Goal: Task Accomplishment & Management: Use online tool/utility

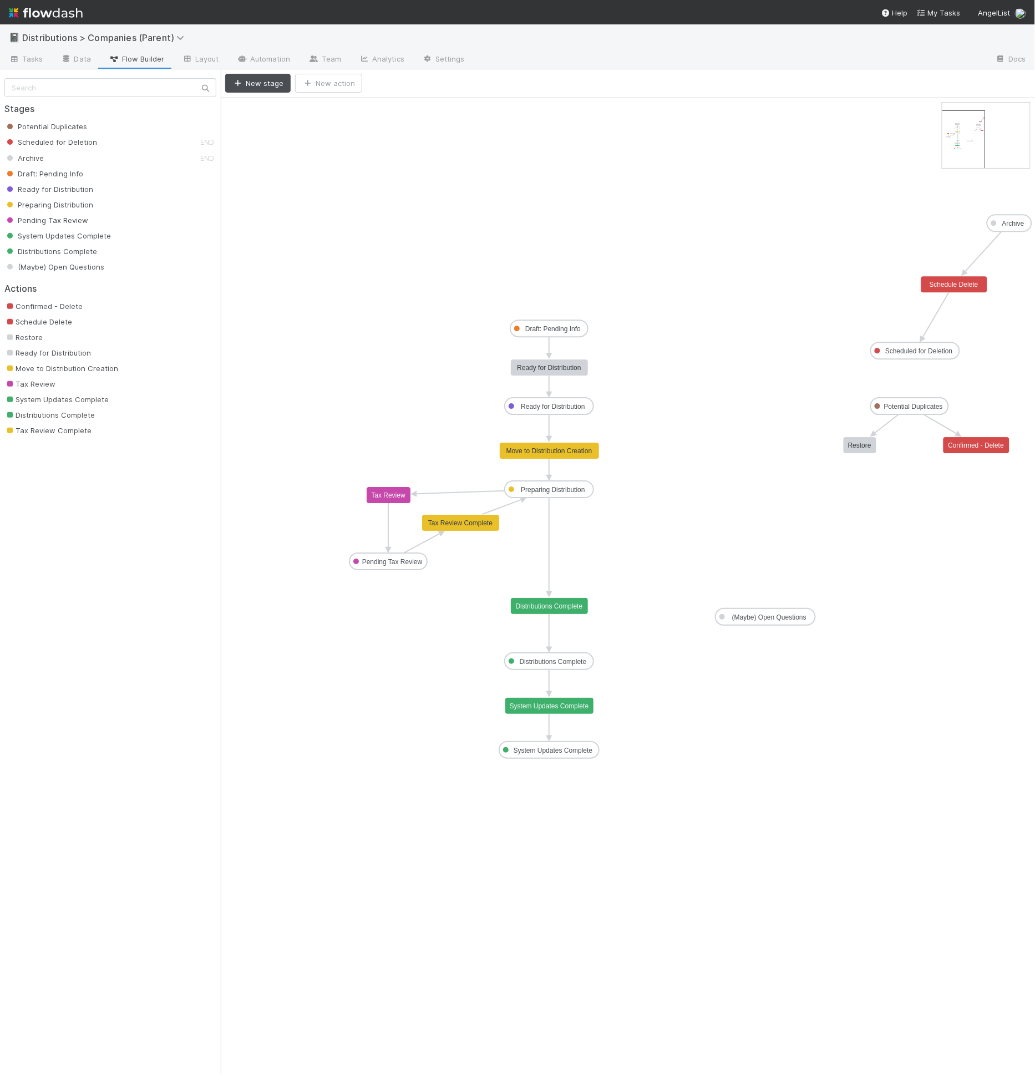
drag, startPoint x: 973, startPoint y: 138, endPoint x: 970, endPoint y: 145, distance: 7.7
click at [738, 49] on div "📓 Distributions > Companies (Parent)" at bounding box center [517, 37] width 1035 height 27
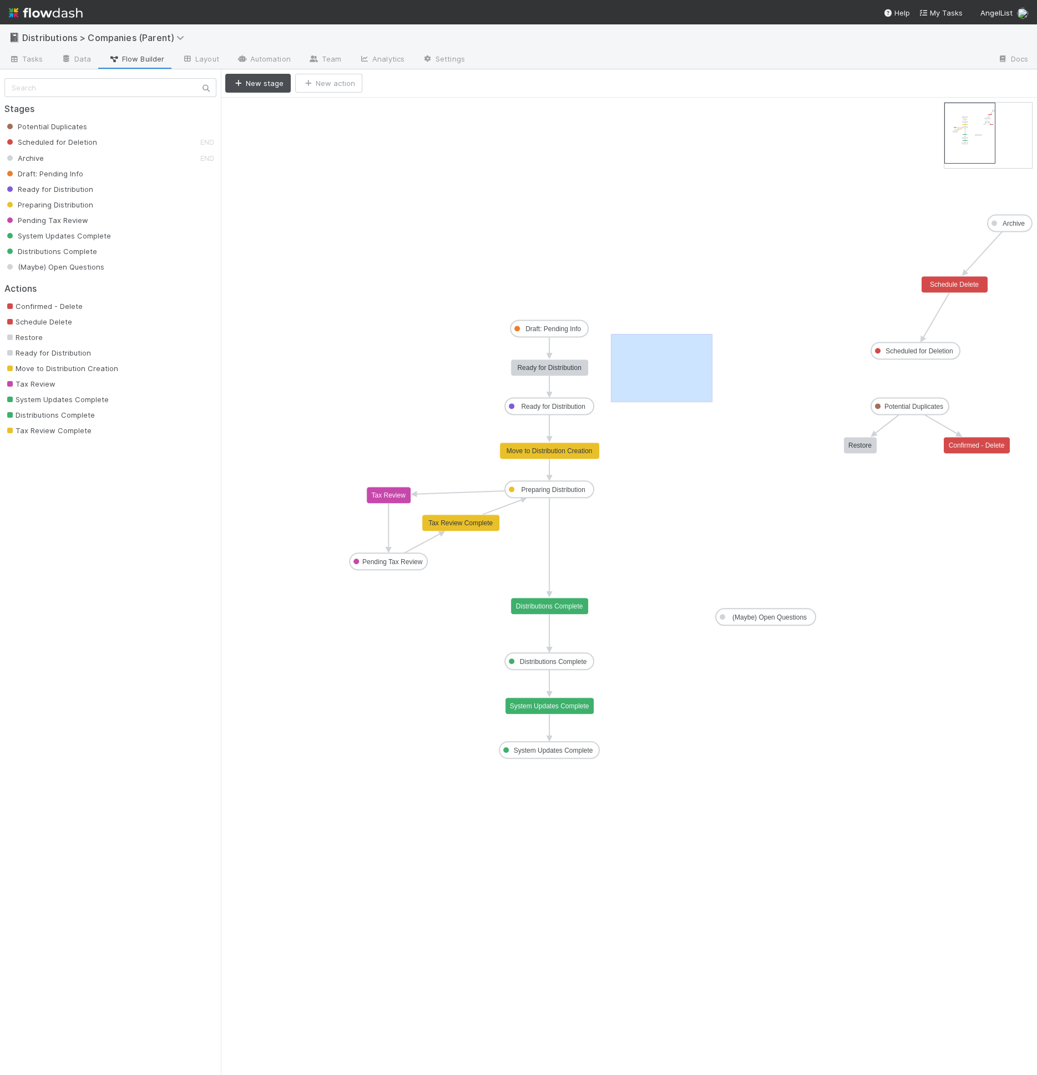
drag, startPoint x: 611, startPoint y: 333, endPoint x: 712, endPoint y: 400, distance: 121.7
click at [712, 401] on icon "Potential Duplicates Scheduled for Deletion Archive Draft: Pending Info Ready f…" at bounding box center [629, 587] width 816 height 978
drag, startPoint x: 646, startPoint y: 317, endPoint x: 758, endPoint y: 346, distance: 116.4
click at [758, 346] on icon "Potential Duplicates Scheduled for Deletion Archive Draft: Pending Info Ready f…" at bounding box center [629, 587] width 816 height 978
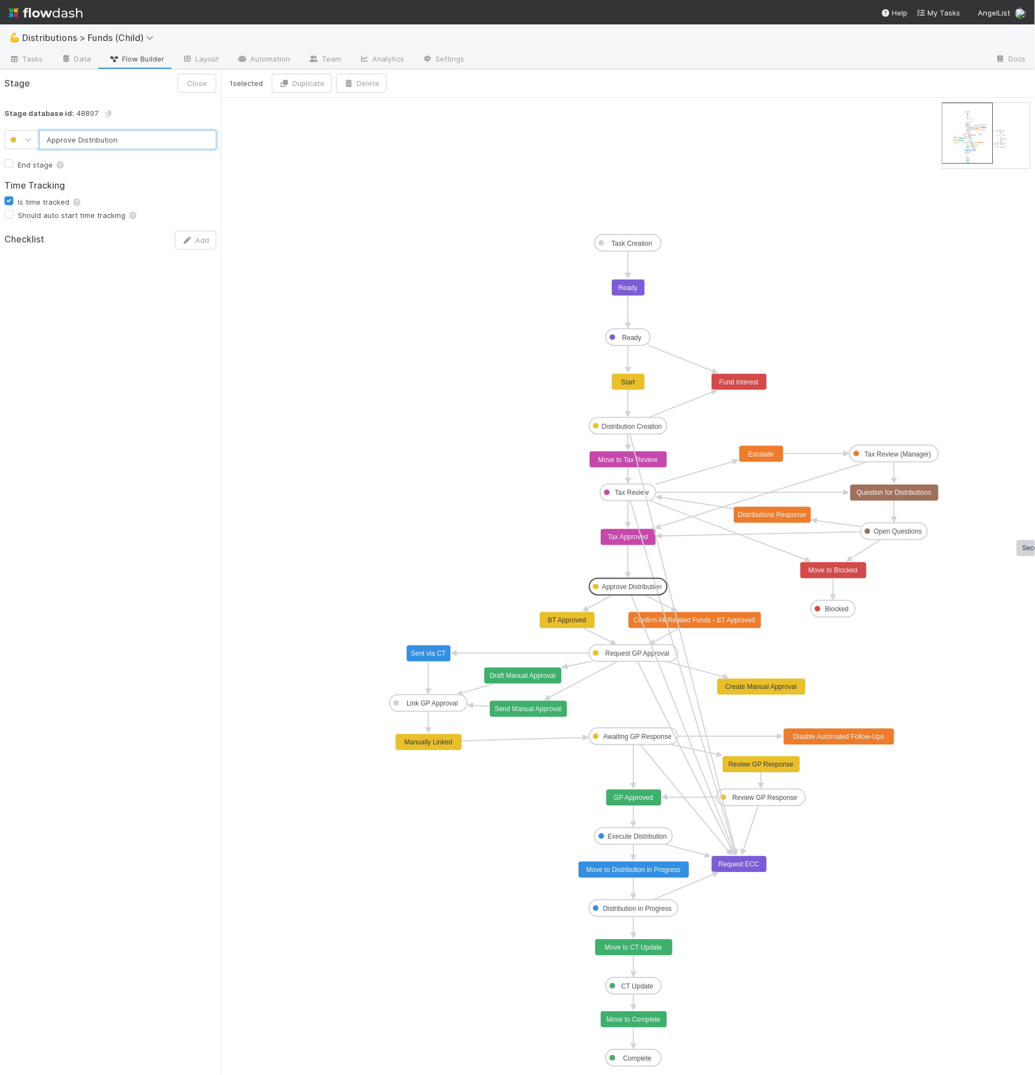
click at [971, 137] on rect at bounding box center [968, 133] width 50 height 60
drag, startPoint x: 971, startPoint y: 137, endPoint x: 977, endPoint y: 145, distance: 10.3
click at [977, 145] on rect at bounding box center [968, 133] width 50 height 60
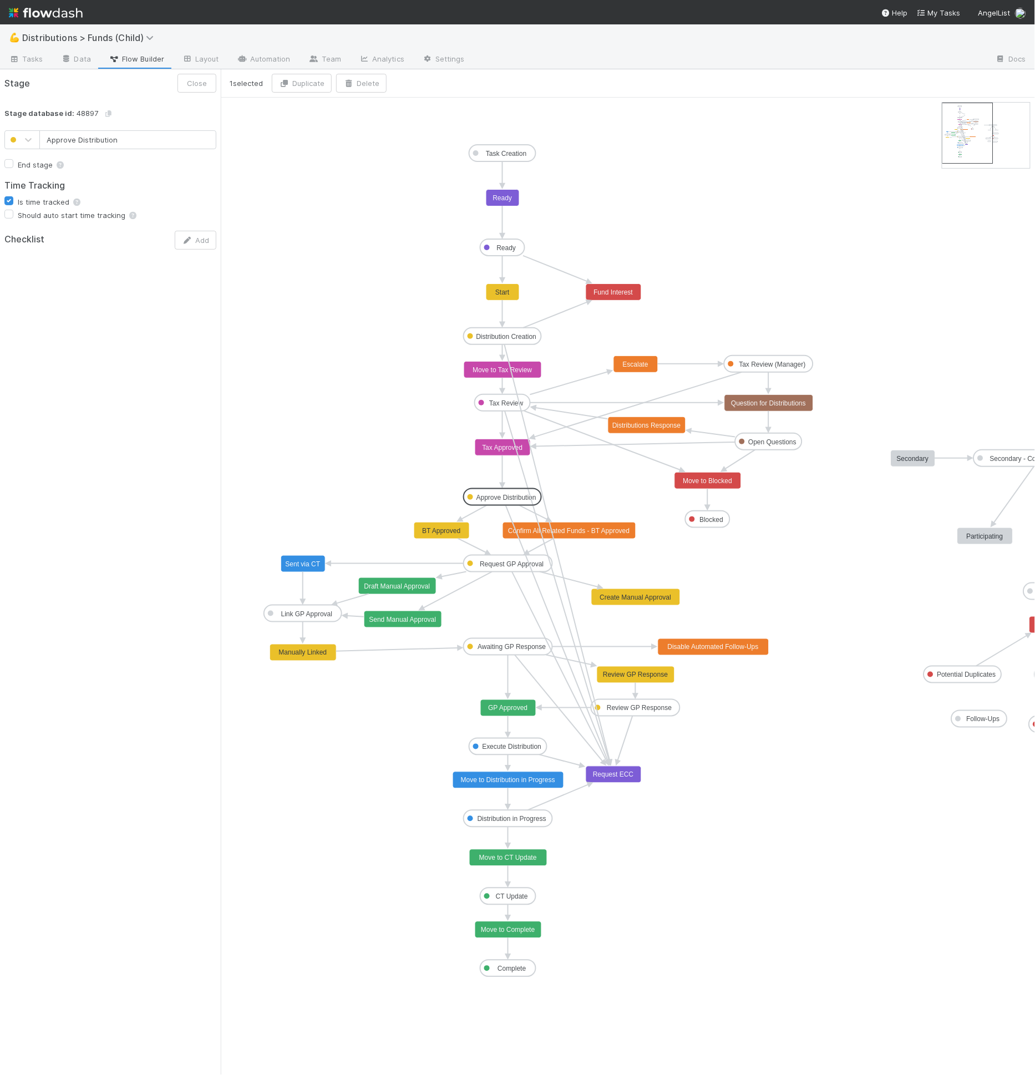
click at [487, 586] on icon "Task Creation Ready Distribution Creation Tax Review Approve Distribution Reque…" at bounding box center [678, 587] width 915 height 978
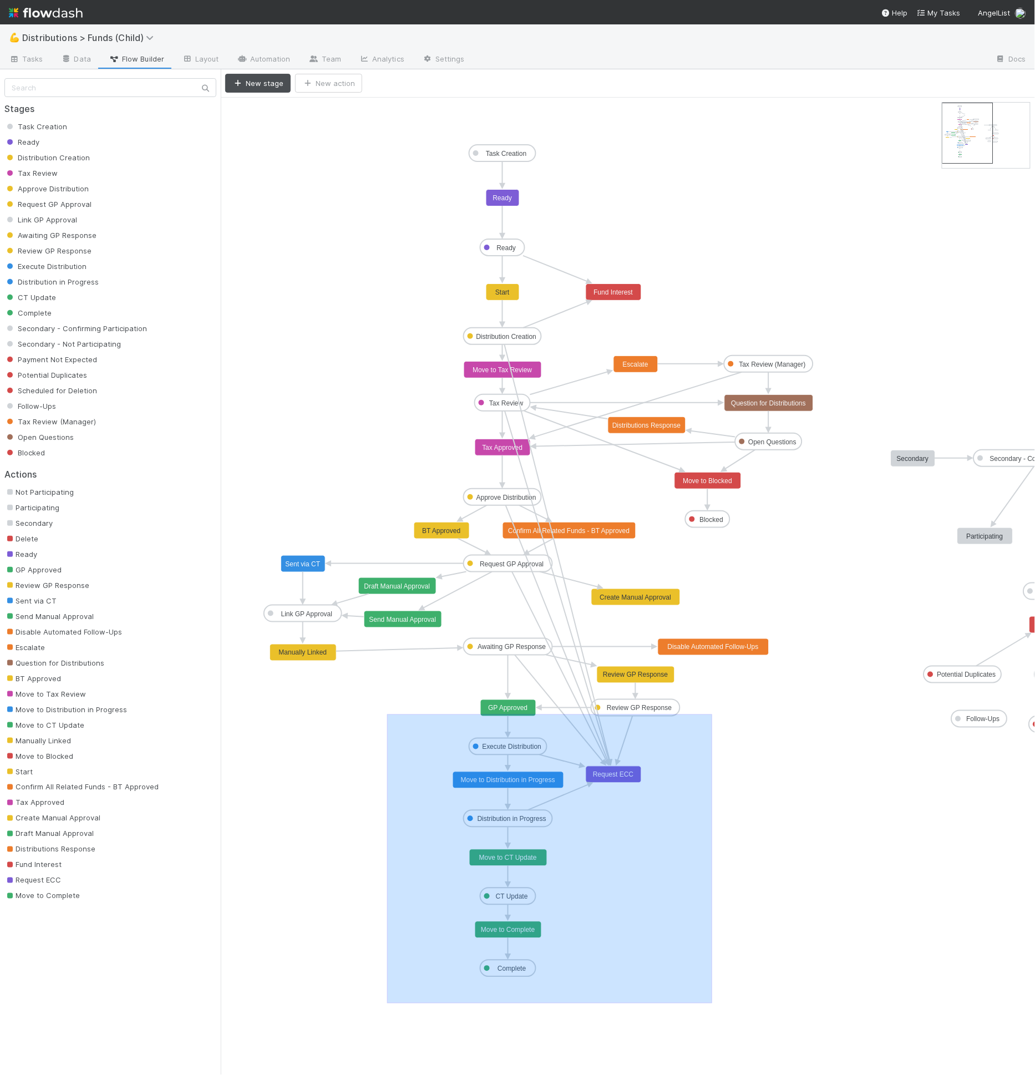
drag, startPoint x: 387, startPoint y: 714, endPoint x: 712, endPoint y: 1003, distance: 435.1
click at [712, 1003] on icon "Task Creation Ready Distribution Creation Tax Review Approve Distribution Reque…" at bounding box center [678, 587] width 915 height 978
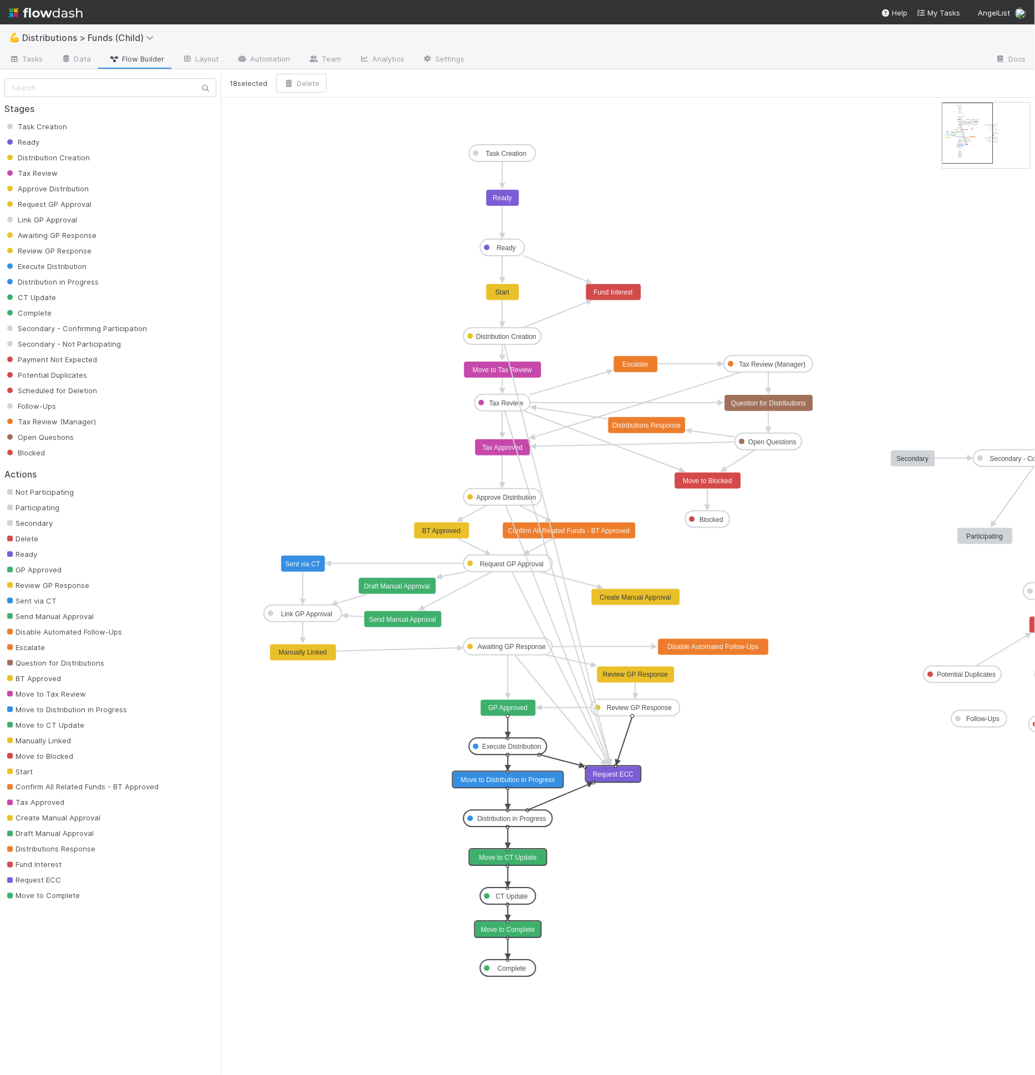
click at [448, 711] on icon "Task Creation Ready Distribution Creation Tax Review Approve Distribution Reque…" at bounding box center [678, 587] width 915 height 978
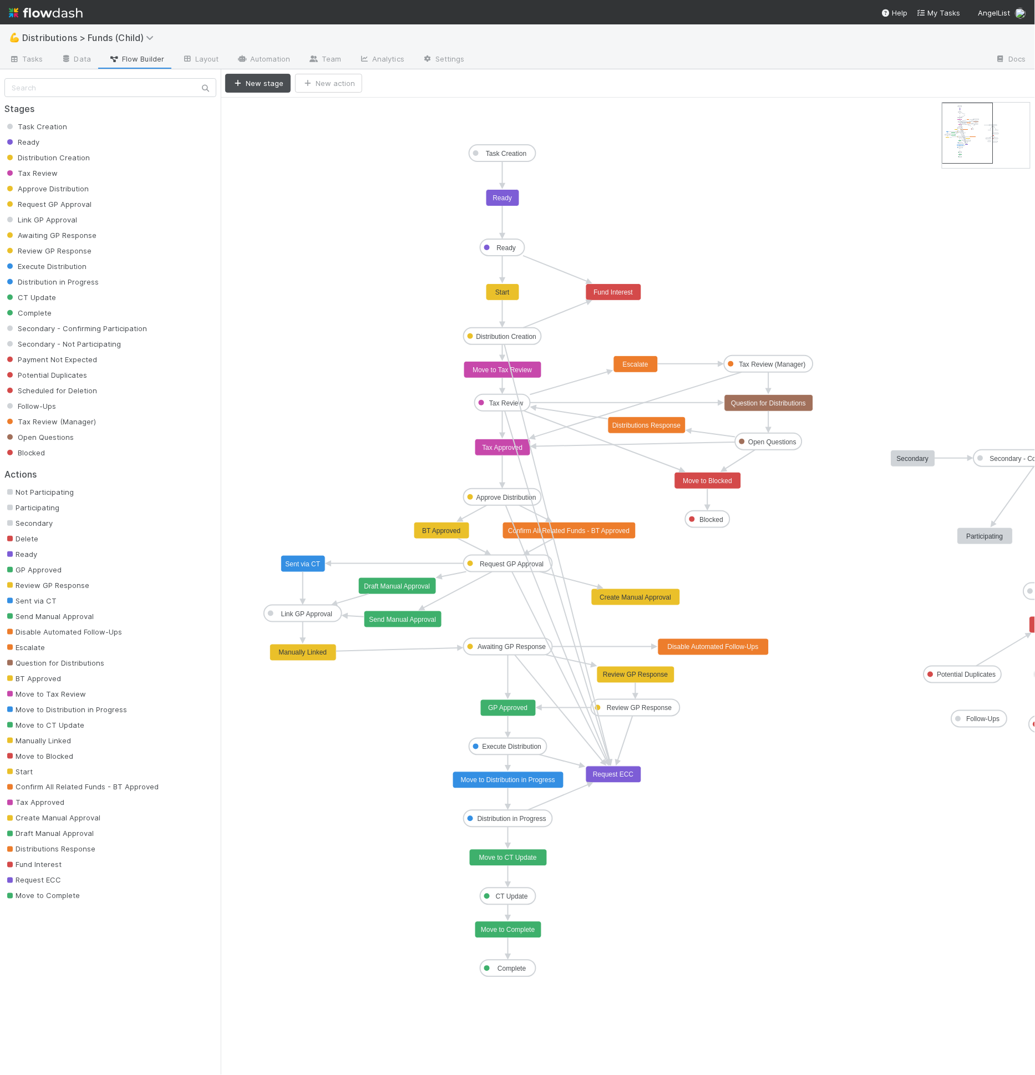
click at [488, 534] on icon "Task Creation Ready Distribution Creation Tax Review Approve Distribution Reque…" at bounding box center [678, 587] width 915 height 978
drag, startPoint x: 436, startPoint y: 312, endPoint x: 560, endPoint y: 356, distance: 131.4
click at [560, 356] on icon "Task Creation Ready Distribution Creation Tax Review Approve Distribution Reque…" at bounding box center [678, 587] width 915 height 978
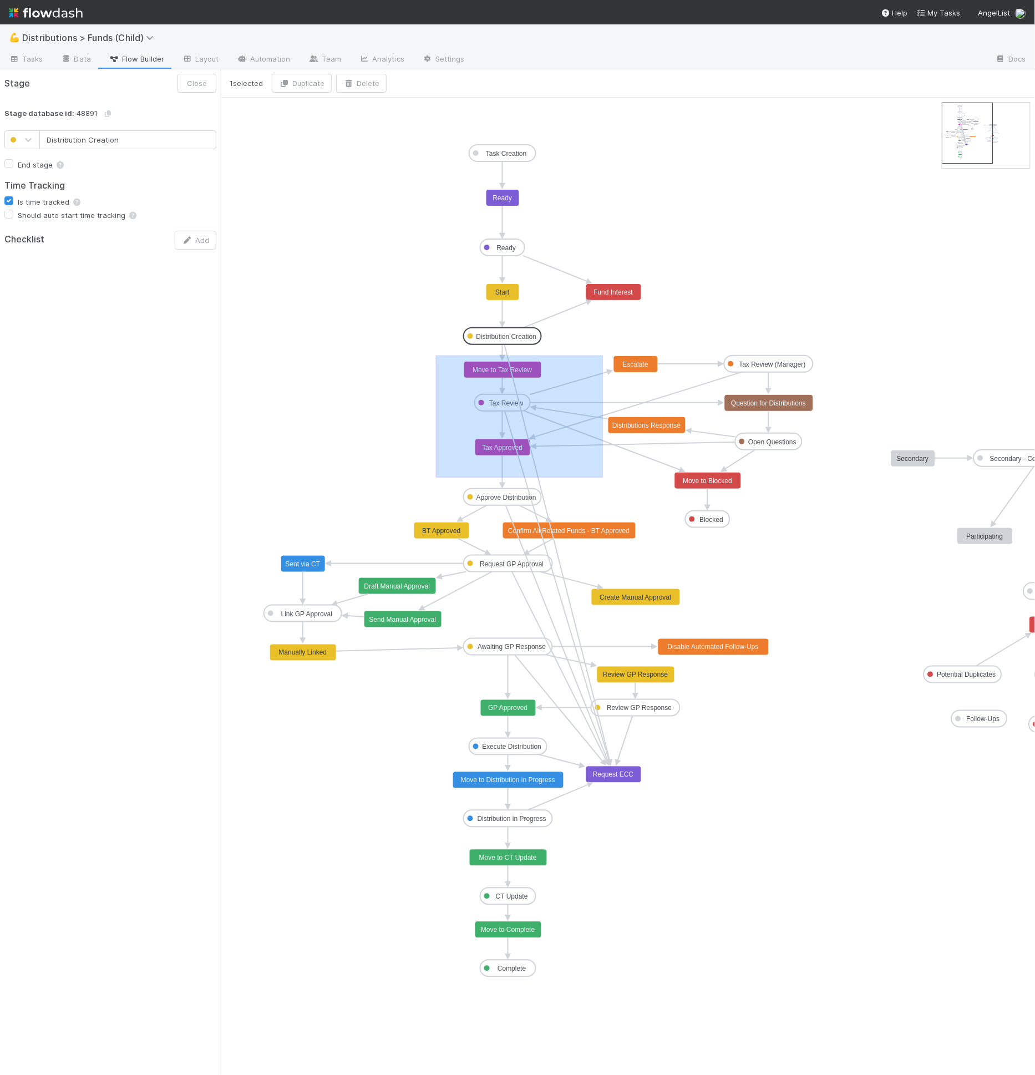
drag, startPoint x: 436, startPoint y: 355, endPoint x: 603, endPoint y: 477, distance: 206.9
click at [603, 477] on icon "Task Creation Ready Distribution Creation Tax Review Approve Distribution Reque…" at bounding box center [678, 587] width 915 height 978
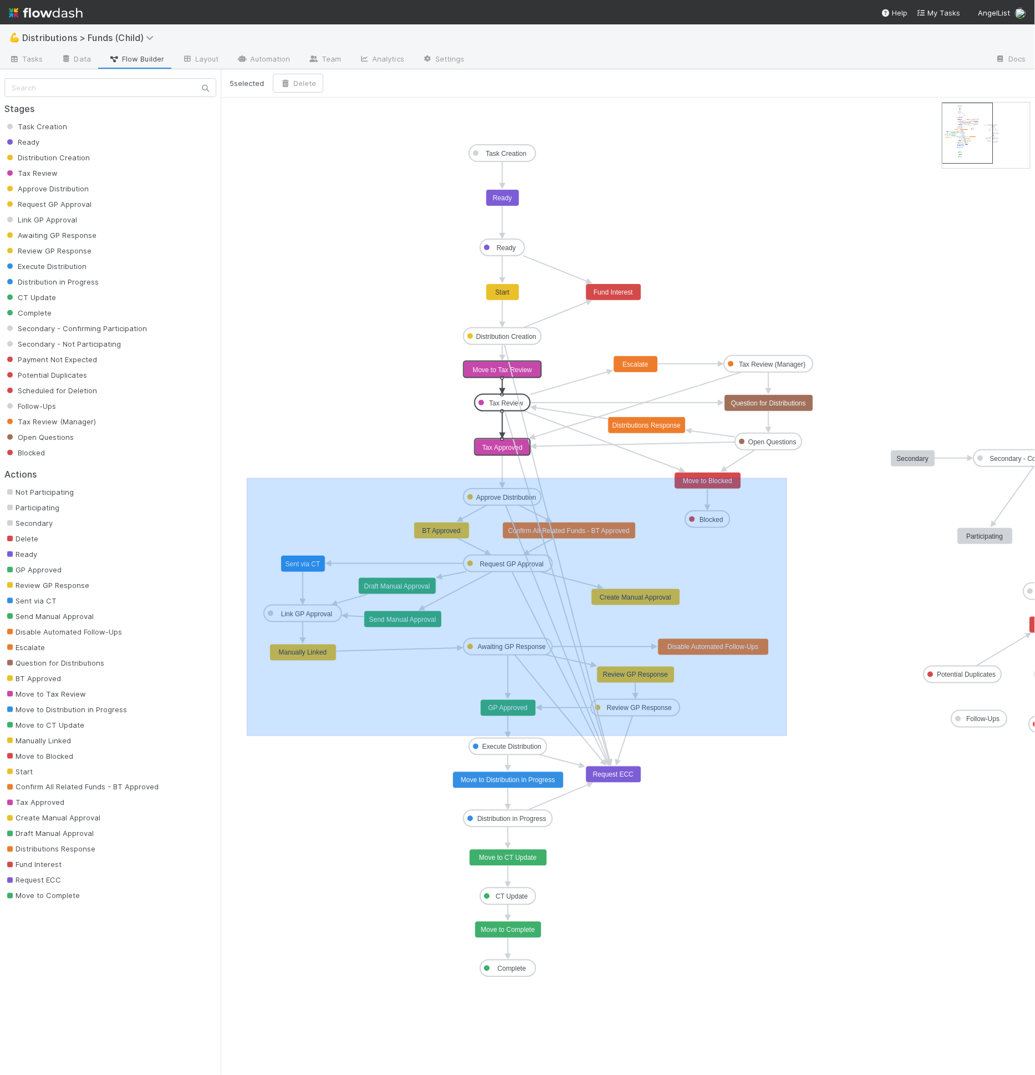
drag, startPoint x: 408, startPoint y: 506, endPoint x: 787, endPoint y: 735, distance: 443.3
click at [787, 735] on icon "Task Creation Ready Distribution Creation Tax Review Approve Distribution Reque…" at bounding box center [678, 587] width 915 height 978
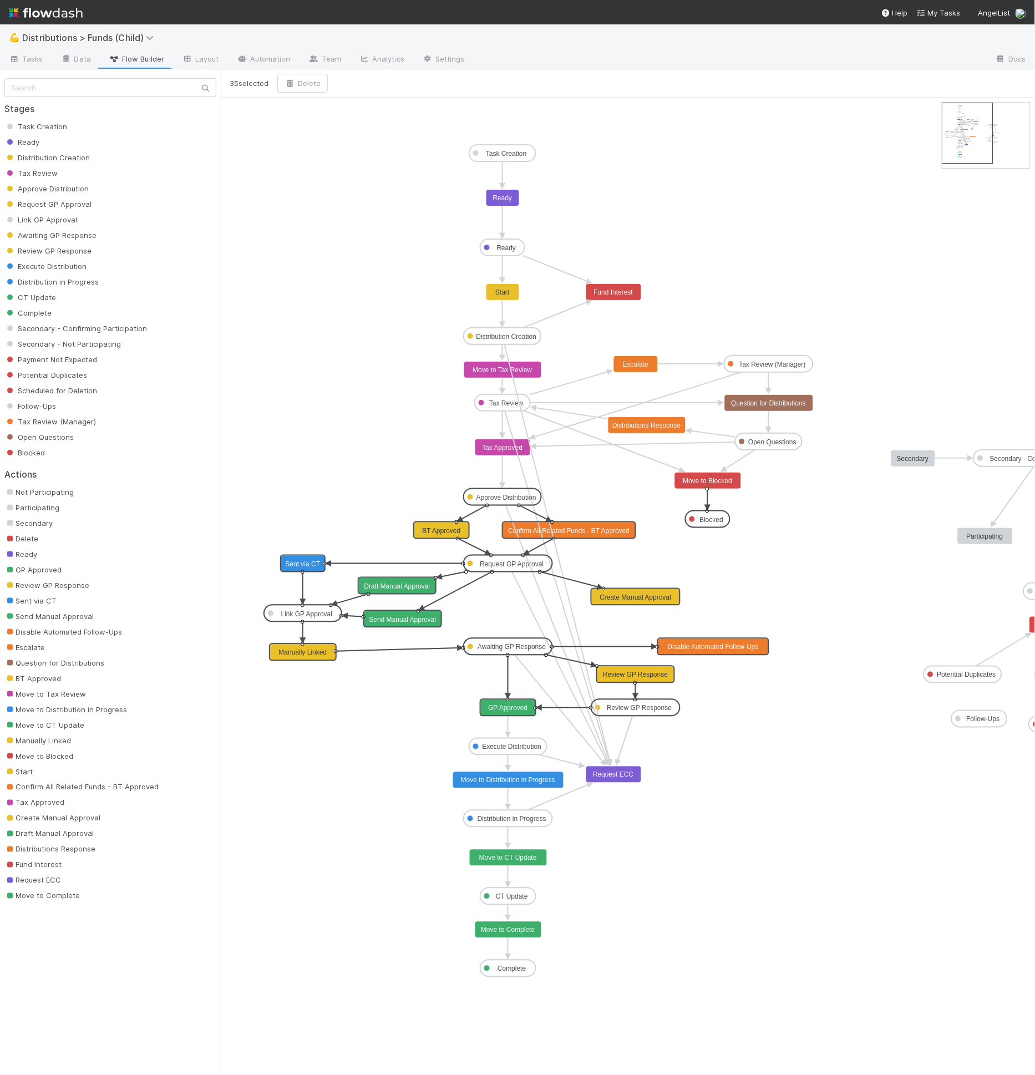
click at [787, 735] on icon "Task Creation Ready Distribution Creation Tax Review Approve Distribution Reque…" at bounding box center [678, 587] width 915 height 978
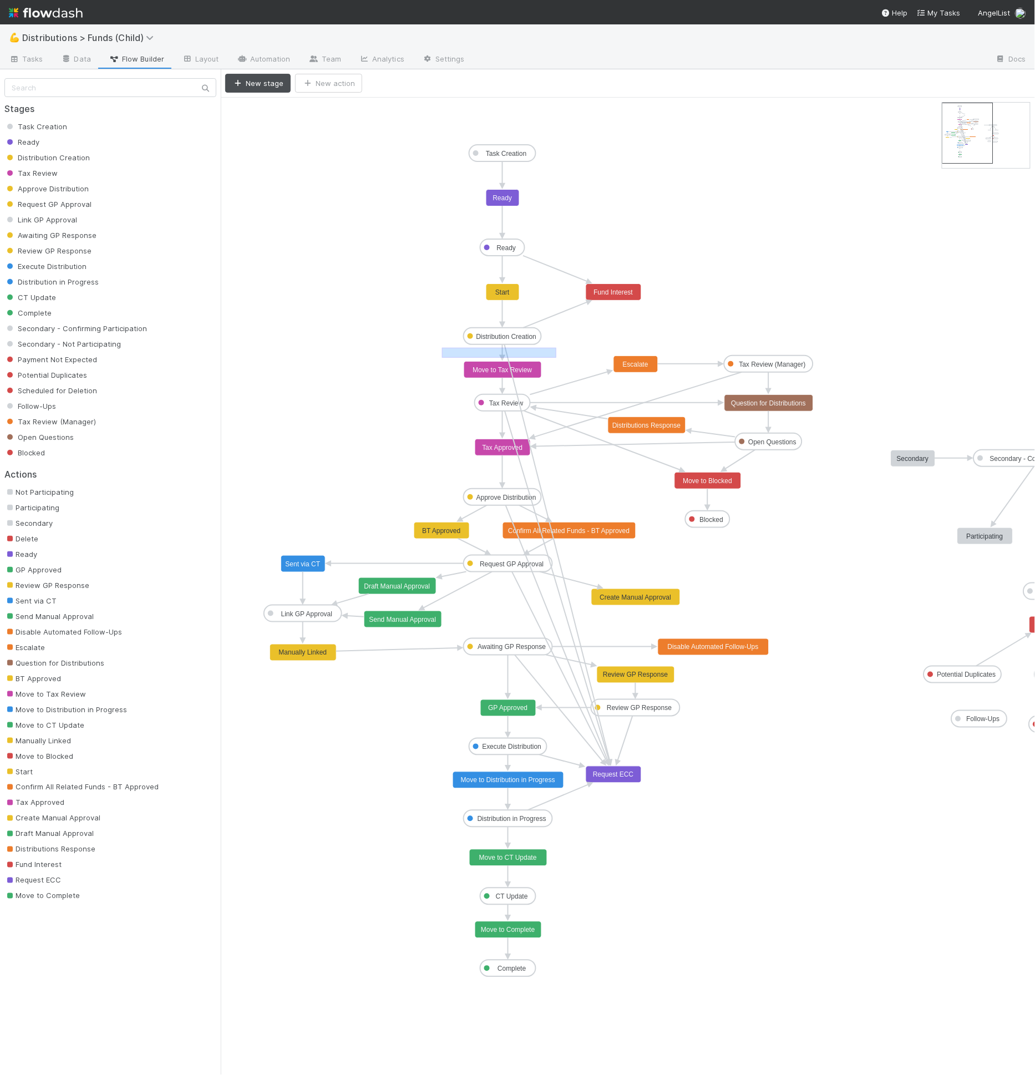
drag, startPoint x: 442, startPoint y: 357, endPoint x: 556, endPoint y: 347, distance: 114.7
click at [556, 347] on icon "Task Creation Ready Distribution Creation Tax Review Approve Distribution Reque…" at bounding box center [678, 587] width 915 height 978
click at [557, 346] on icon "Task Creation Ready Distribution Creation Tax Review Approve Distribution Reque…" at bounding box center [678, 587] width 915 height 978
drag, startPoint x: 556, startPoint y: 345, endPoint x: 468, endPoint y: 357, distance: 89.0
click at [468, 357] on icon "Task Creation Ready Distribution Creation Tax Review Approve Distribution Reque…" at bounding box center [678, 587] width 915 height 978
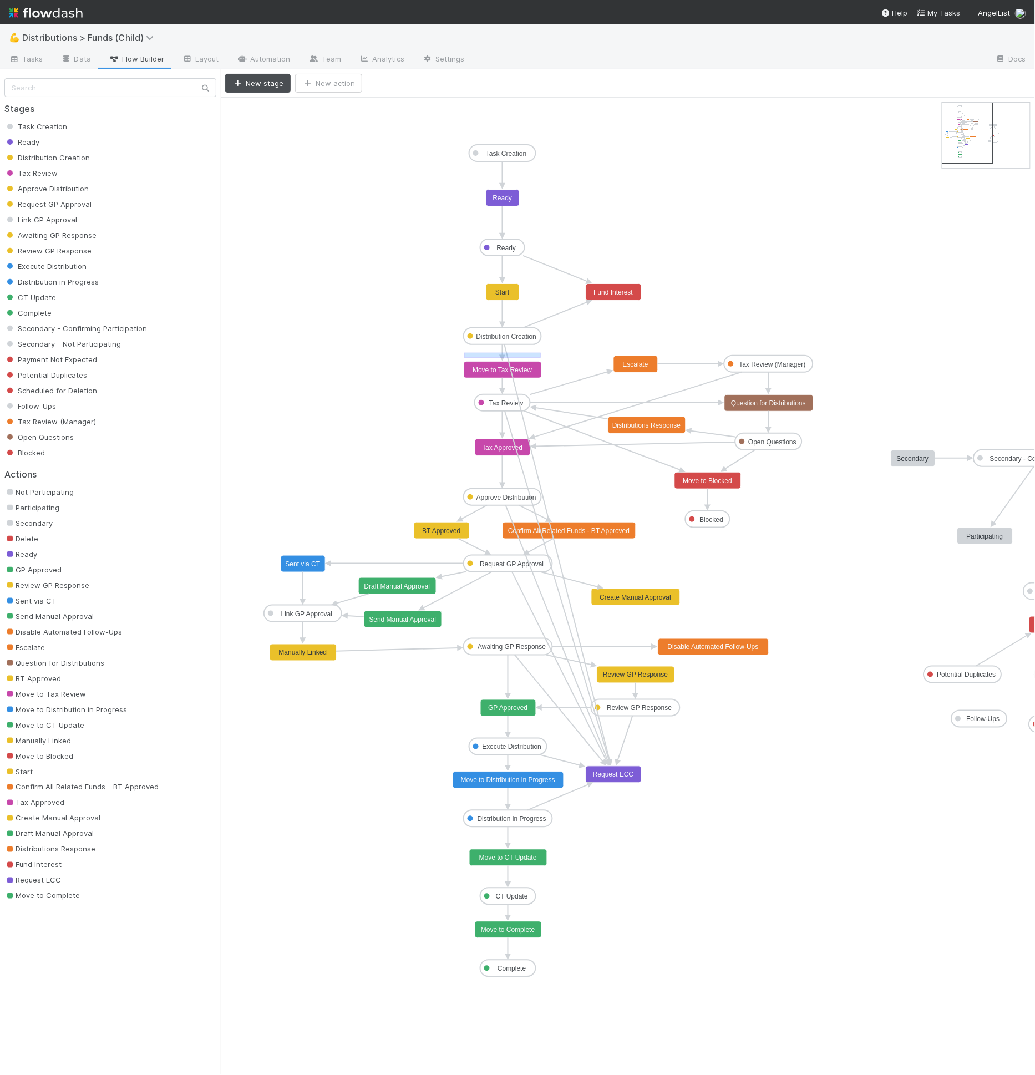
drag, startPoint x: 466, startPoint y: 356, endPoint x: 541, endPoint y: 352, distance: 75.6
click at [541, 352] on icon "Task Creation Ready Distribution Creation Tax Review Approve Distribution Reque…" at bounding box center [678, 587] width 915 height 978
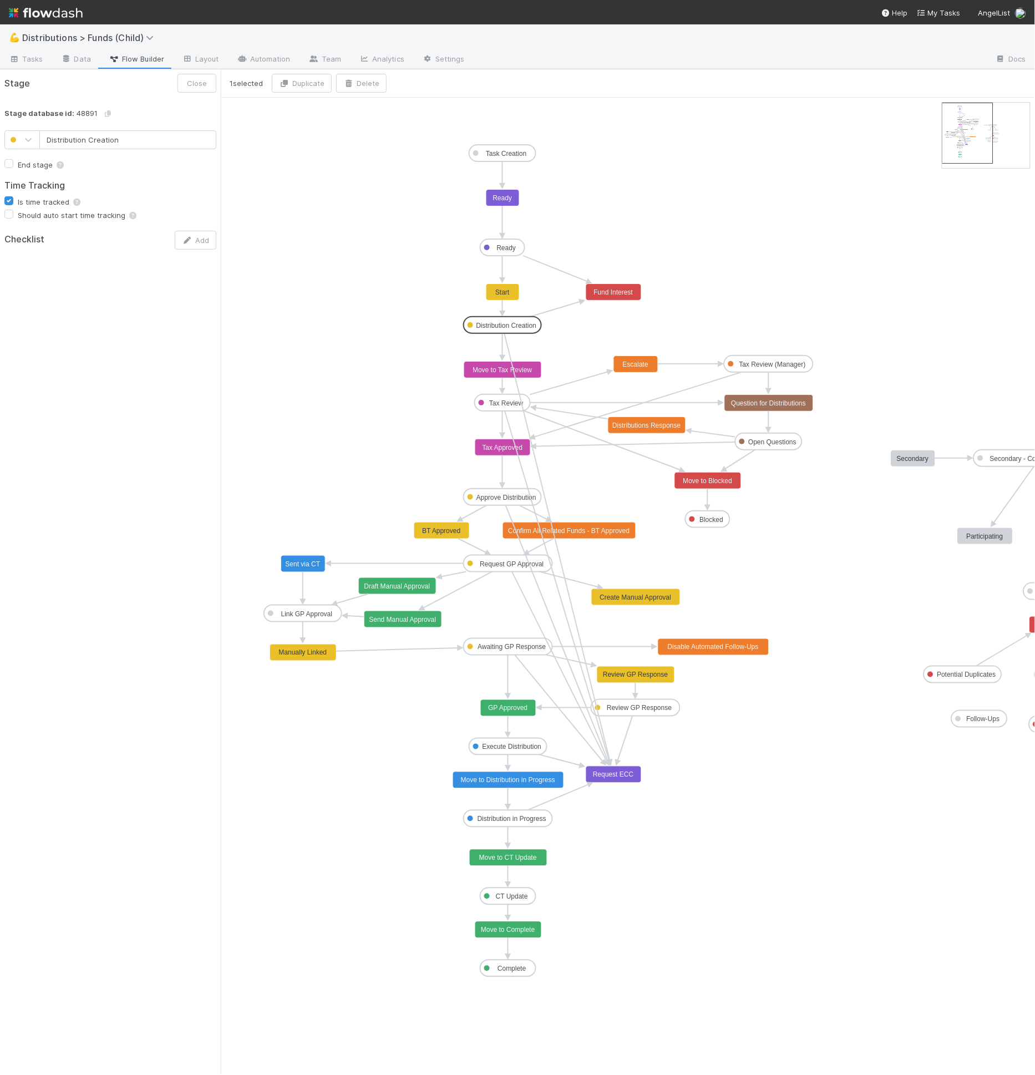
drag, startPoint x: 516, startPoint y: 340, endPoint x: 517, endPoint y: 331, distance: 9.4
click at [316, 158] on icon "Task Creation Ready Distribution Creation Tax Review Approve Distribution Reque…" at bounding box center [678, 587] width 915 height 978
drag, startPoint x: 510, startPoint y: 325, endPoint x: 511, endPoint y: 333, distance: 7.8
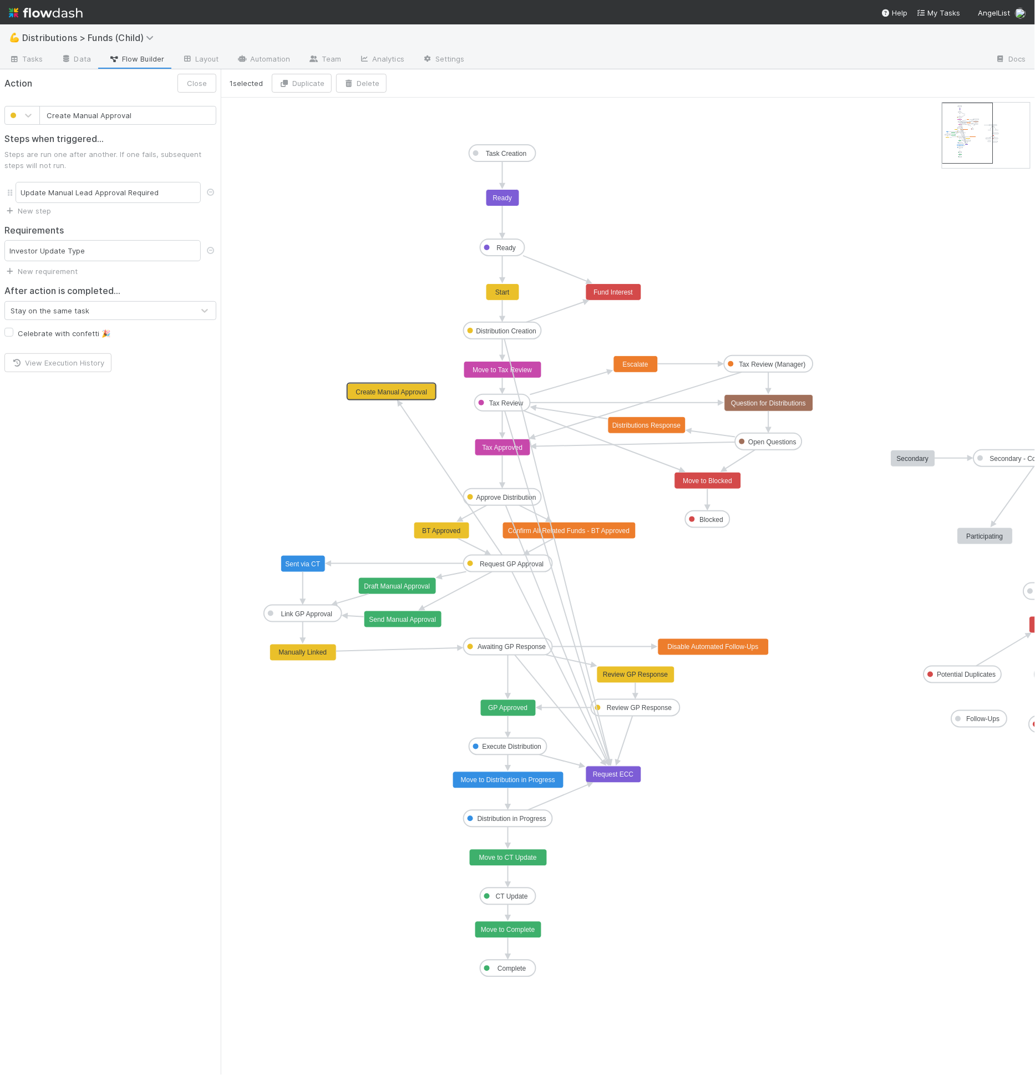
drag, startPoint x: 605, startPoint y: 596, endPoint x: 363, endPoint y: 389, distance: 318.7
click at [401, 395] on rect at bounding box center [391, 392] width 89 height 17
drag, startPoint x: 421, startPoint y: 394, endPoint x: 396, endPoint y: 355, distance: 46.2
click at [514, 499] on text "Approve Distribution" at bounding box center [507, 498] width 60 height 8
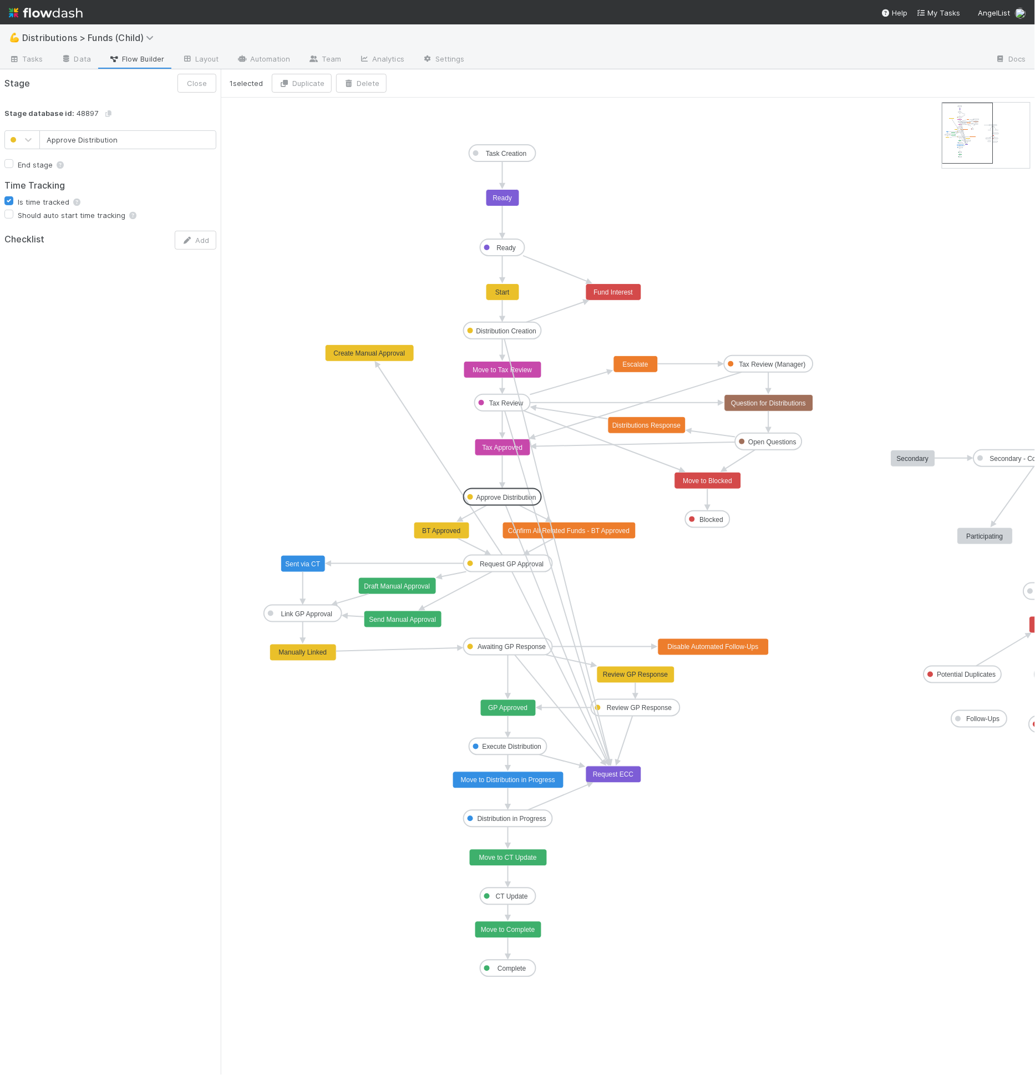
click at [505, 497] on text "Approve Distribution" at bounding box center [507, 498] width 60 height 8
click at [505, 495] on text "Approve Distribution" at bounding box center [507, 498] width 60 height 8
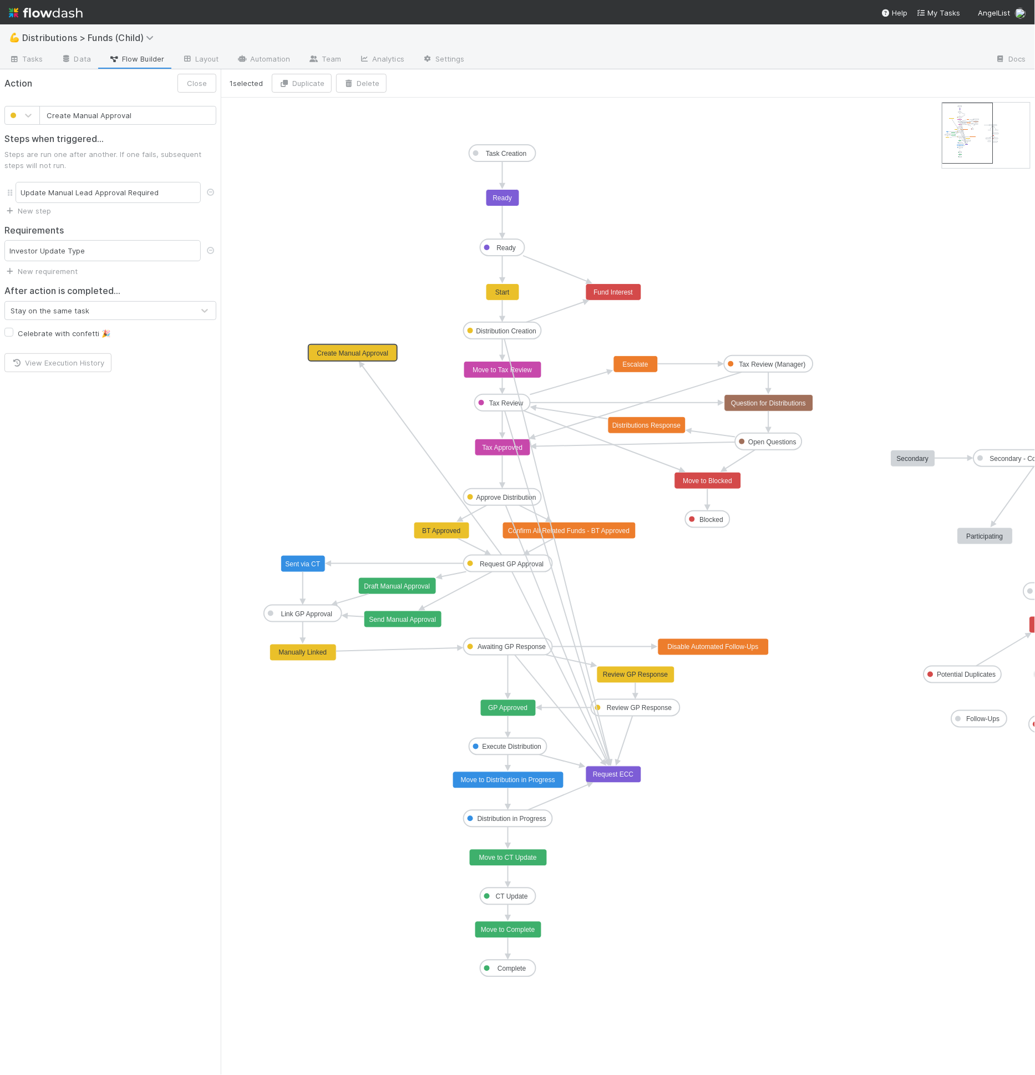
drag, startPoint x: 396, startPoint y: 357, endPoint x: 378, endPoint y: 360, distance: 18.0
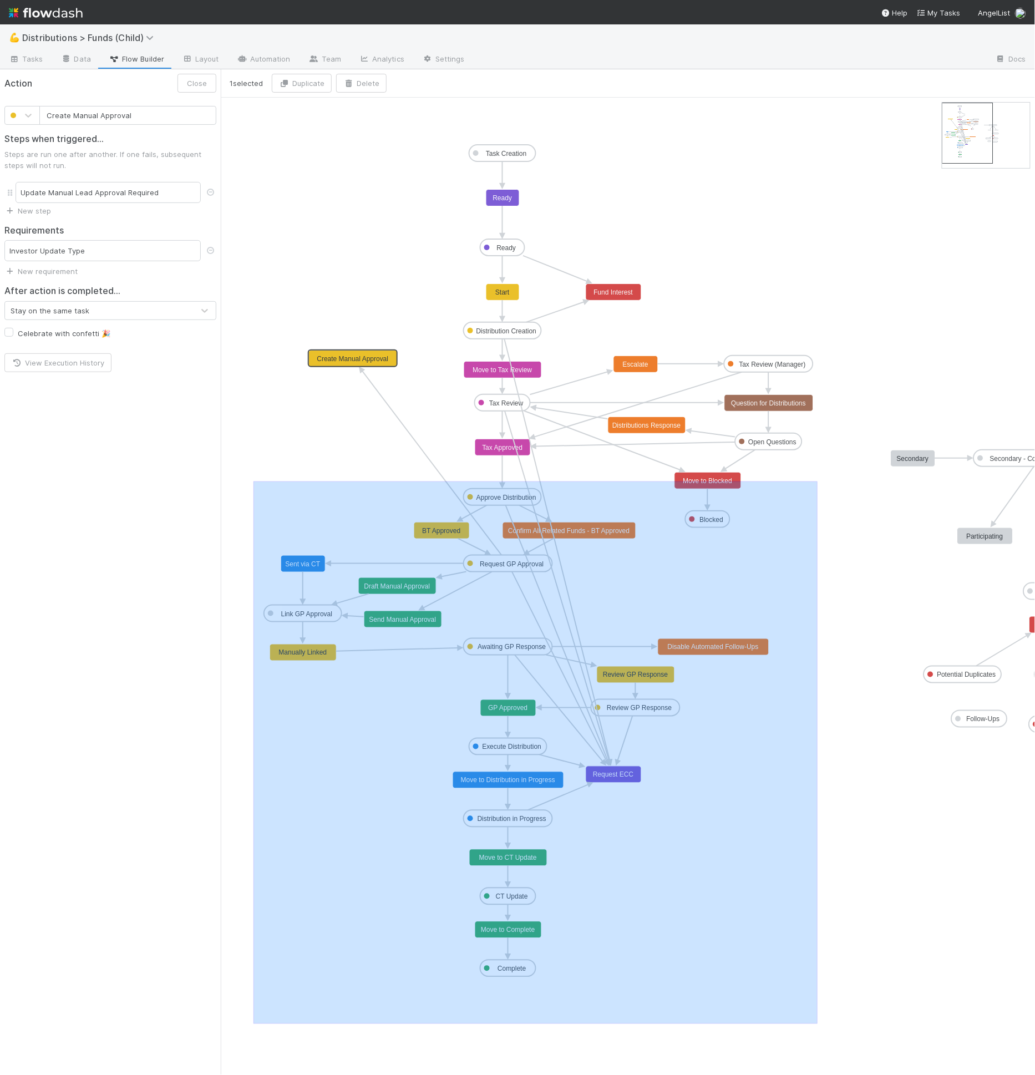
drag, startPoint x: 306, startPoint y: 497, endPoint x: 818, endPoint y: 1023, distance: 734.1
click at [818, 1023] on icon "Task Creation Ready Distribution Creation Tax Review Approve Distribution Reque…" at bounding box center [678, 587] width 915 height 978
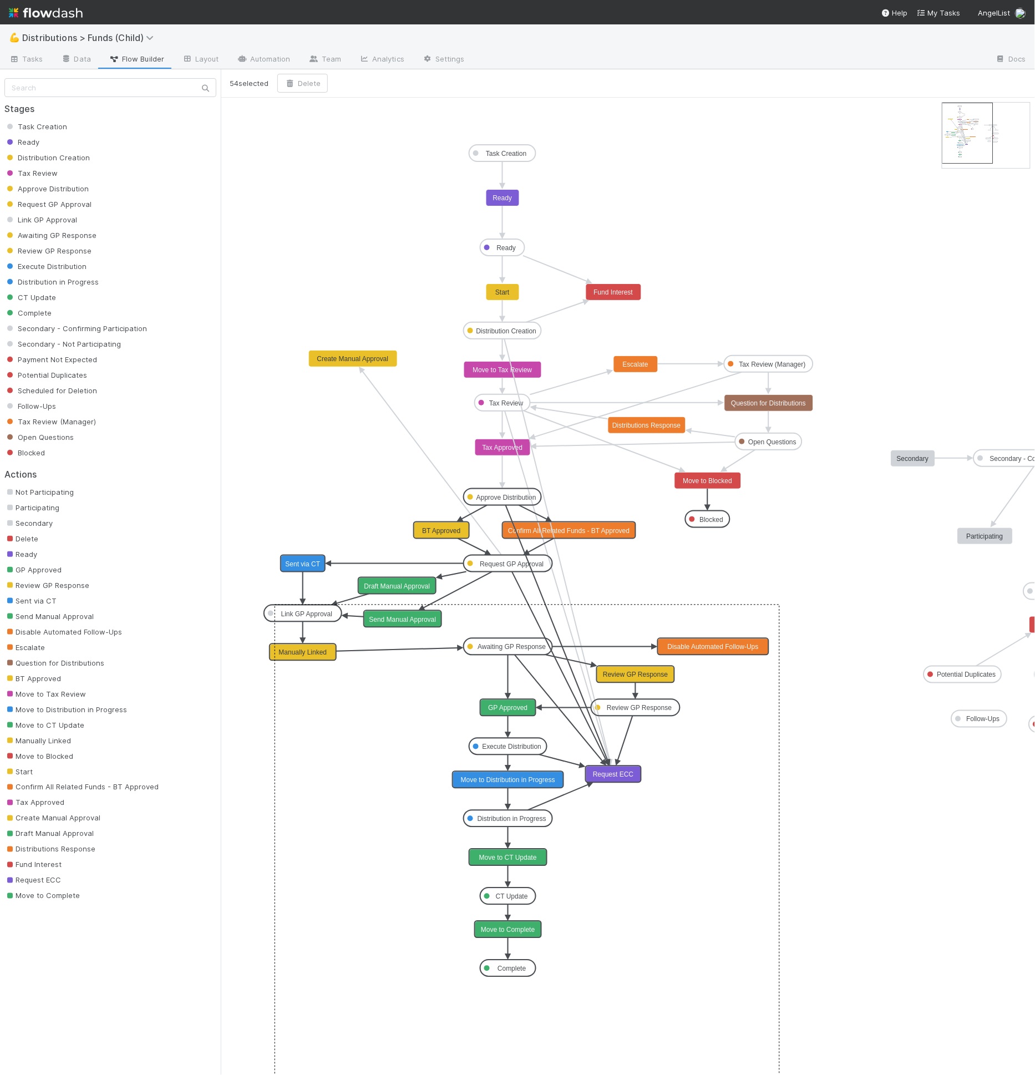
drag, startPoint x: 506, startPoint y: 497, endPoint x: 519, endPoint y: 614, distance: 118.3
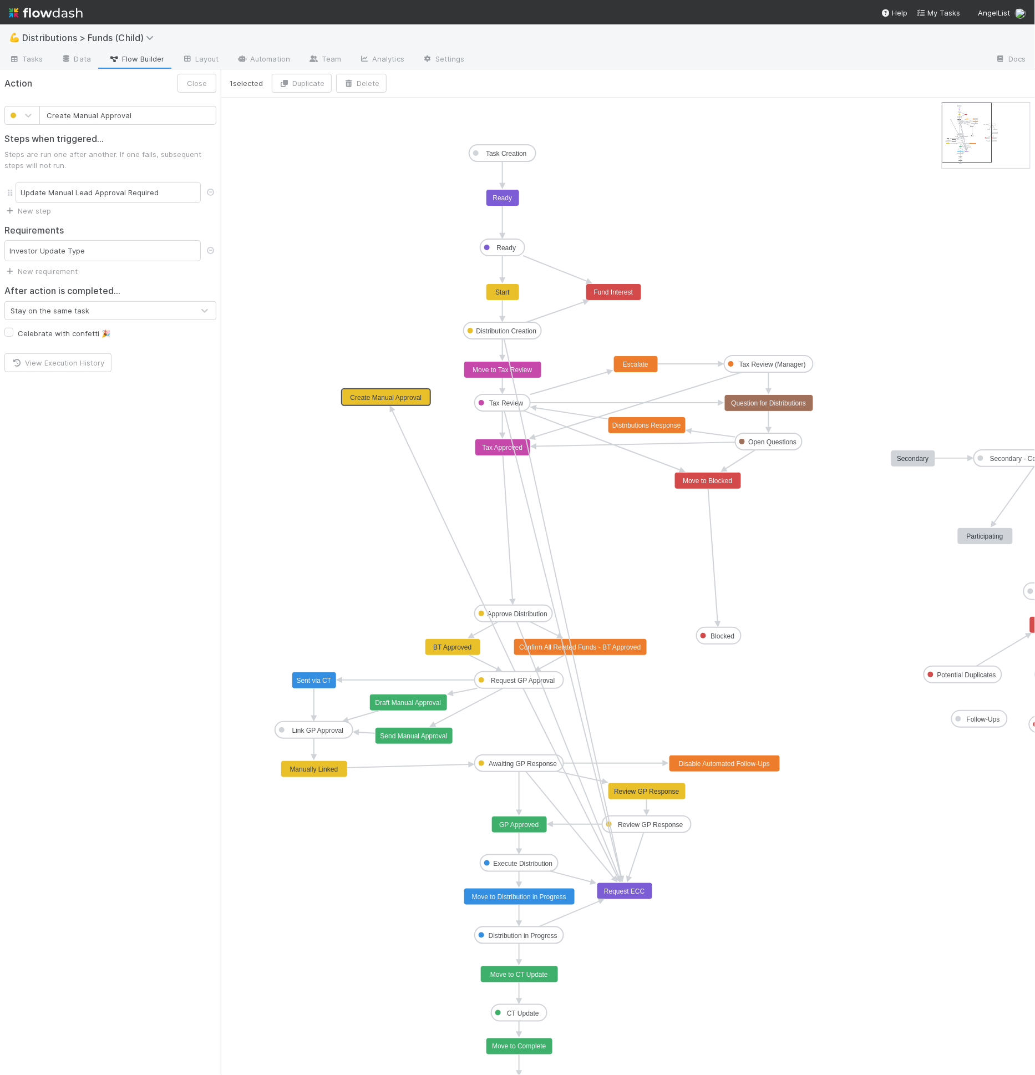
drag, startPoint x: 369, startPoint y: 365, endPoint x: 463, endPoint y: 342, distance: 96.5
drag, startPoint x: 466, startPoint y: 358, endPoint x: 389, endPoint y: 392, distance: 83.7
click at [399, 426] on icon at bounding box center [453, 541] width 123 height 261
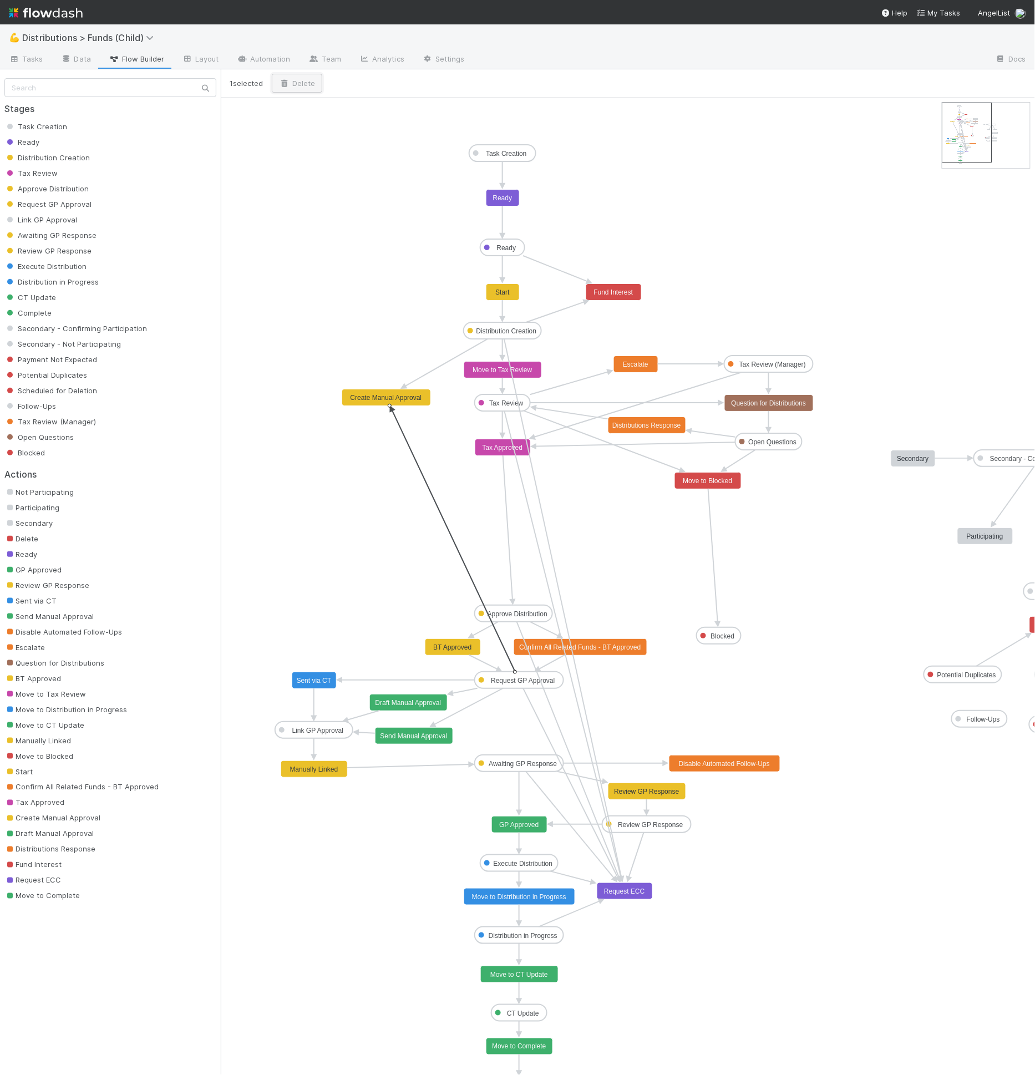
click at [311, 79] on button "Delete" at bounding box center [297, 83] width 50 height 19
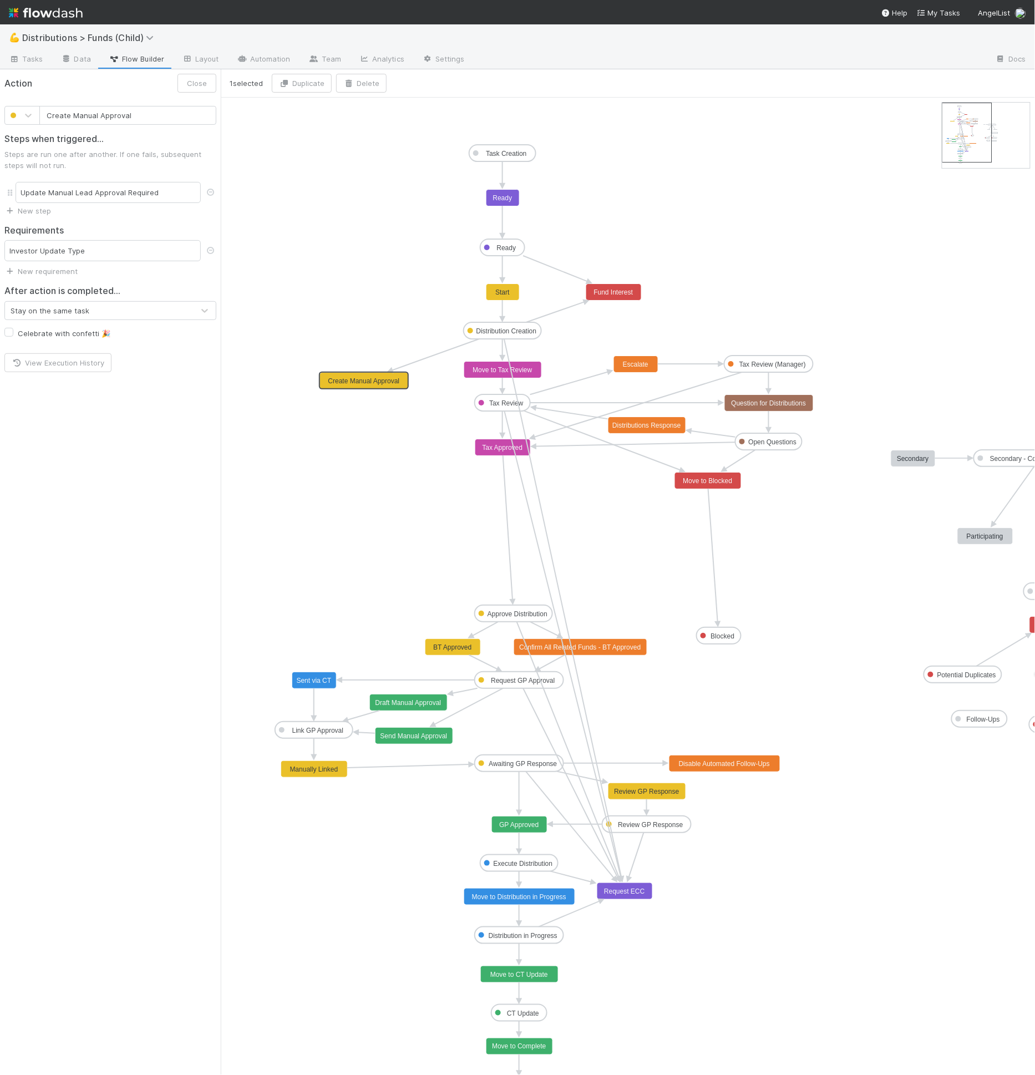
drag, startPoint x: 417, startPoint y: 399, endPoint x: 392, endPoint y: 383, distance: 28.9
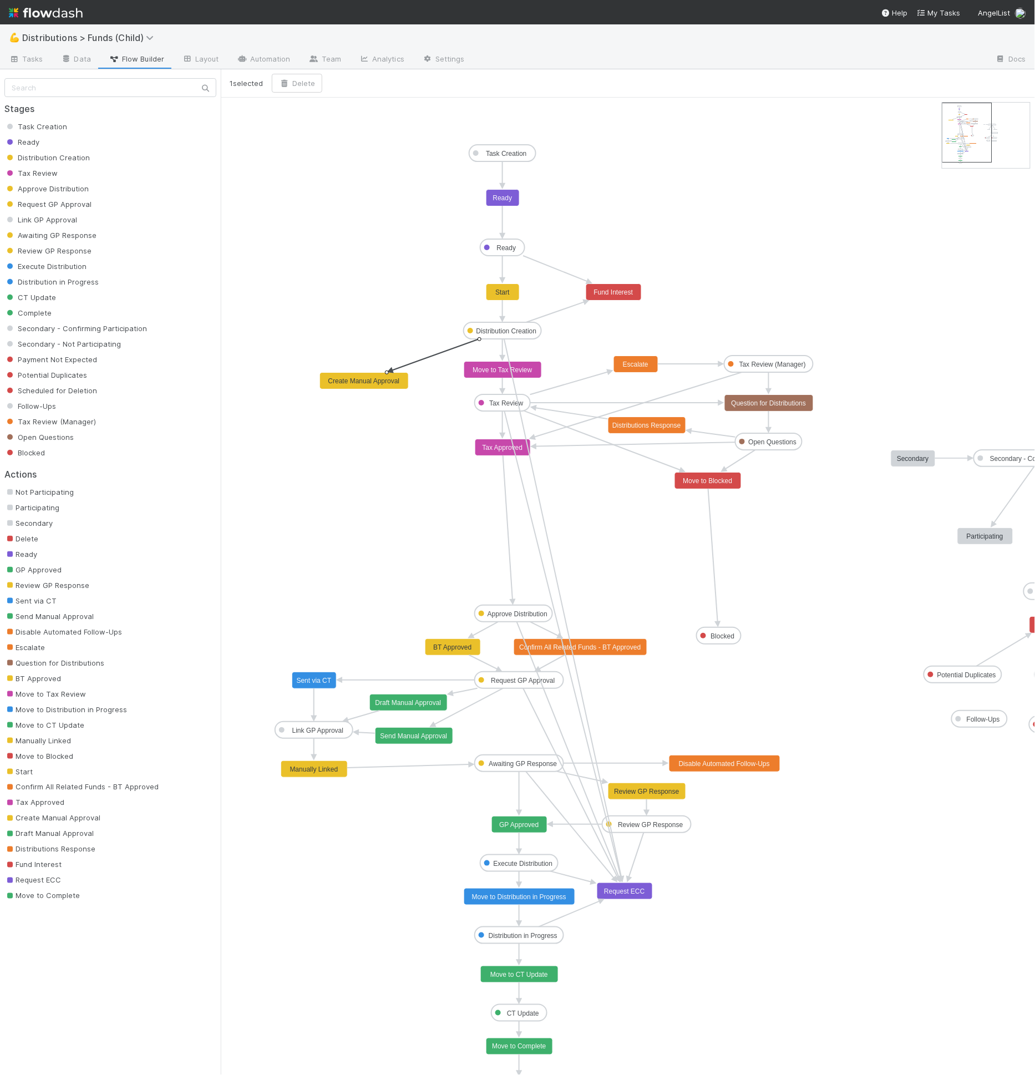
drag, startPoint x: 461, startPoint y: 356, endPoint x: 733, endPoint y: 412, distance: 277.6
click at [733, 412] on icon "Task Creation Ready Distribution Creation Tax Review Approve Distribution Reque…" at bounding box center [678, 596] width 915 height 997
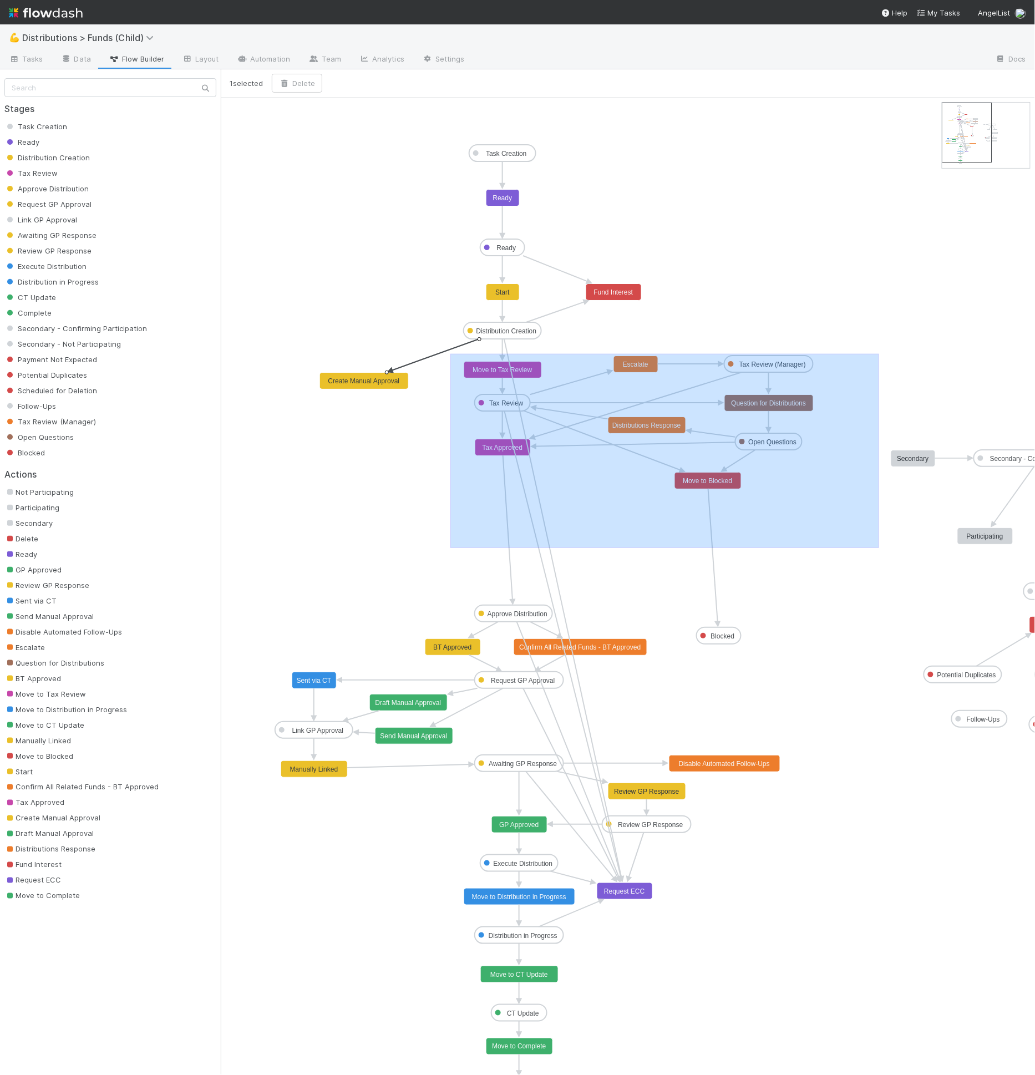
drag, startPoint x: 451, startPoint y: 353, endPoint x: 879, endPoint y: 547, distance: 470.8
click at [879, 547] on icon "Task Creation Ready Distribution Creation Tax Review Approve Distribution Reque…" at bounding box center [678, 596] width 915 height 997
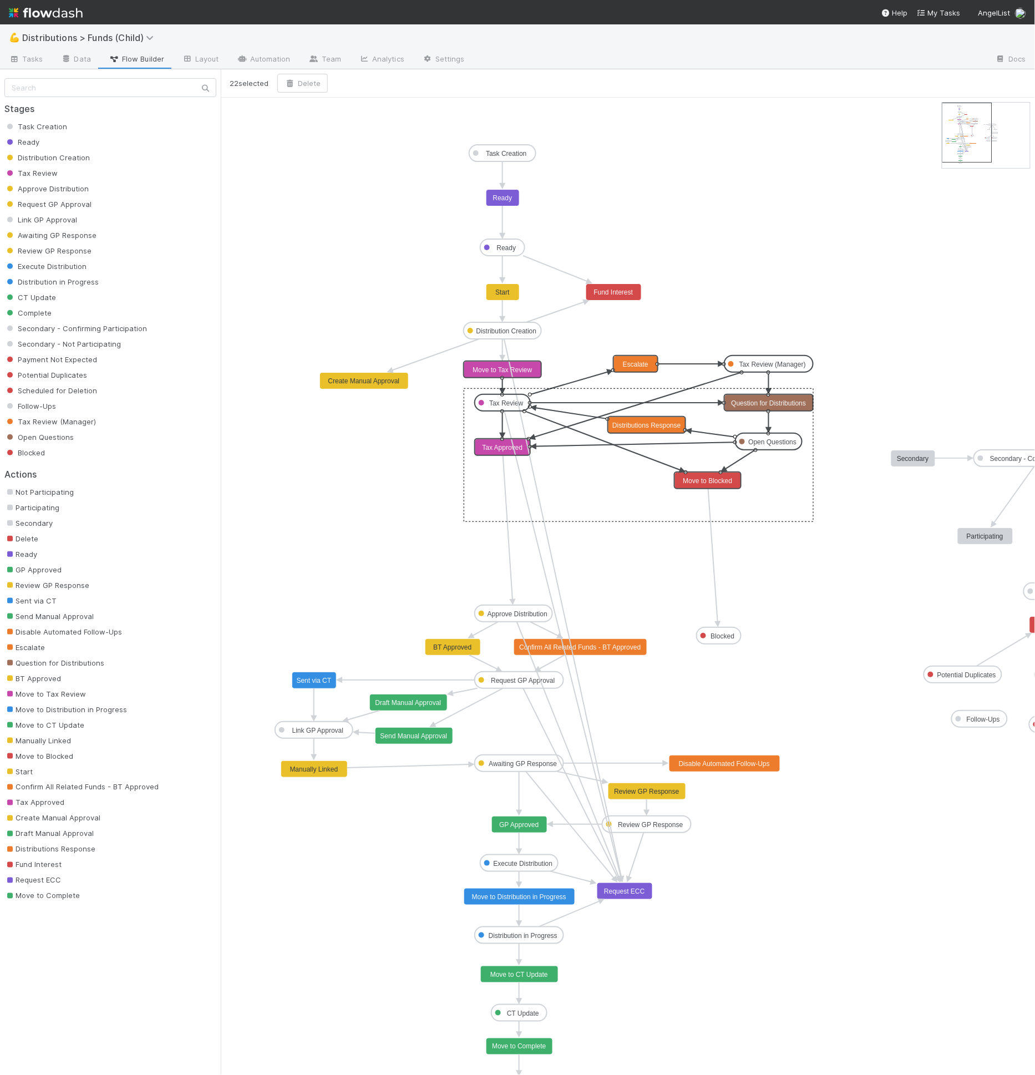
drag, startPoint x: 524, startPoint y: 371, endPoint x: 524, endPoint y: 406, distance: 35.5
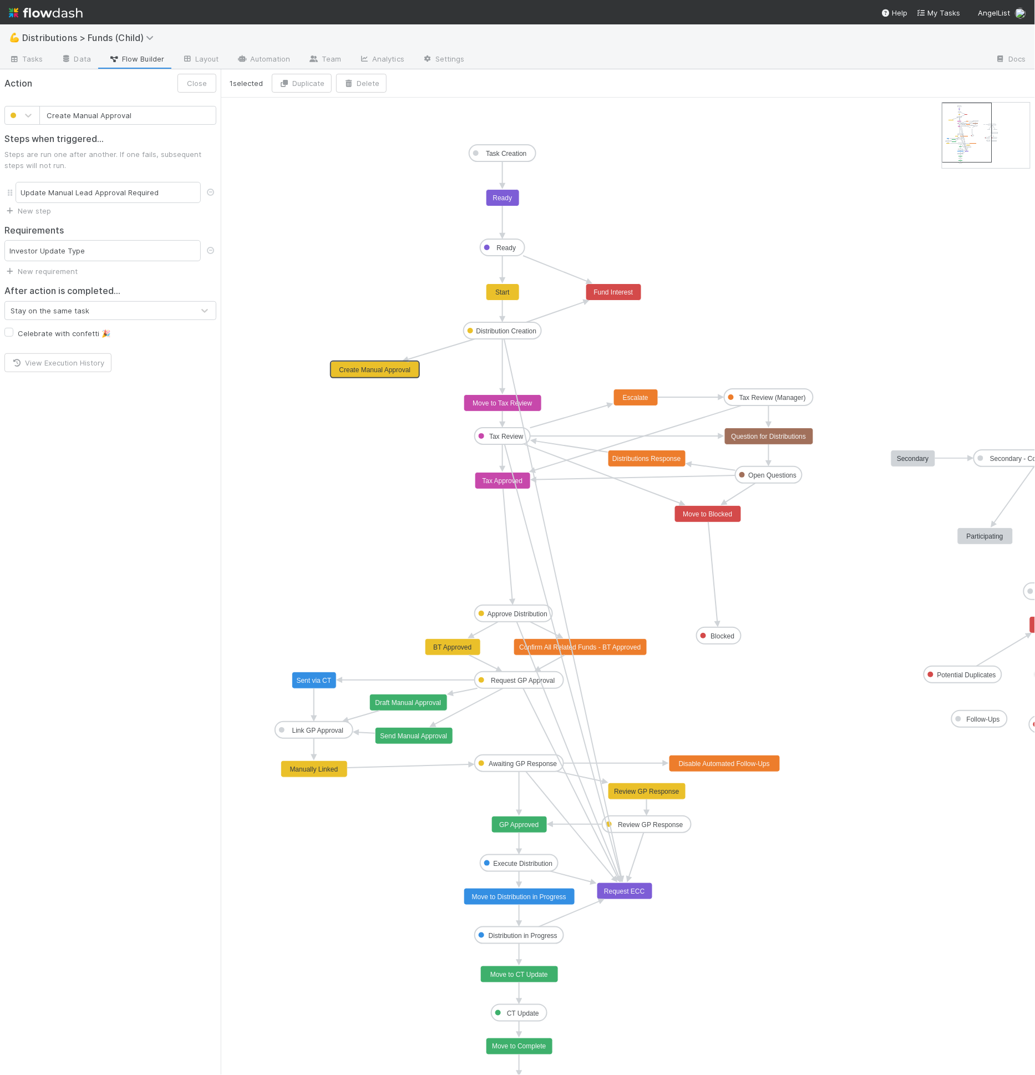
drag, startPoint x: 383, startPoint y: 378, endPoint x: 395, endPoint y: 365, distance: 18.5
click at [410, 294] on icon "Task Creation Ready Distribution Creation Tax Review Approve Distribution Reque…" at bounding box center [678, 596] width 915 height 997
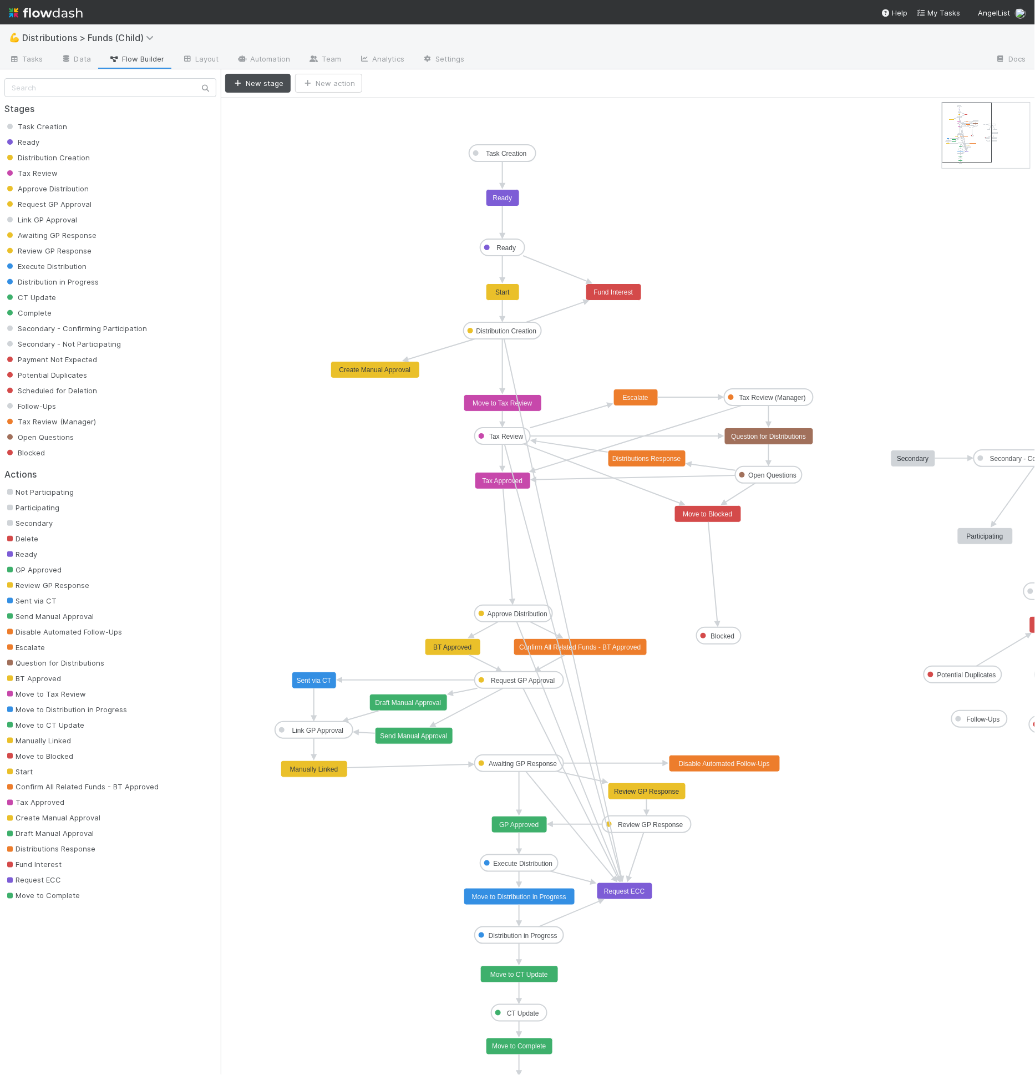
click at [493, 329] on text "Distribution Creation" at bounding box center [507, 331] width 60 height 8
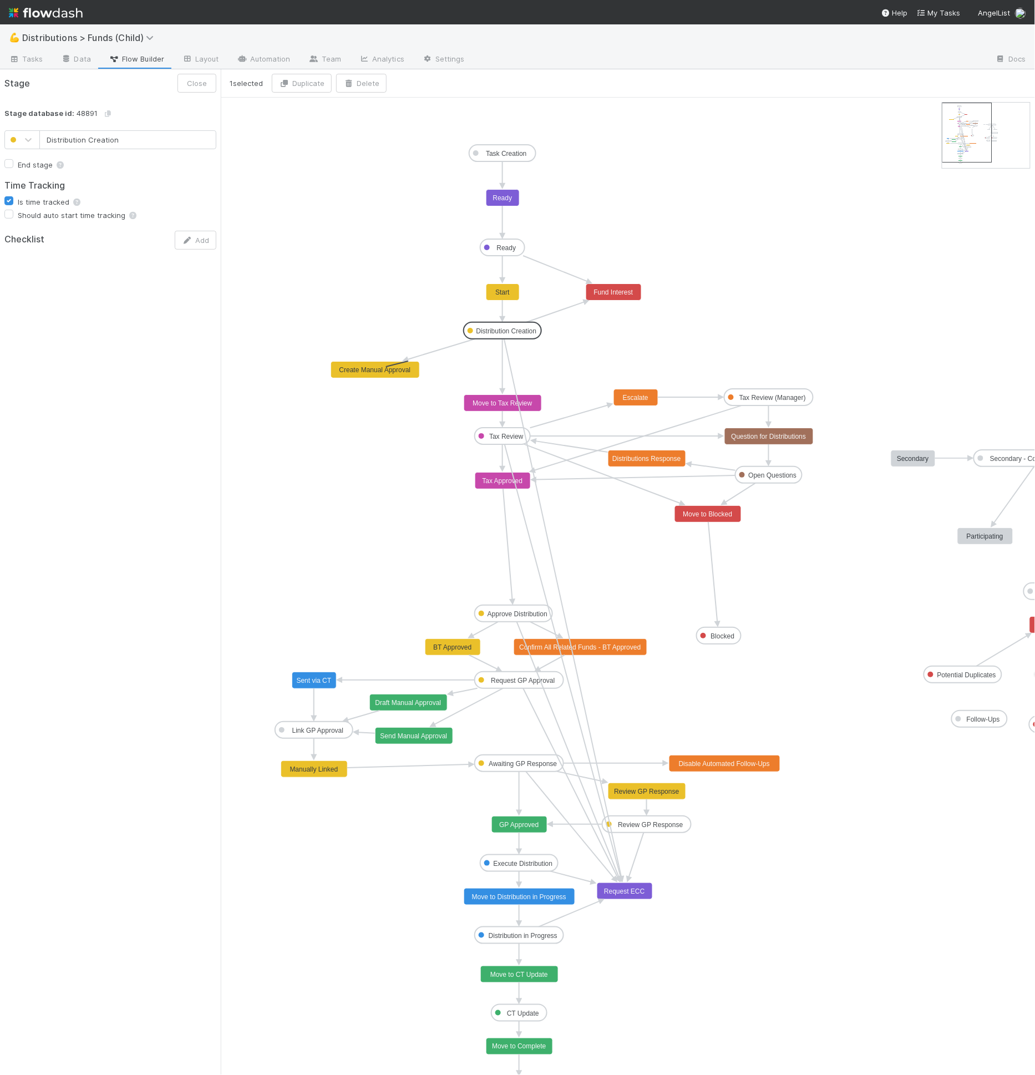
drag, startPoint x: 373, startPoint y: 373, endPoint x: 386, endPoint y: 365, distance: 15.7
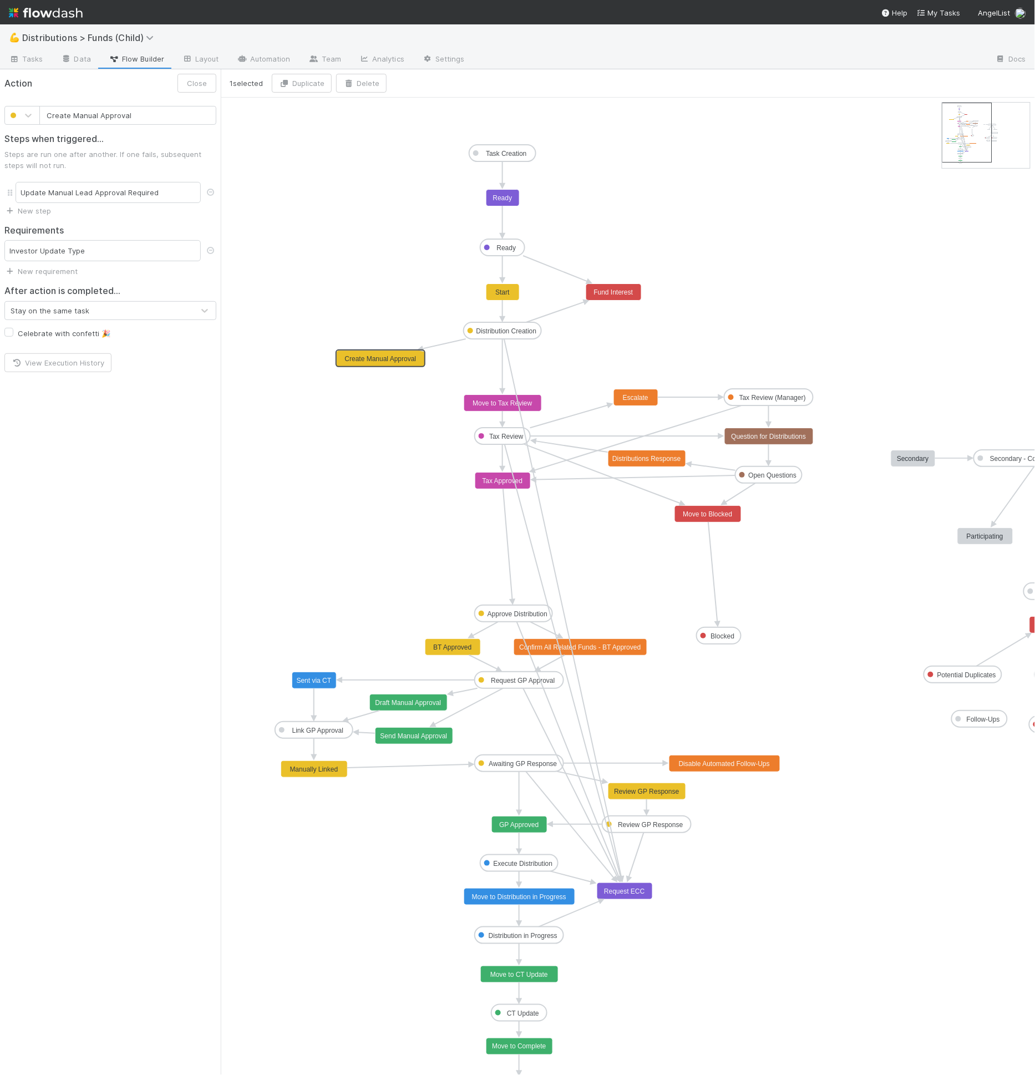
drag, startPoint x: 383, startPoint y: 367, endPoint x: 389, endPoint y: 357, distance: 12.2
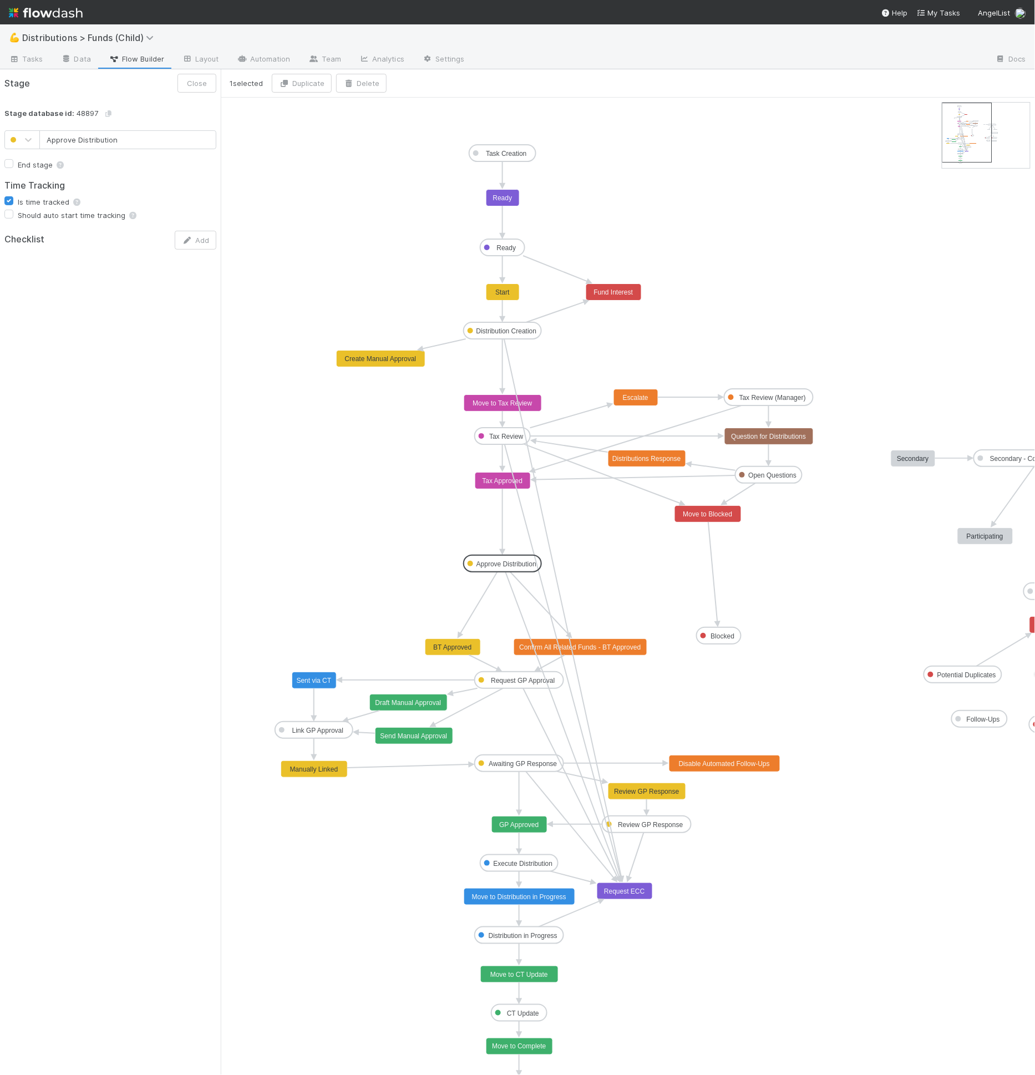
drag, startPoint x: 520, startPoint y: 611, endPoint x: 508, endPoint y: 560, distance: 51.8
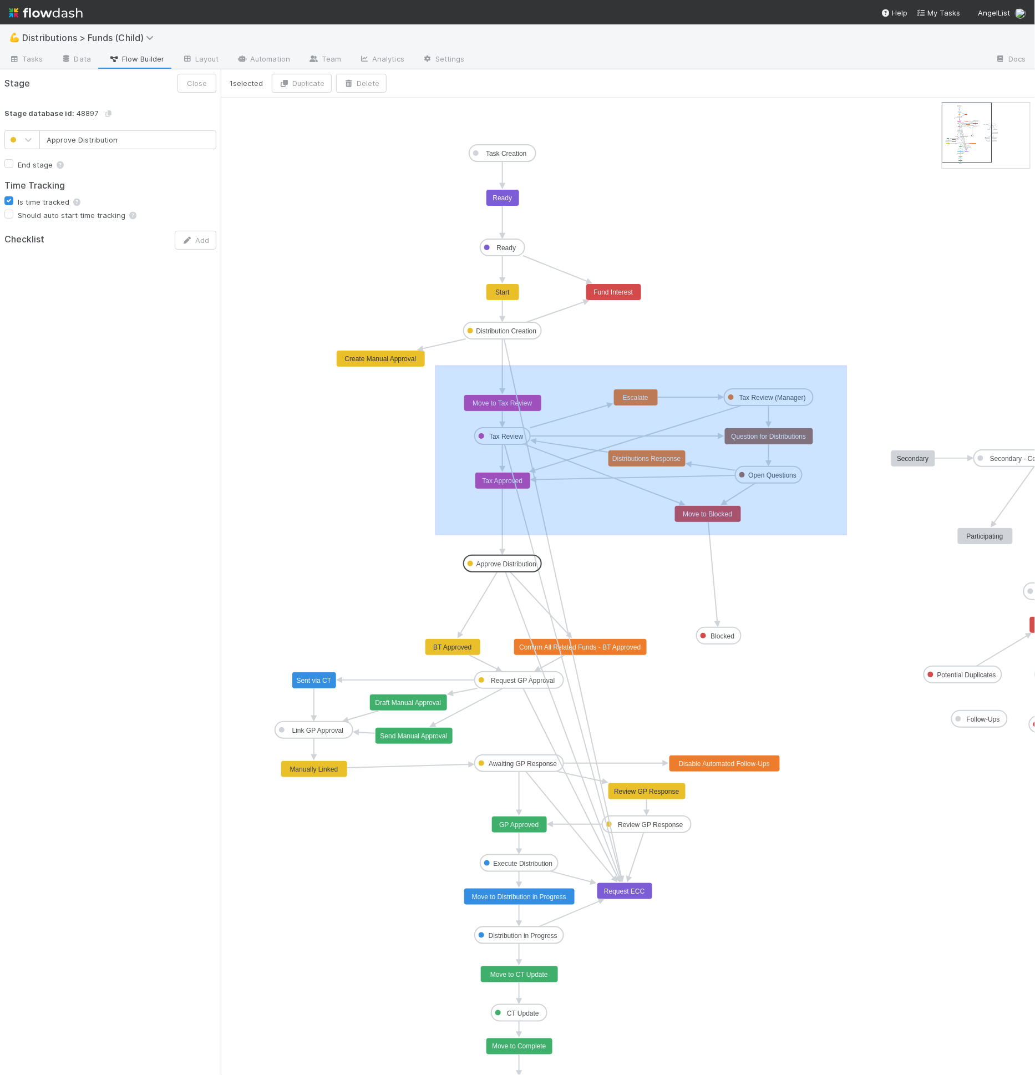
drag, startPoint x: 436, startPoint y: 365, endPoint x: 847, endPoint y: 534, distance: 445.3
click at [847, 534] on icon "Task Creation Ready Distribution Creation Tax Review Approve Distribution Reque…" at bounding box center [678, 596] width 915 height 997
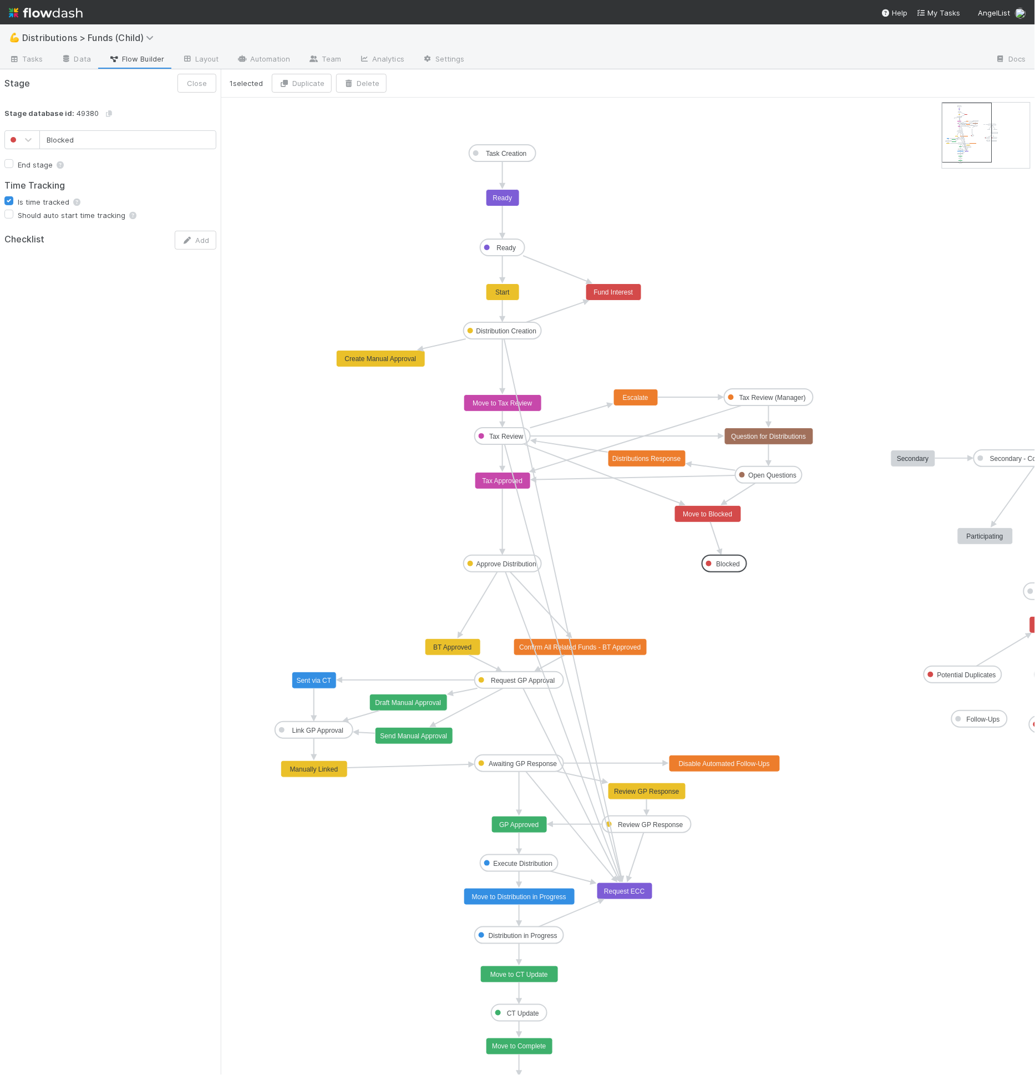
drag, startPoint x: 725, startPoint y: 640, endPoint x: 723, endPoint y: 553, distance: 87.1
type input "Approve Distribution"
click at [494, 555] on rect at bounding box center [503, 563] width 78 height 17
click at [434, 542] on icon "Task Creation Ready Distribution Creation Tax Review Approve Distribution Reque…" at bounding box center [678, 596] width 915 height 997
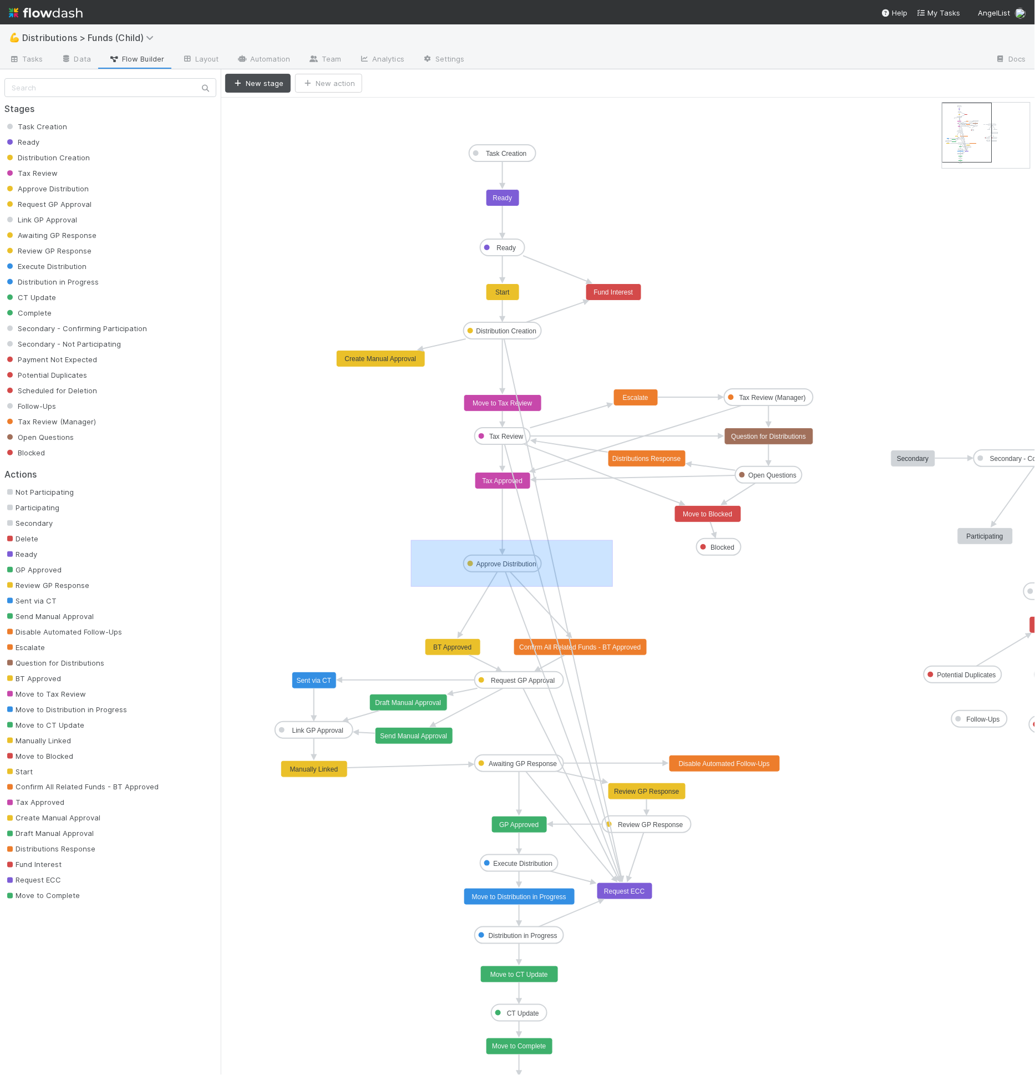
drag, startPoint x: 411, startPoint y: 539, endPoint x: 613, endPoint y: 586, distance: 207.3
click at [613, 586] on icon "Task Creation Ready Distribution Creation Tax Review Approve Distribution Reque…" at bounding box center [678, 596] width 915 height 997
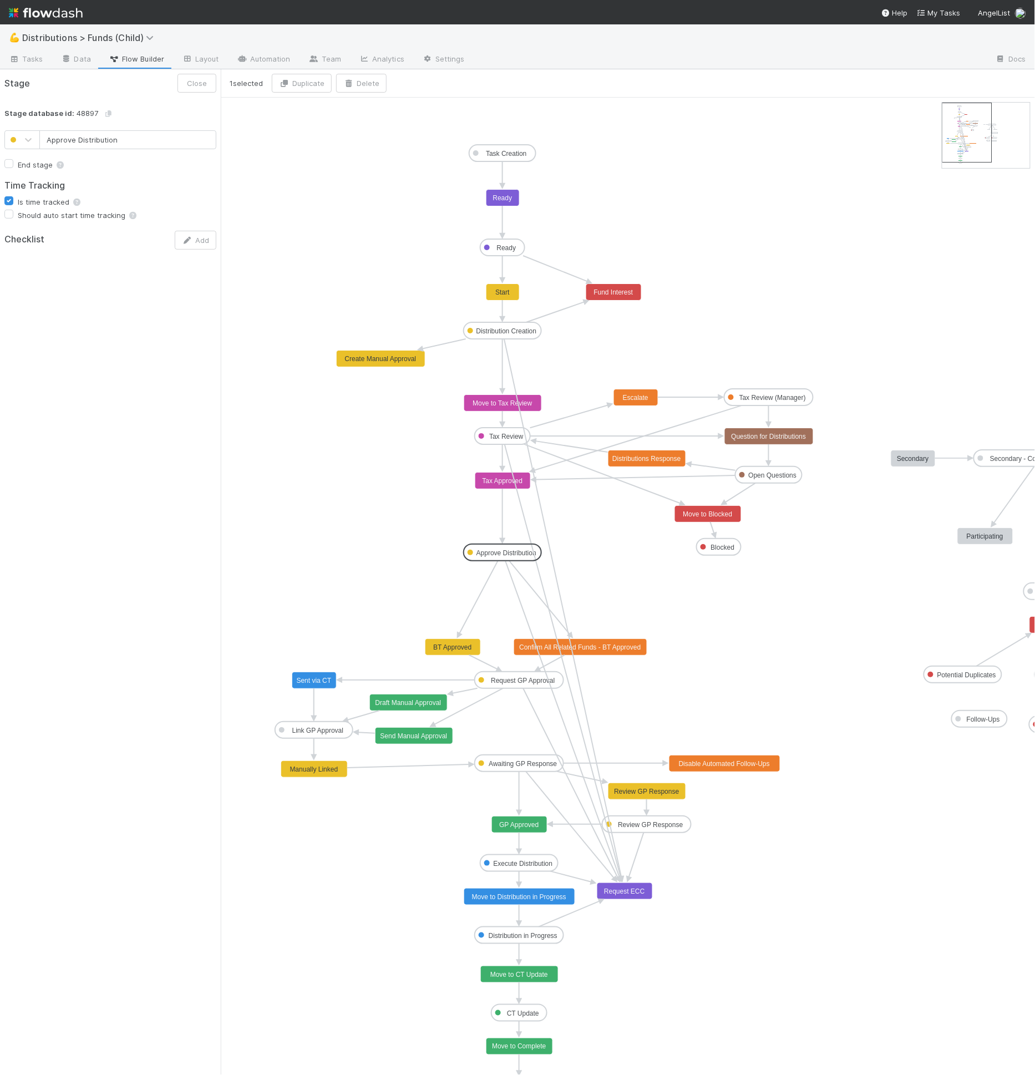
drag, startPoint x: 504, startPoint y: 561, endPoint x: 507, endPoint y: 550, distance: 11.9
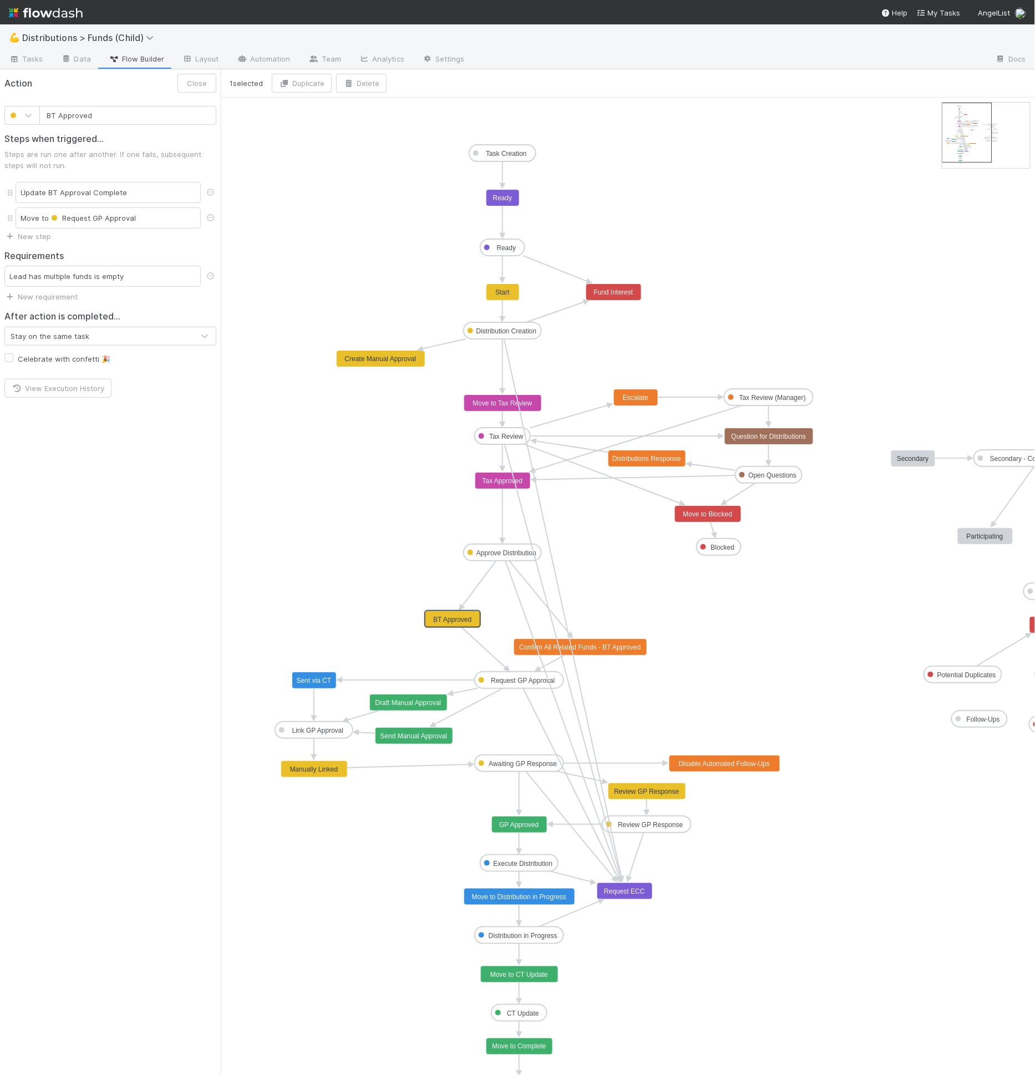
drag, startPoint x: 466, startPoint y: 647, endPoint x: 467, endPoint y: 616, distance: 31.1
drag, startPoint x: 617, startPoint y: 647, endPoint x: 616, endPoint y: 611, distance: 35.5
type input "BT Approved"
drag, startPoint x: 447, startPoint y: 613, endPoint x: 448, endPoint y: 603, distance: 10.1
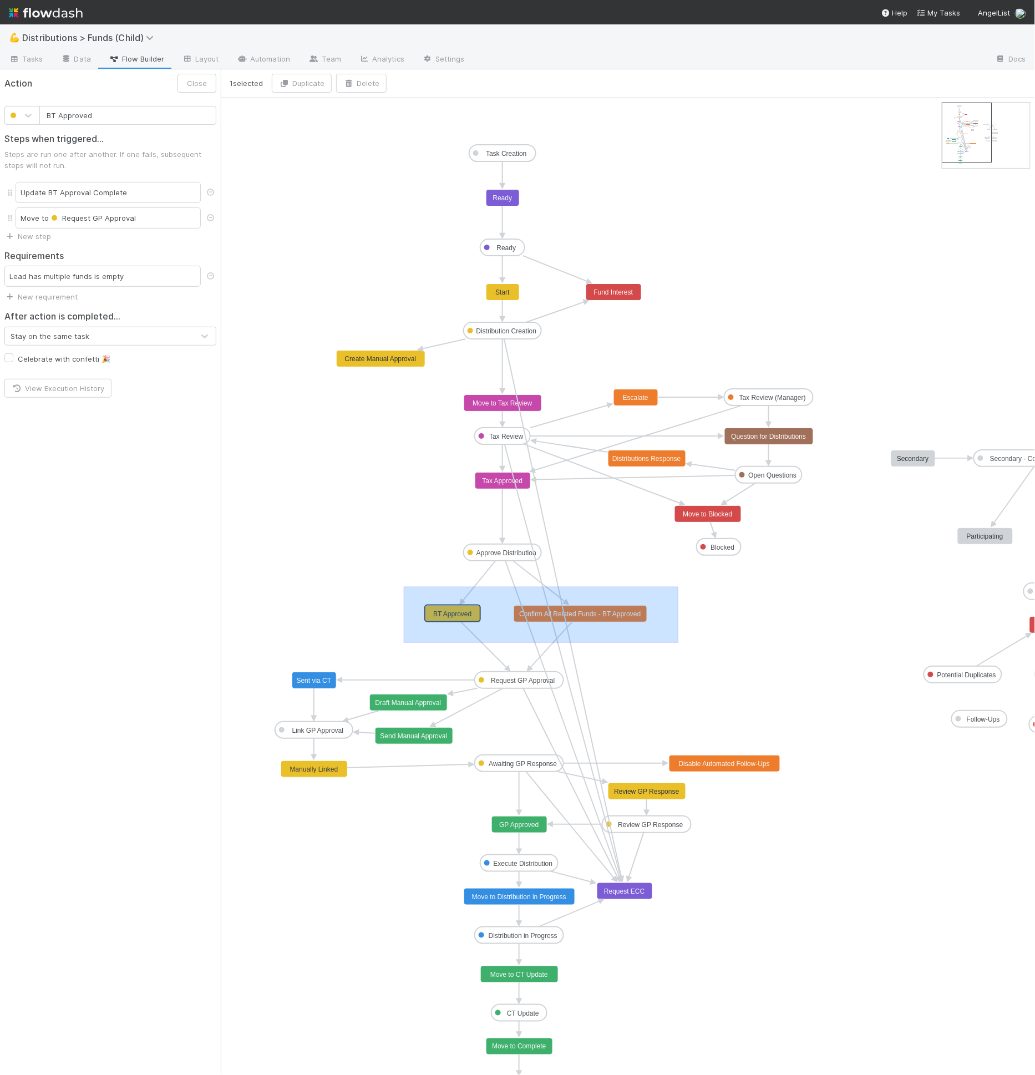
drag, startPoint x: 434, startPoint y: 586, endPoint x: 679, endPoint y: 642, distance: 250.9
click at [679, 642] on icon "Task Creation Ready Distribution Creation Tax Review Approve Distribution Reque…" at bounding box center [678, 596] width 915 height 997
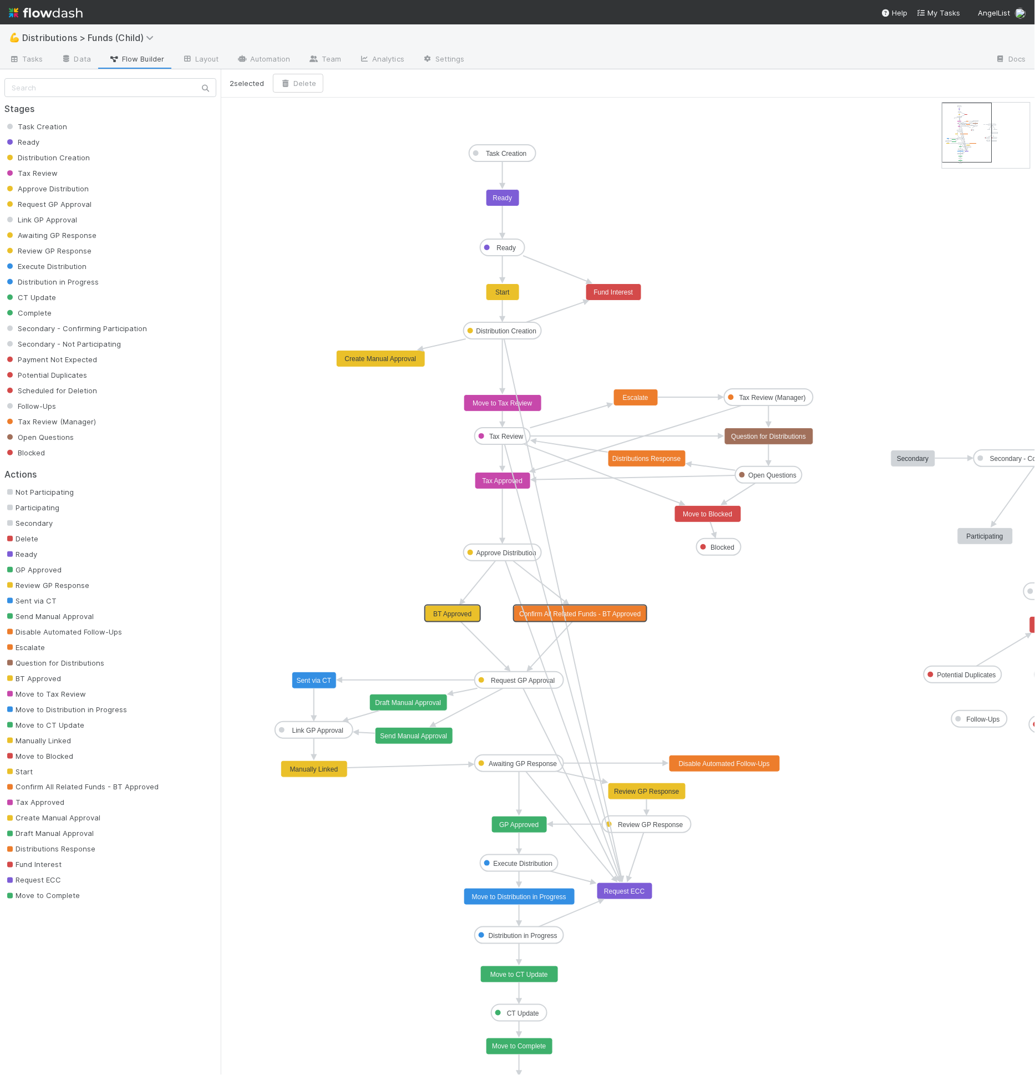
click at [378, 590] on icon "Task Creation Ready Distribution Creation Tax Review Approve Distribution Reque…" at bounding box center [678, 596] width 915 height 997
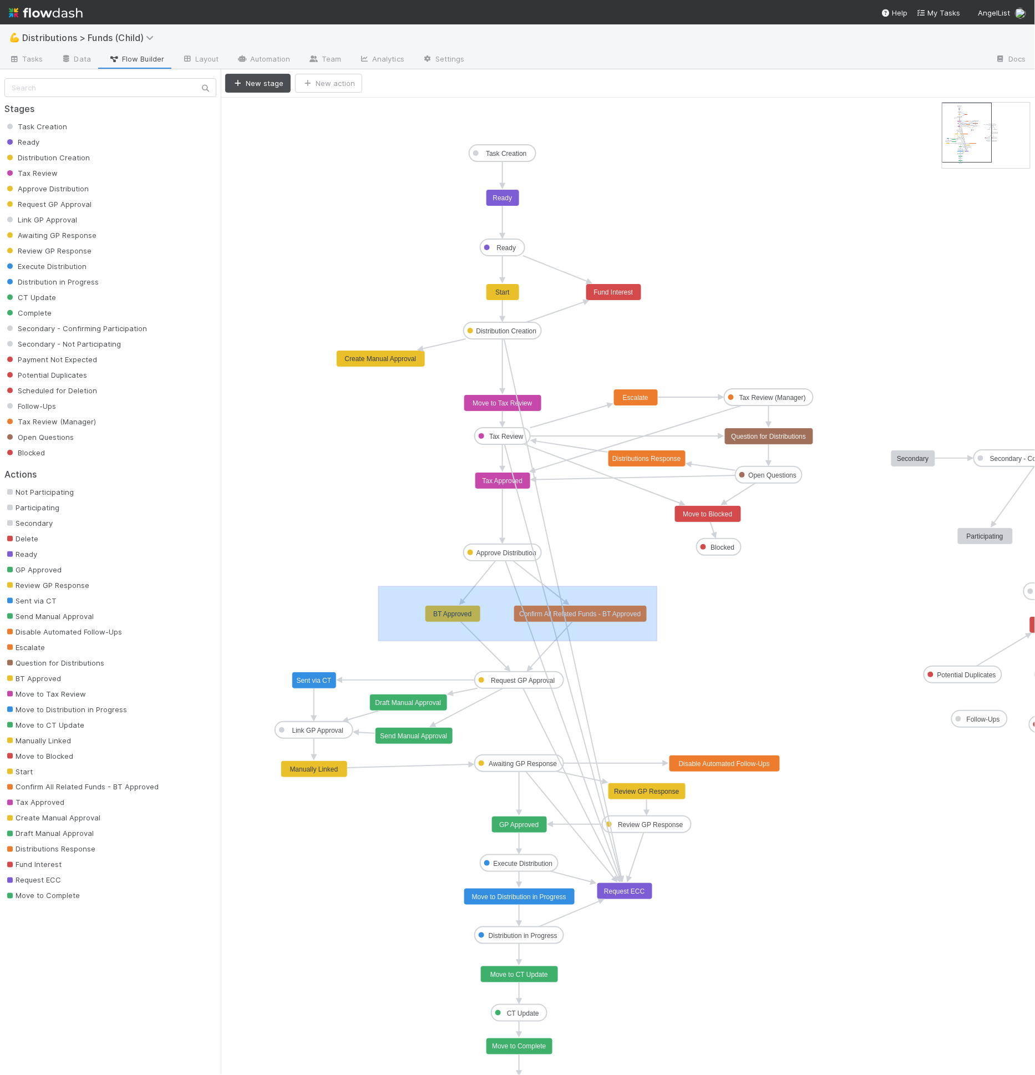
drag, startPoint x: 378, startPoint y: 585, endPoint x: 657, endPoint y: 640, distance: 284.4
click at [657, 640] on icon "Task Creation Ready Distribution Creation Tax Review Approve Distribution Reque…" at bounding box center [678, 596] width 915 height 997
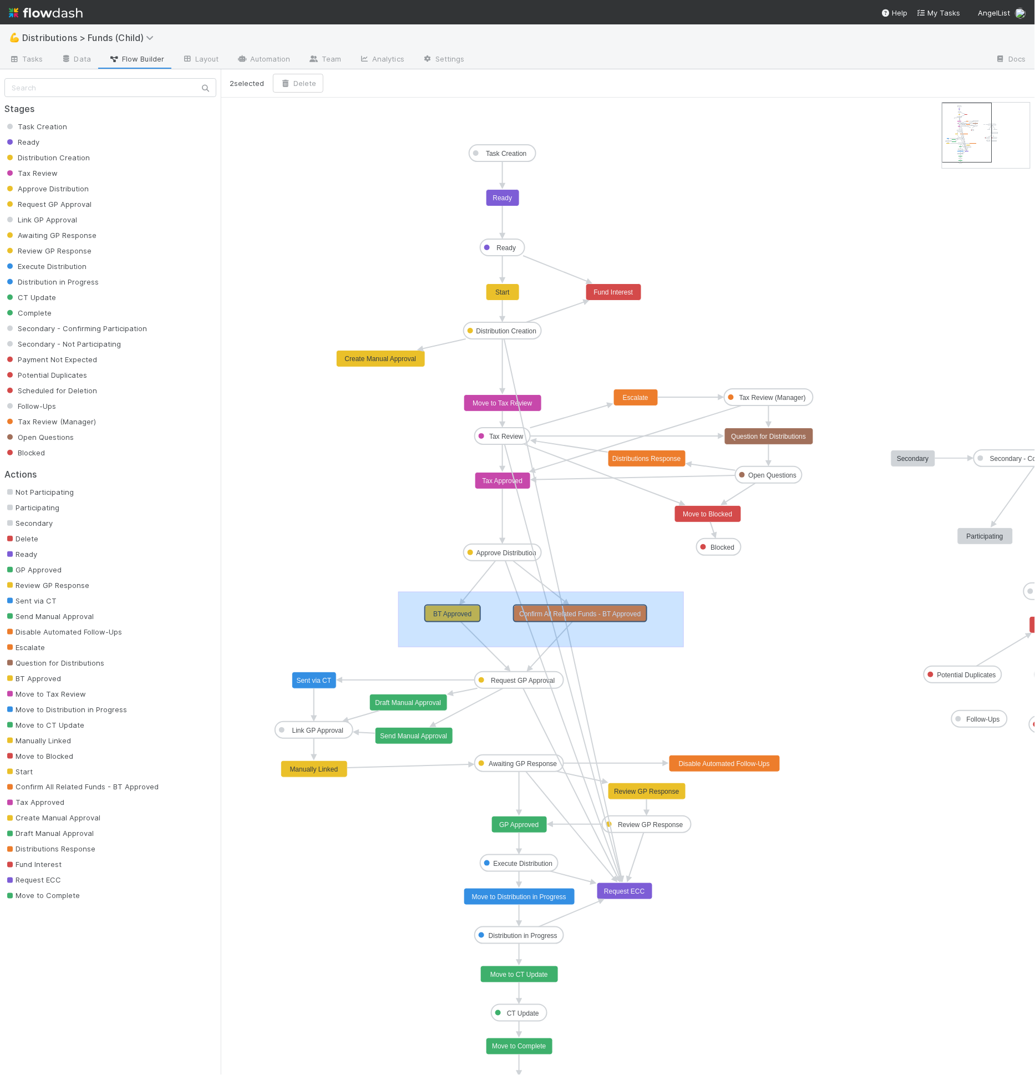
drag, startPoint x: 398, startPoint y: 591, endPoint x: 682, endPoint y: 644, distance: 289.0
click at [682, 644] on icon "Task Creation Ready Distribution Creation Tax Review Approve Distribution Reque…" at bounding box center [678, 596] width 915 height 997
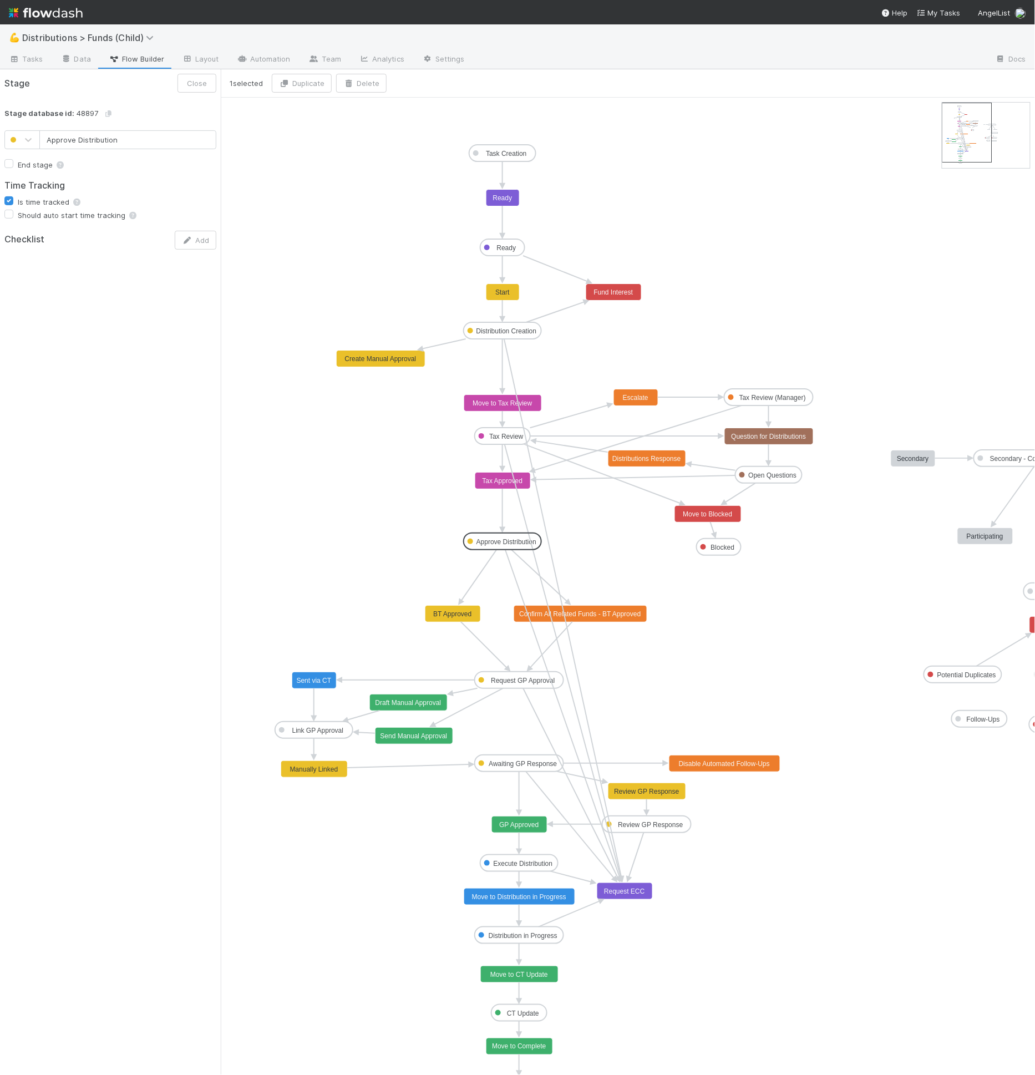
drag, startPoint x: 487, startPoint y: 554, endPoint x: 487, endPoint y: 542, distance: 12.2
drag, startPoint x: 439, startPoint y: 520, endPoint x: 603, endPoint y: 565, distance: 169.2
click at [603, 565] on icon "Task Creation Ready Distribution Creation Tax Review Approve Distribution Reque…" at bounding box center [678, 596] width 915 height 997
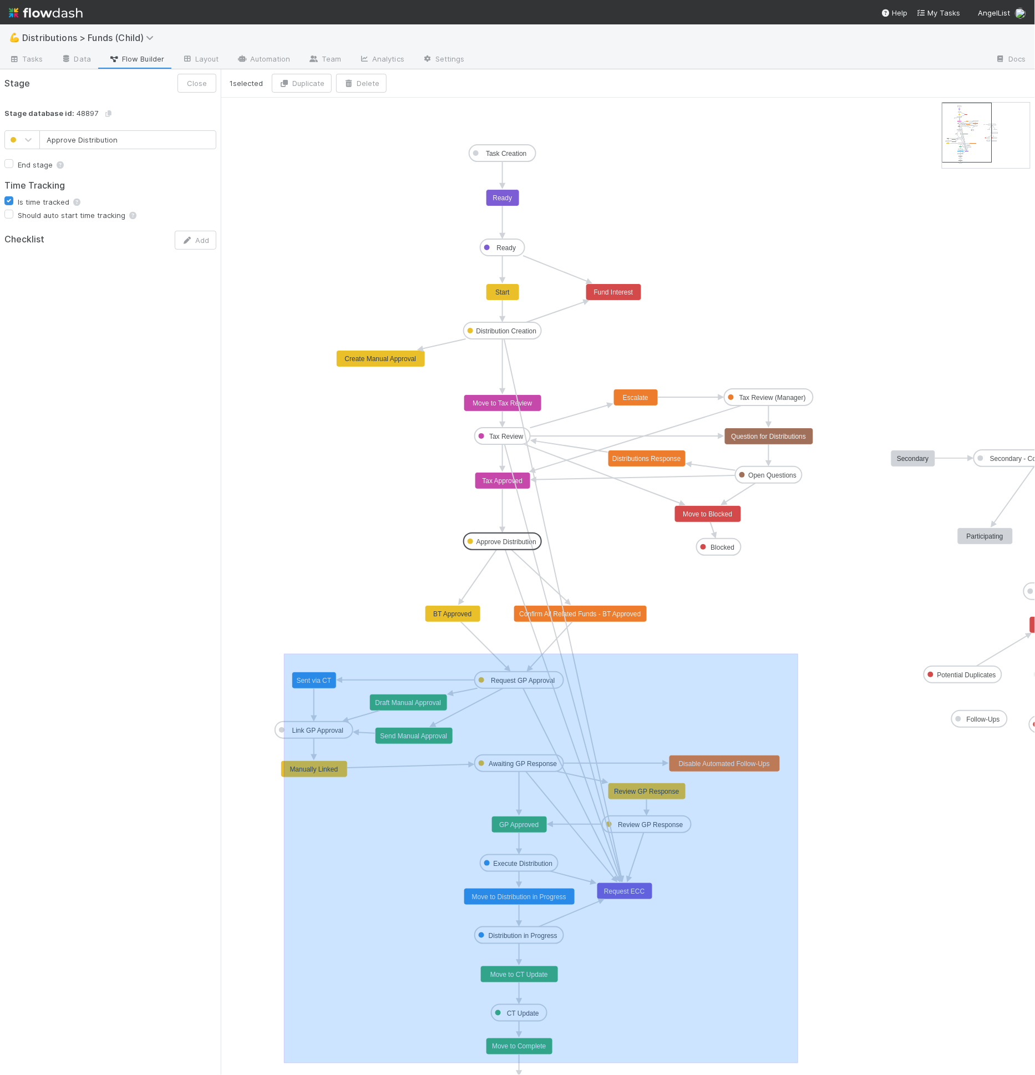
drag, startPoint x: 284, startPoint y: 653, endPoint x: 800, endPoint y: 1062, distance: 657.9
click at [799, 1062] on icon "Task Creation Ready Distribution Creation Tax Review Approve Distribution Reque…" at bounding box center [678, 596] width 915 height 997
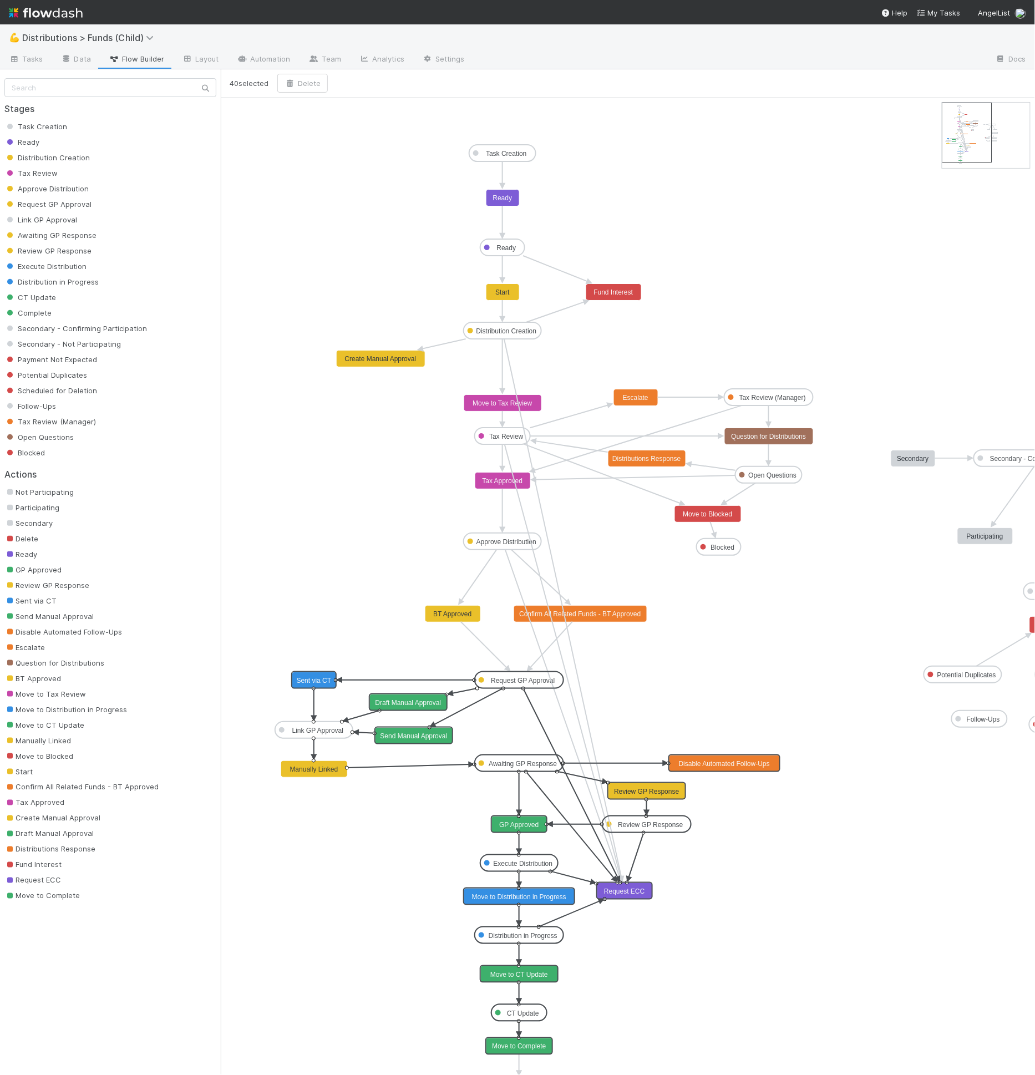
drag, startPoint x: 610, startPoint y: 701, endPoint x: 574, endPoint y: 733, distance: 48.3
click at [610, 701] on icon "Task Creation Ready Distribution Creation Tax Review Approve Distribution Reque…" at bounding box center [678, 596] width 915 height 997
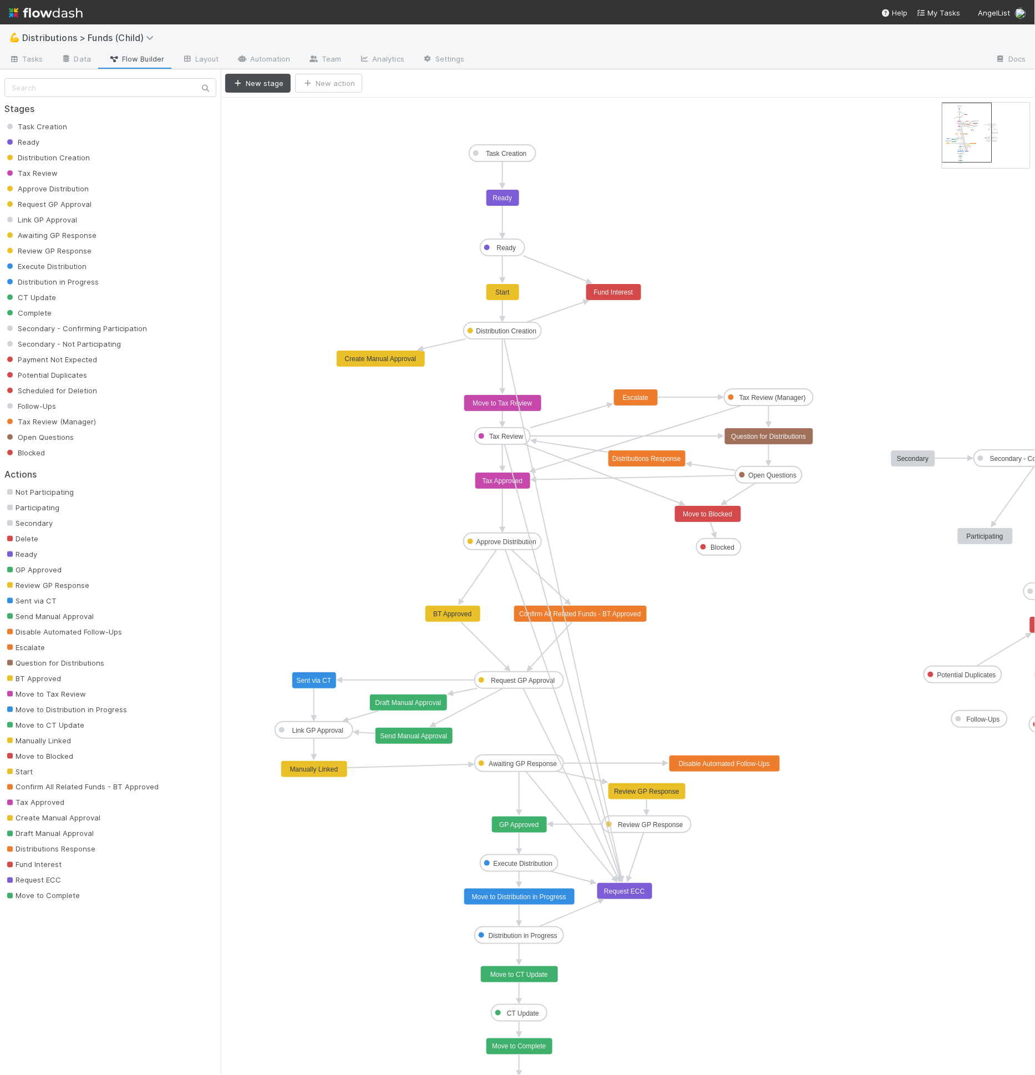
click at [721, 953] on icon "Task Creation Ready Distribution Creation Tax Review Approve Distribution Reque…" at bounding box center [678, 596] width 915 height 997
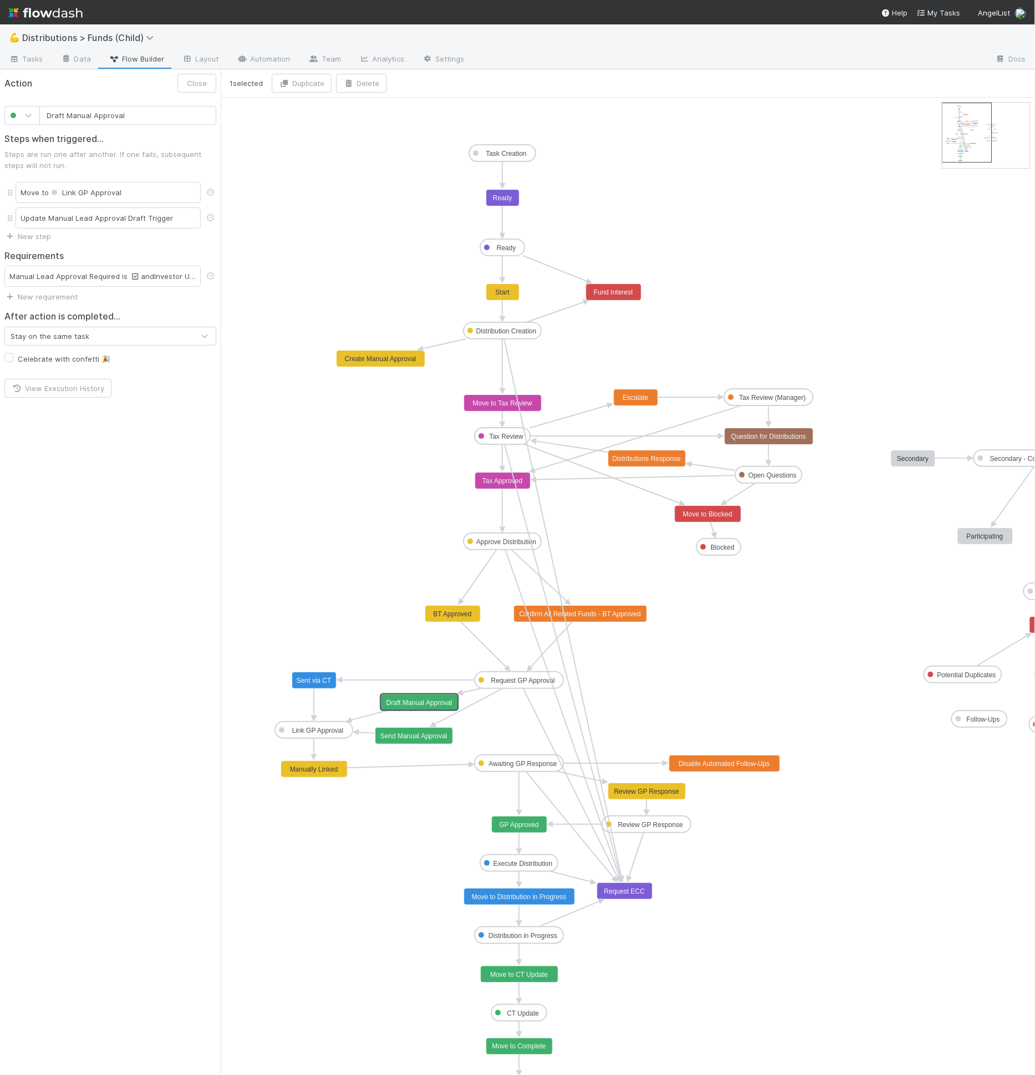
drag, startPoint x: 409, startPoint y: 706, endPoint x: 419, endPoint y: 706, distance: 10.0
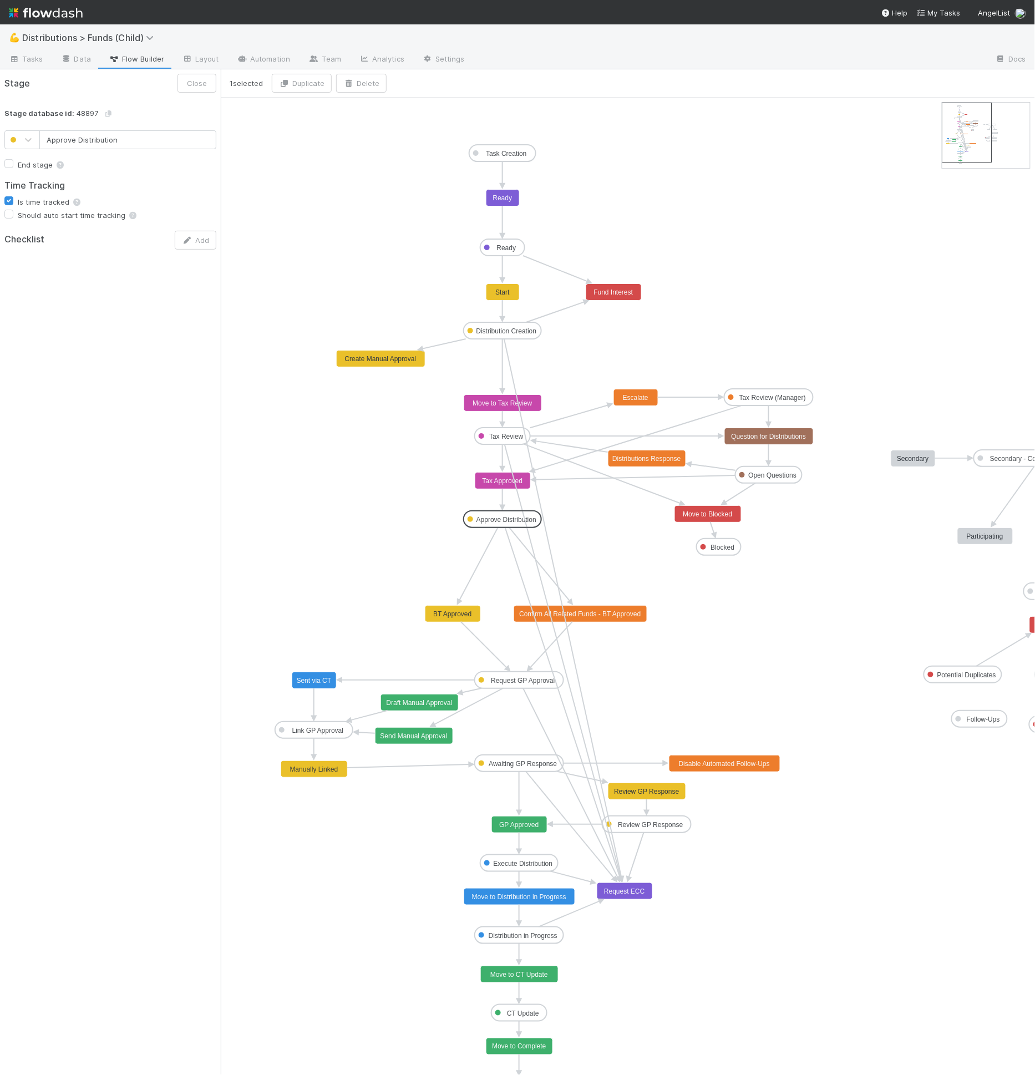
drag, startPoint x: 494, startPoint y: 540, endPoint x: 497, endPoint y: 520, distance: 20.1
click at [342, 155] on icon "Task Creation Ready Distribution Creation Tax Review Approve Distribution Reque…" at bounding box center [678, 596] width 915 height 997
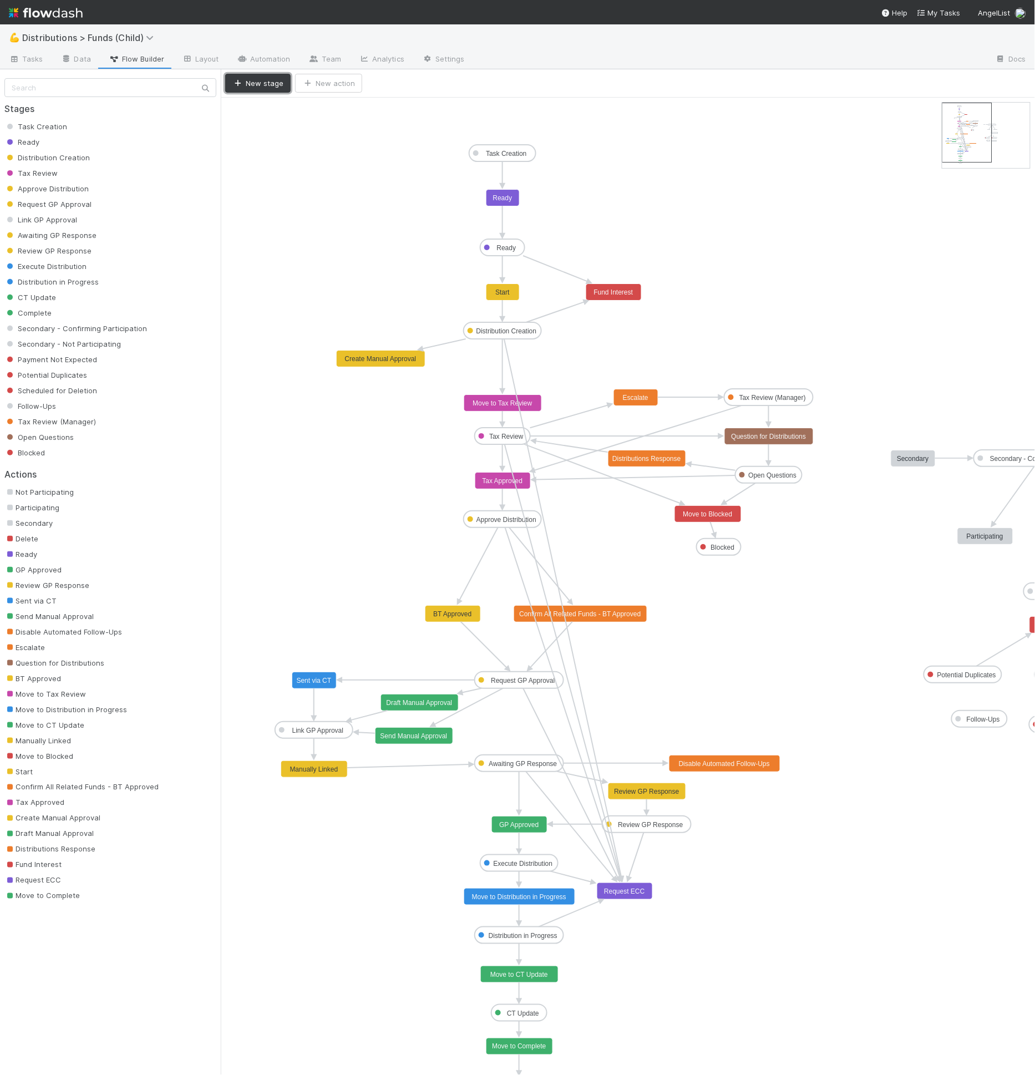
click at [278, 84] on button "New stage" at bounding box center [257, 83] width 65 height 19
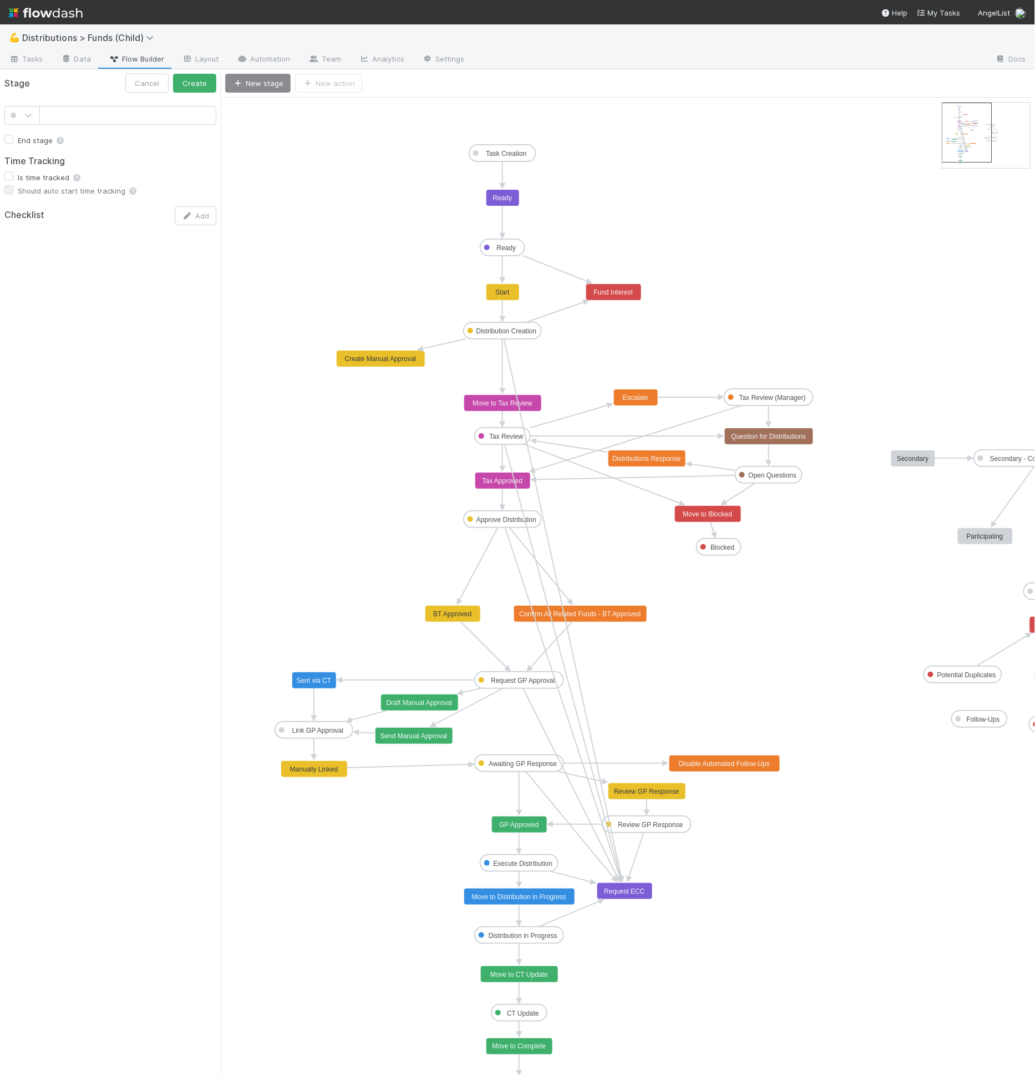
click at [138, 114] on input "text" at bounding box center [127, 115] width 177 height 19
type input "Ready for Lead Approval"
click at [31, 114] on icon at bounding box center [28, 116] width 7 height 4
click at [17, 195] on div at bounding box center [22, 200] width 22 height 11
click at [183, 80] on button "Create" at bounding box center [194, 83] width 43 height 19
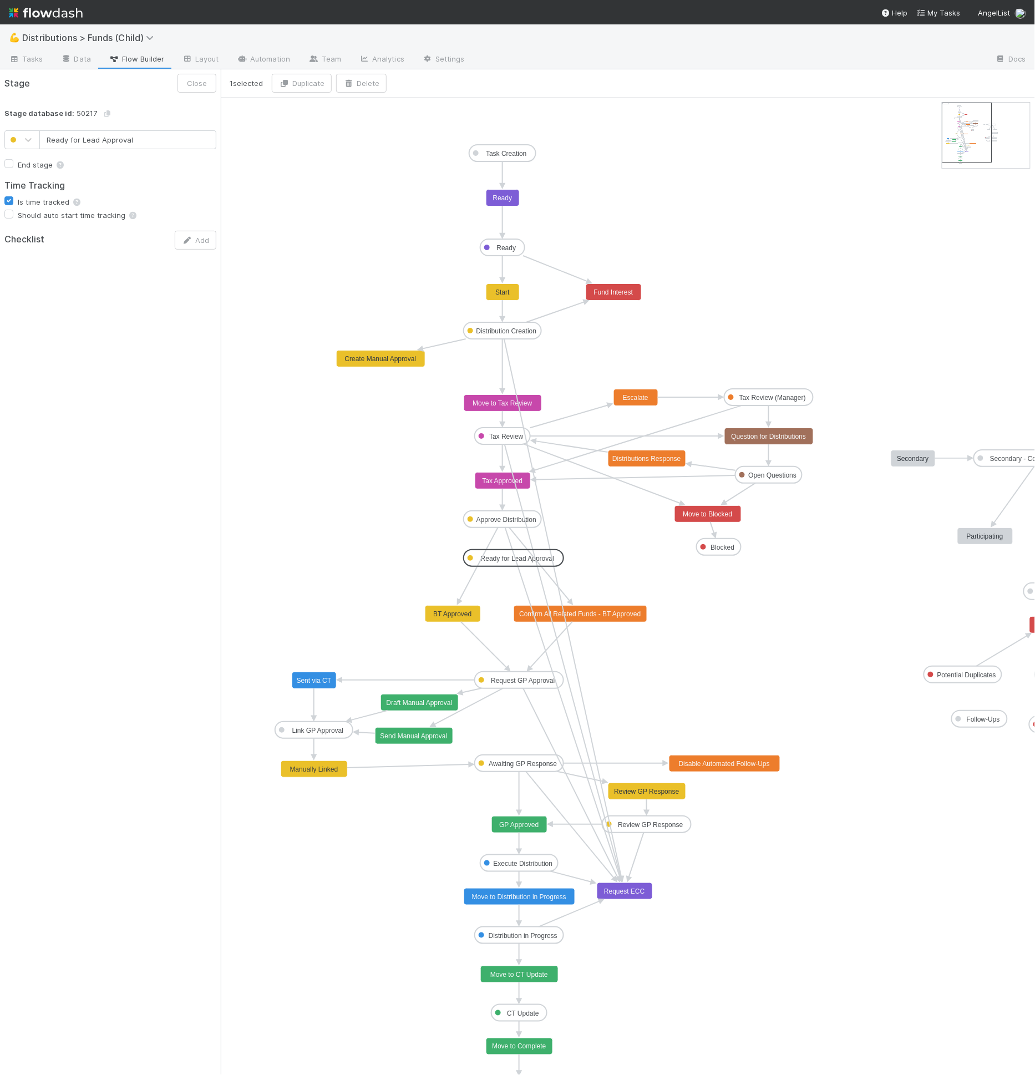
drag, startPoint x: 290, startPoint y: 114, endPoint x: 526, endPoint y: 565, distance: 509.0
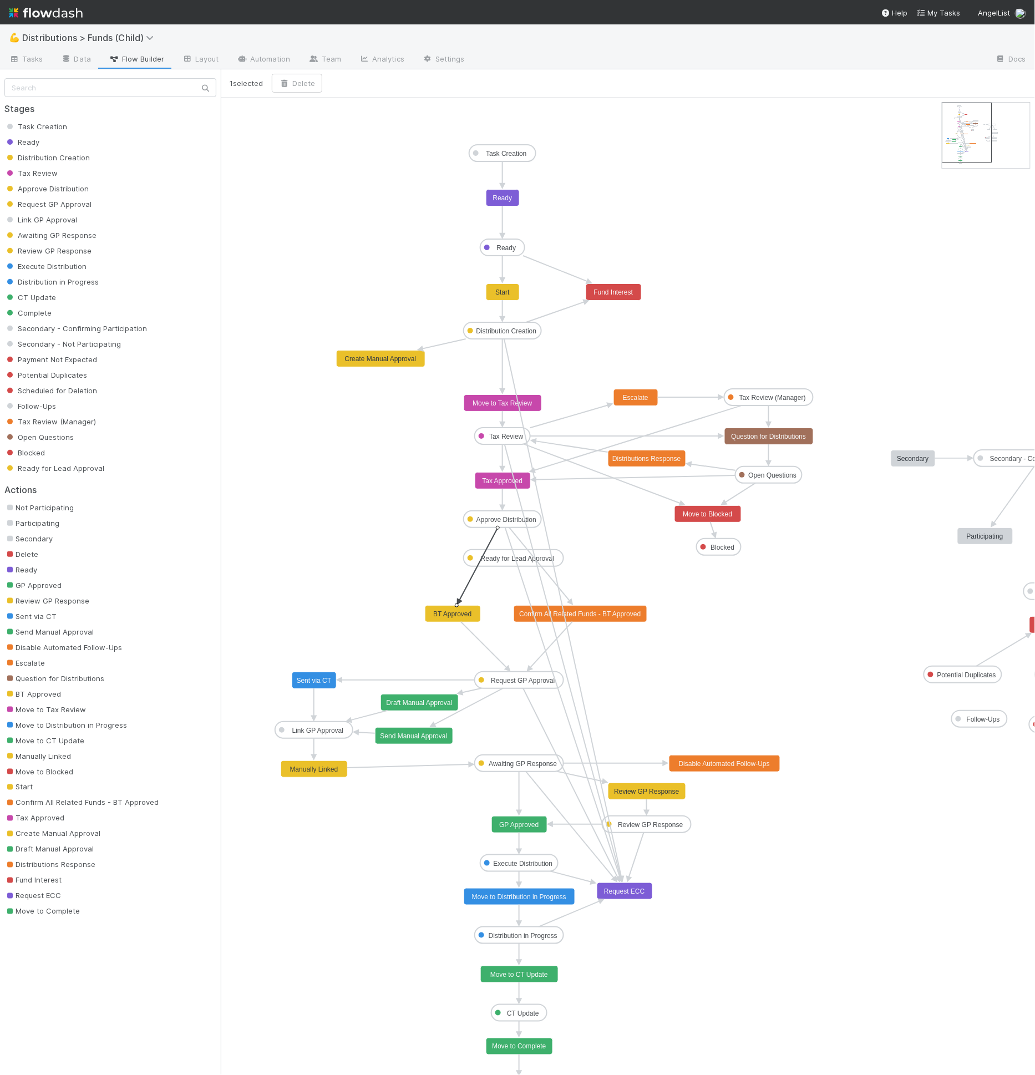
click at [494, 533] on icon at bounding box center [479, 564] width 38 height 73
click at [291, 84] on button "Delete" at bounding box center [297, 83] width 50 height 19
click at [498, 540] on icon "Task Creation Ready Distribution Creation Tax Review Approve Distribution Reque…" at bounding box center [678, 596] width 915 height 997
click at [513, 536] on icon "Task Creation Ready Distribution Creation Tax Review Approve Distribution Reque…" at bounding box center [678, 596] width 915 height 997
click at [510, 537] on icon at bounding box center [562, 703] width 115 height 350
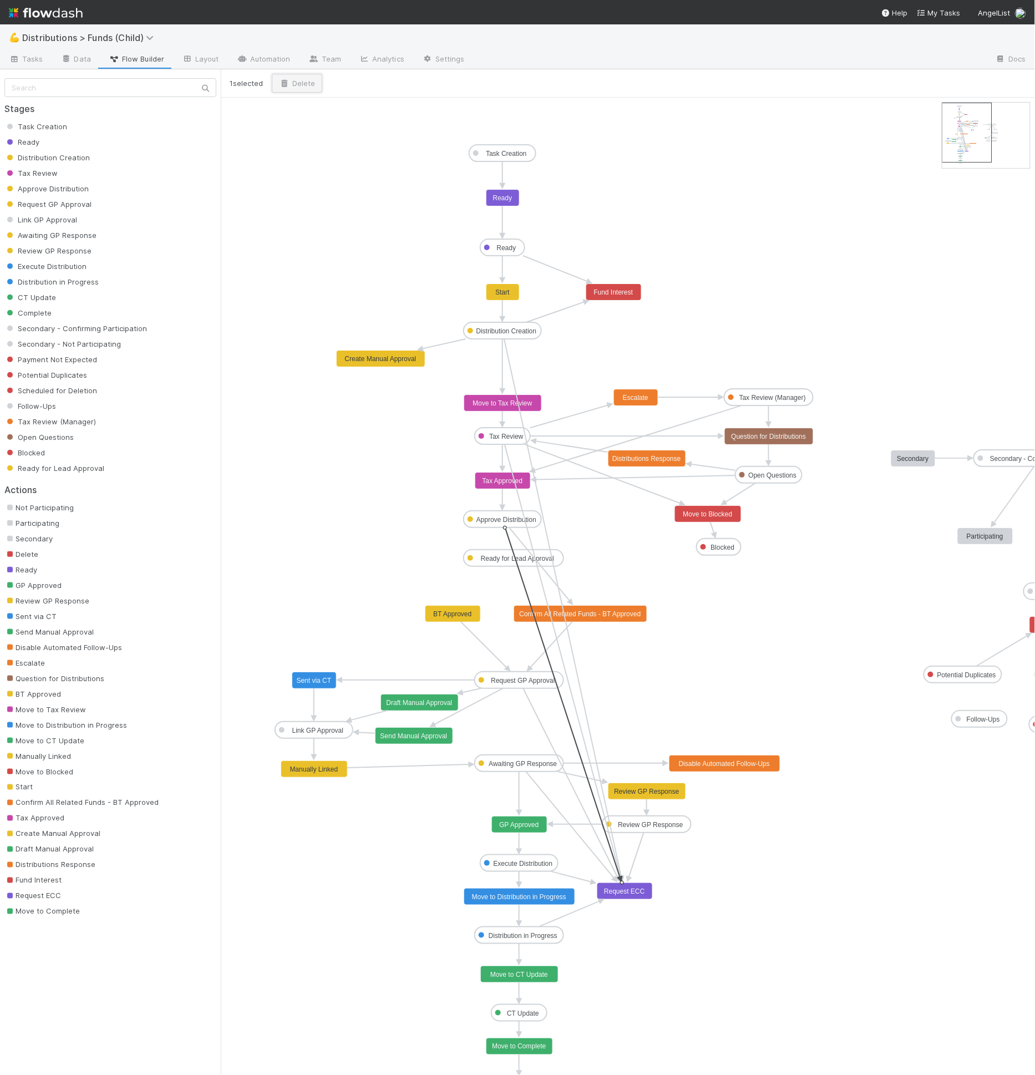
click at [301, 82] on button "Delete" at bounding box center [297, 83] width 50 height 19
click at [517, 538] on icon at bounding box center [539, 564] width 60 height 73
click at [299, 87] on button "Delete" at bounding box center [297, 83] width 50 height 19
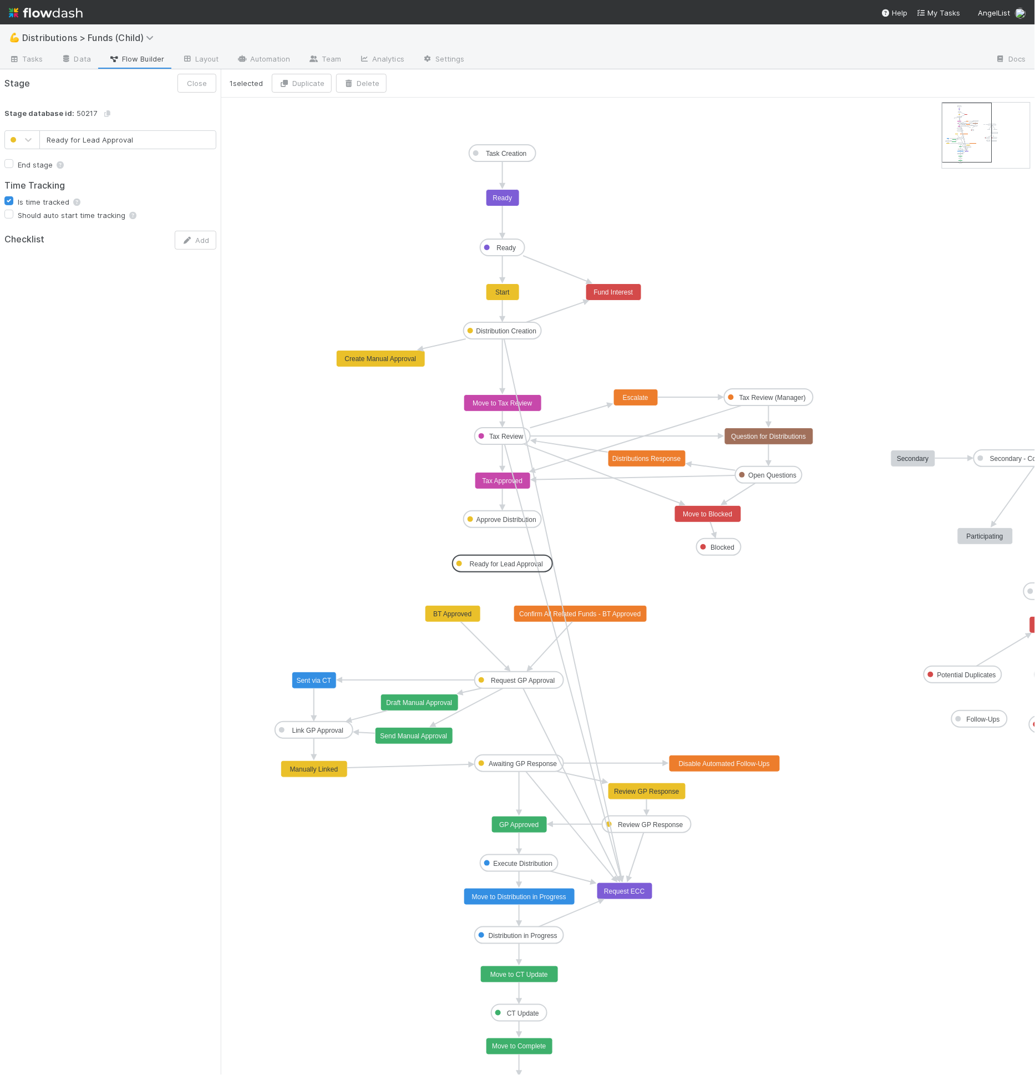
drag, startPoint x: 518, startPoint y: 555, endPoint x: 509, endPoint y: 560, distance: 9.9
drag, startPoint x: 502, startPoint y: 571, endPoint x: 494, endPoint y: 570, distance: 7.8
drag, startPoint x: 504, startPoint y: 569, endPoint x: 573, endPoint y: 620, distance: 85.7
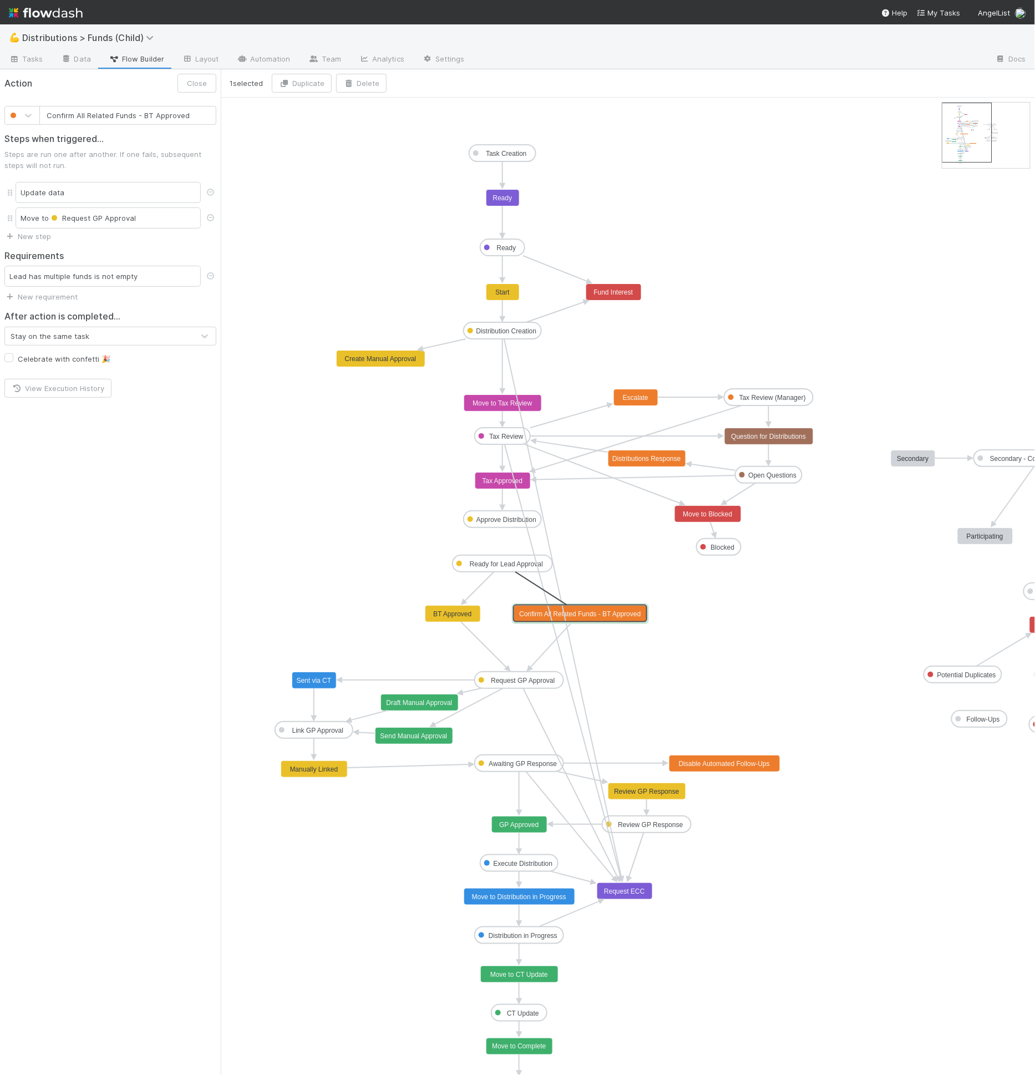
drag, startPoint x: 502, startPoint y: 569, endPoint x: 578, endPoint y: 616, distance: 89.2
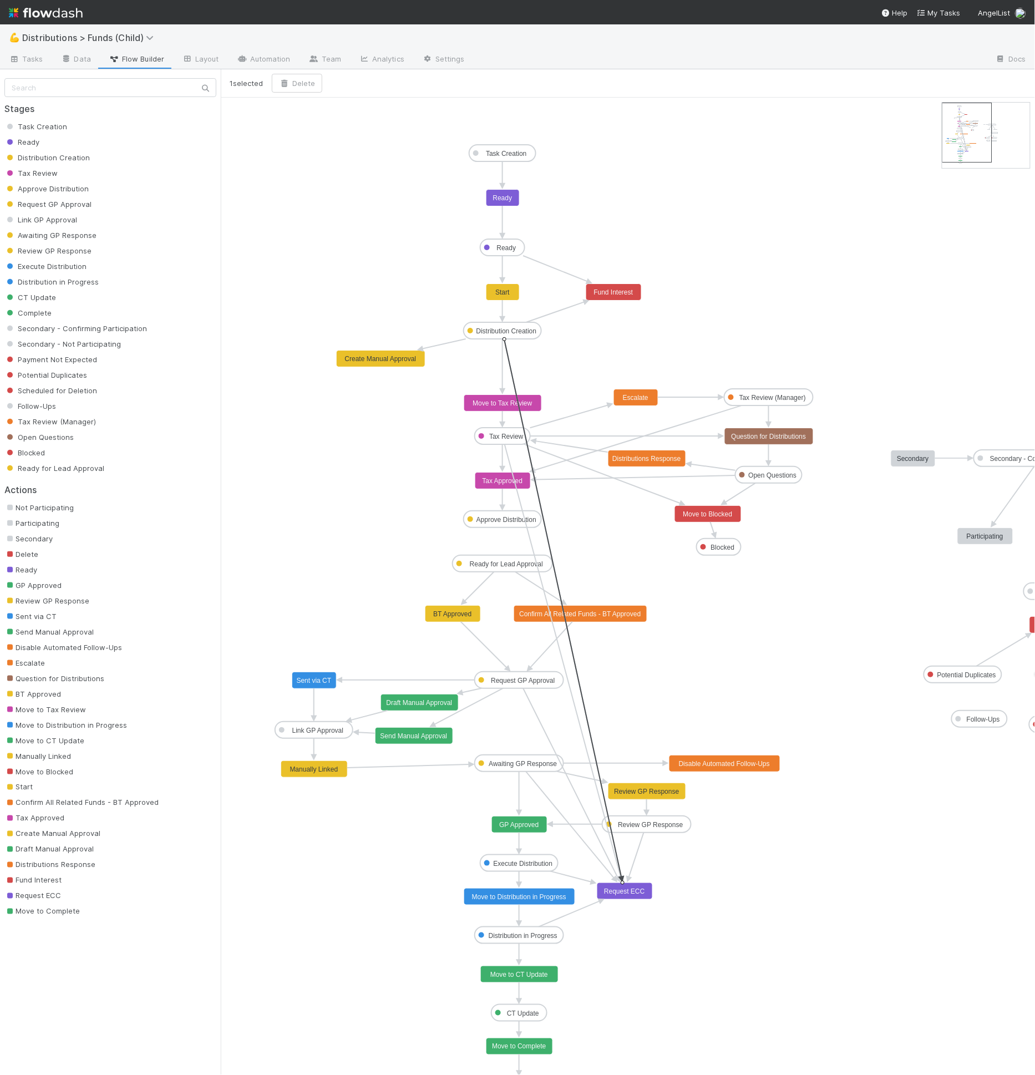
click at [538, 493] on icon at bounding box center [562, 608] width 117 height 538
click at [291, 75] on button "Delete" at bounding box center [297, 83] width 50 height 19
click at [533, 538] on icon "Task Creation Ready Distribution Creation Tax Review Approve Distribution Reque…" at bounding box center [678, 596] width 915 height 997
click at [532, 538] on icon at bounding box center [563, 660] width 116 height 433
click at [305, 98] on icon "Task Creation Ready Distribution Creation Tax Review Approve Distribution Reque…" at bounding box center [678, 596] width 915 height 997
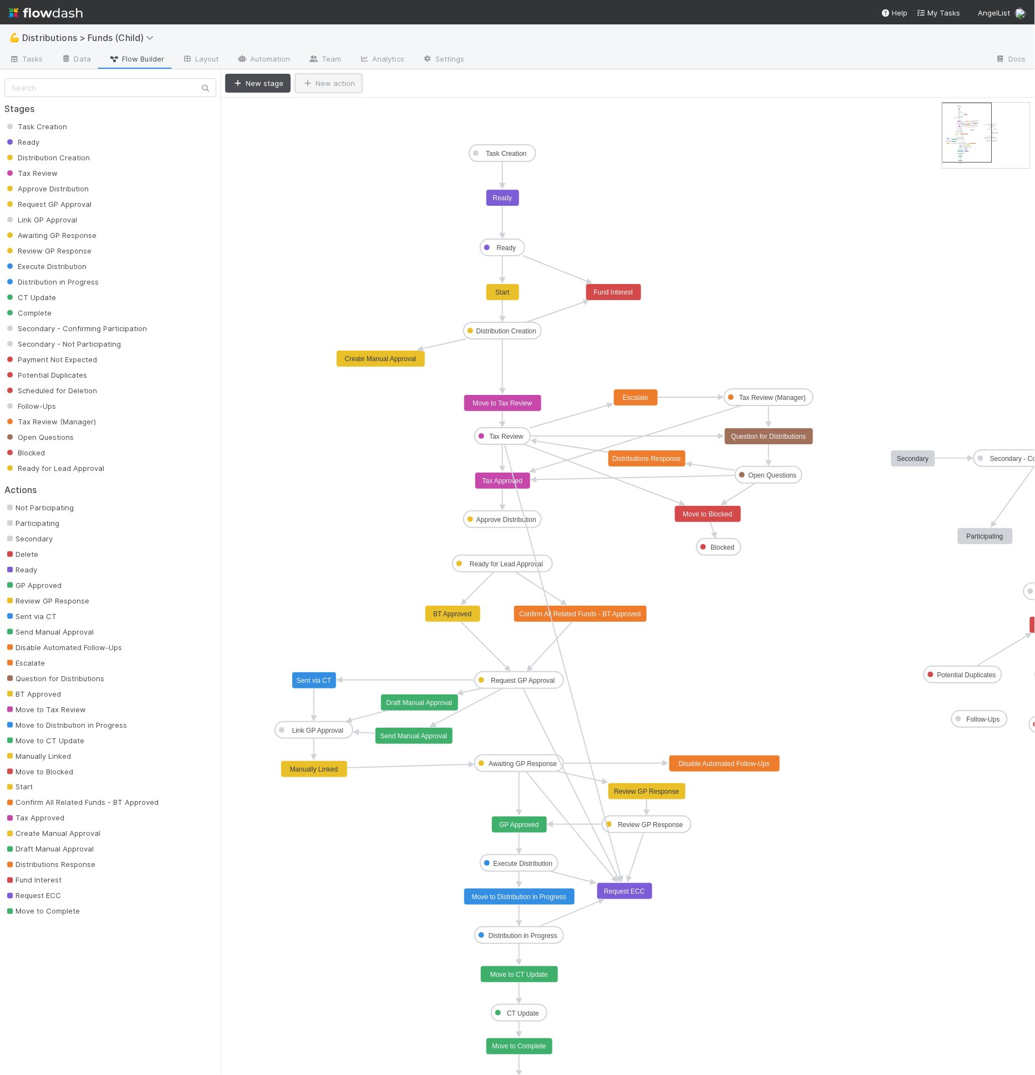
click at [305, 89] on button "New action" at bounding box center [328, 83] width 67 height 19
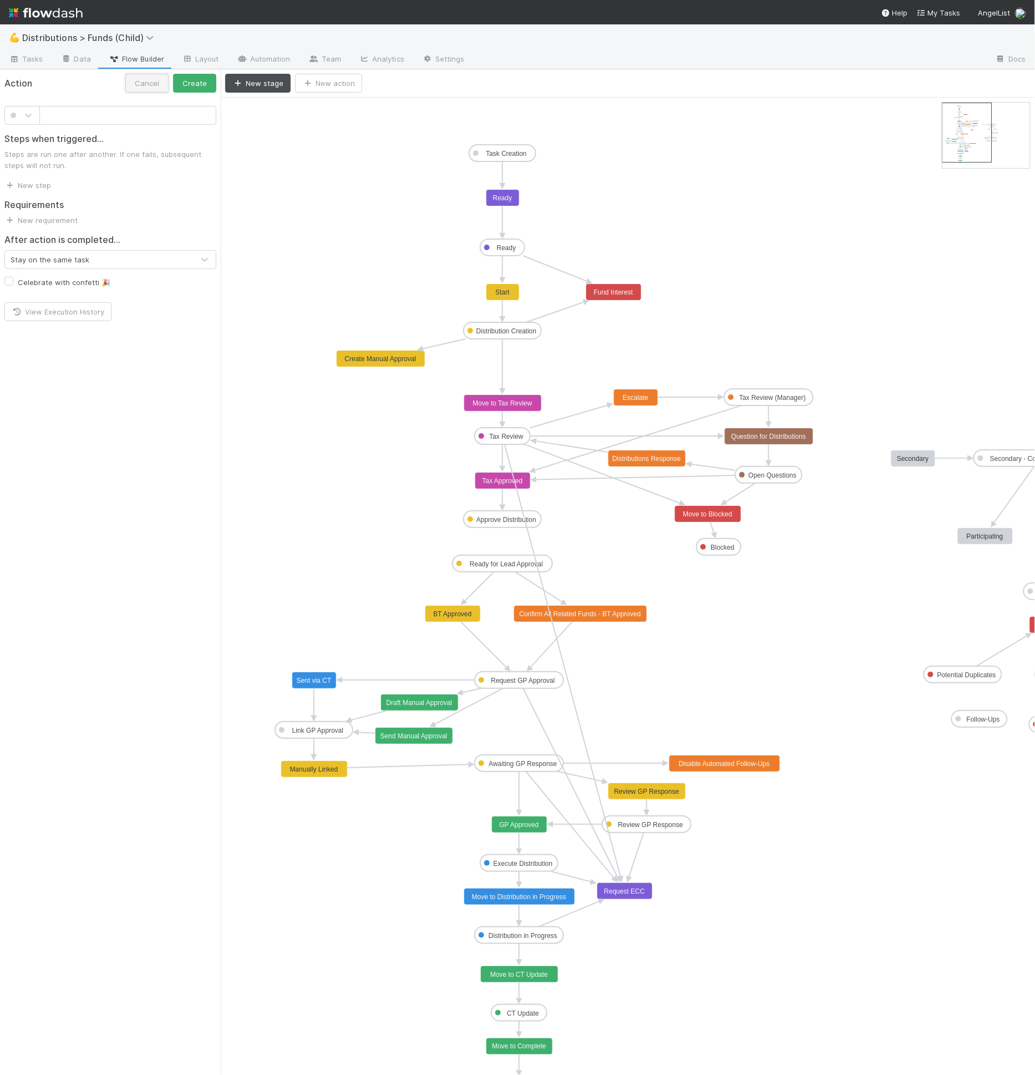
click at [152, 83] on button "Cancel" at bounding box center [146, 83] width 43 height 19
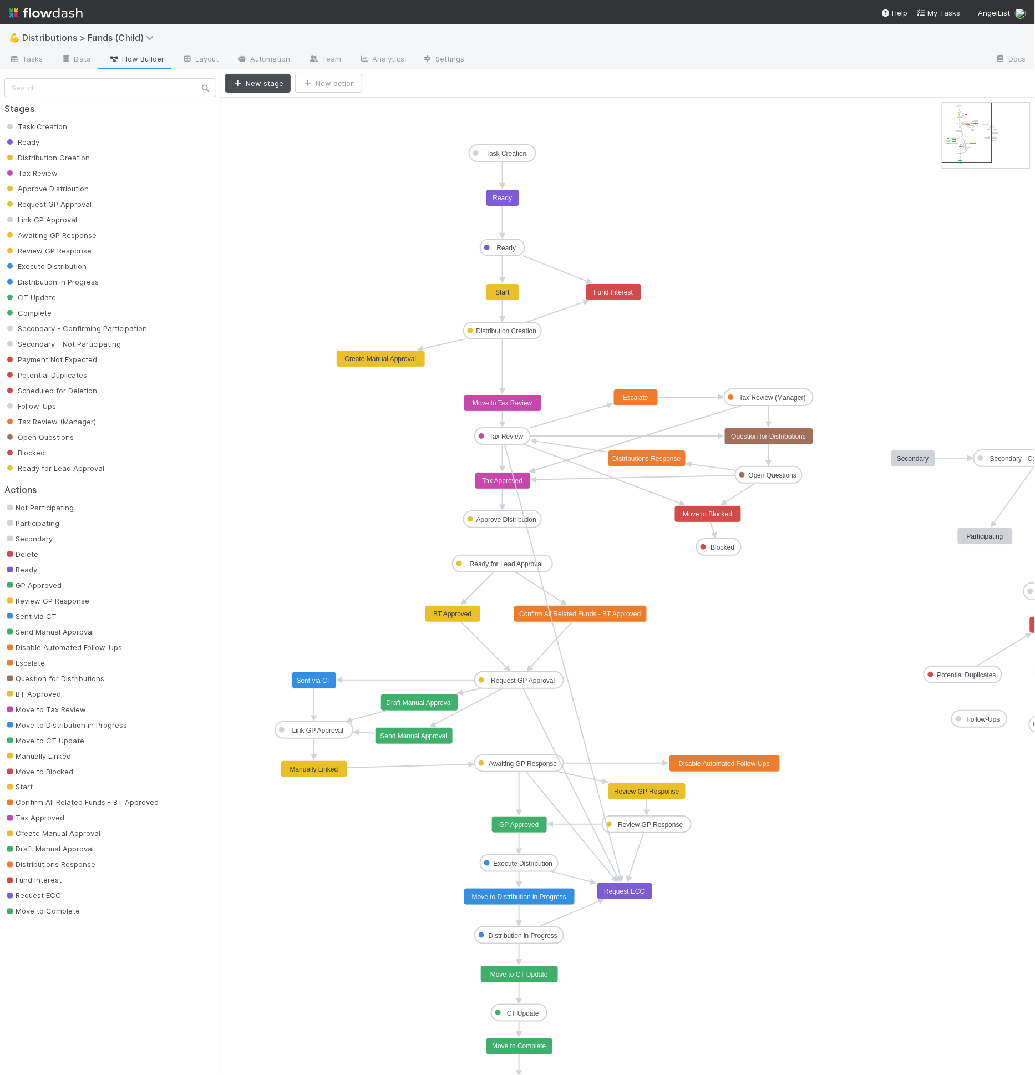
click at [533, 534] on icon "Task Creation Ready Distribution Creation Tax Review Approve Distribution Reque…" at bounding box center [678, 596] width 915 height 997
click at [529, 535] on icon at bounding box center [563, 660] width 116 height 433
click at [315, 89] on button "Delete" at bounding box center [297, 83] width 50 height 19
drag, startPoint x: 505, startPoint y: 526, endPoint x: 503, endPoint y: 563, distance: 36.7
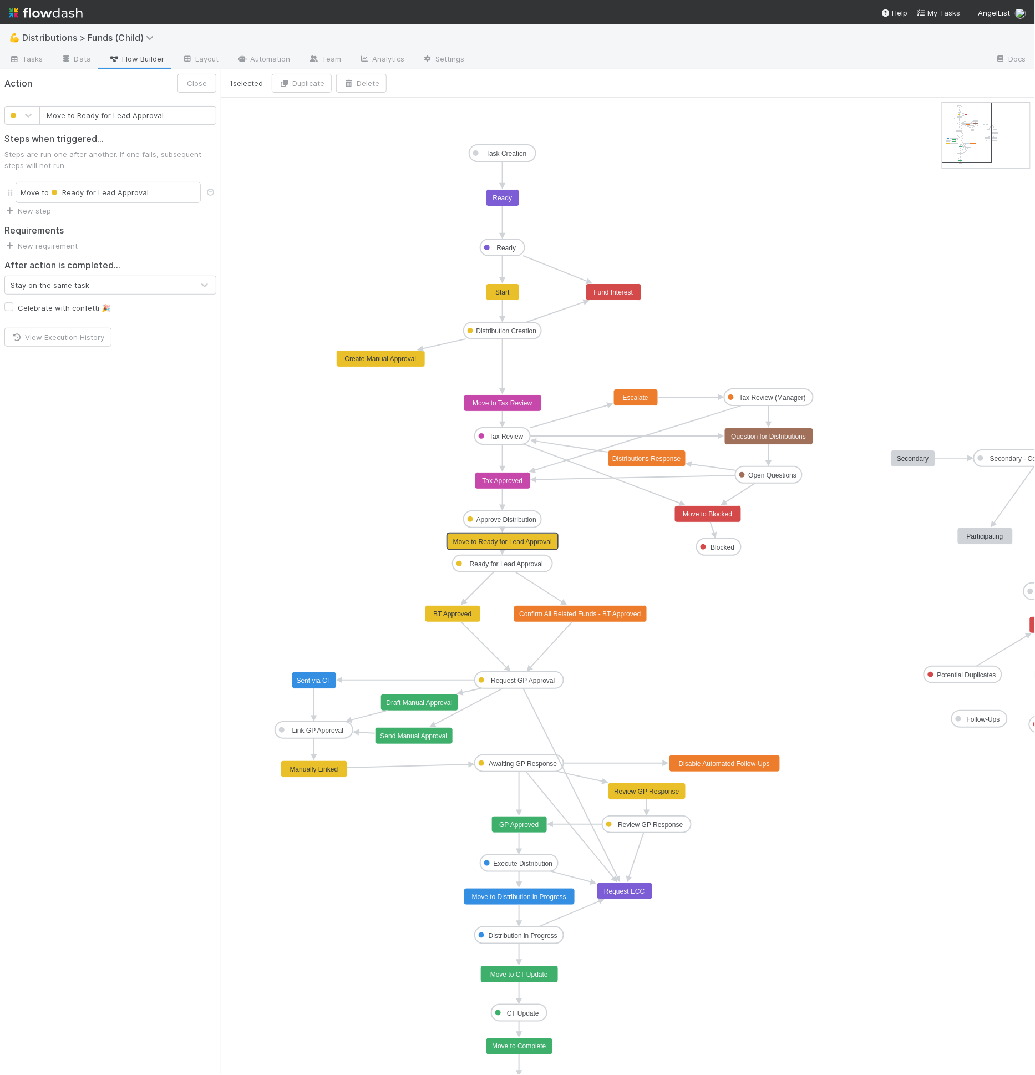
click at [474, 538] on text "Move to Ready for Lead Approval" at bounding box center [502, 542] width 99 height 8
click at [127, 115] on input "Move to Ready for Lead Approval" at bounding box center [127, 115] width 177 height 19
type input "Approve"
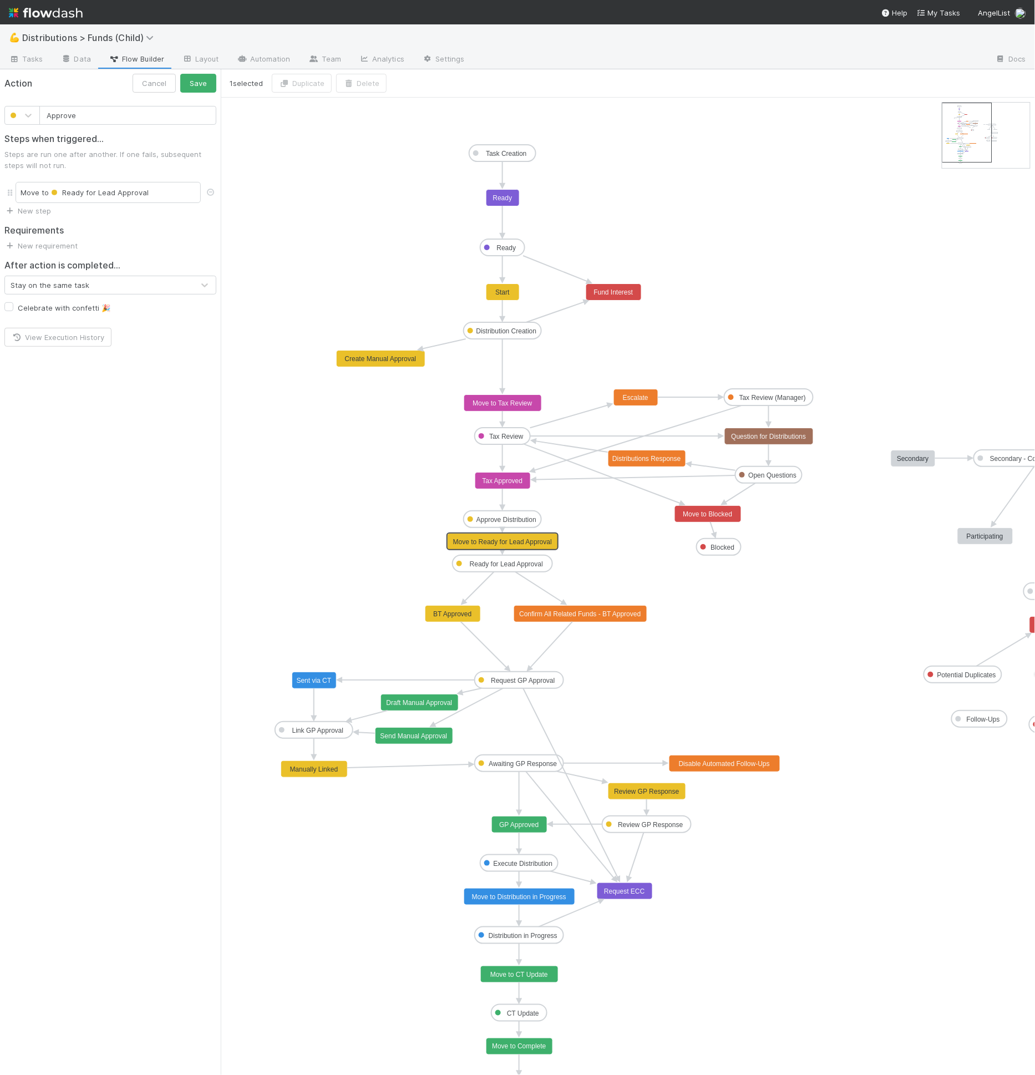
click at [180, 74] on button "Save" at bounding box center [198, 83] width 36 height 19
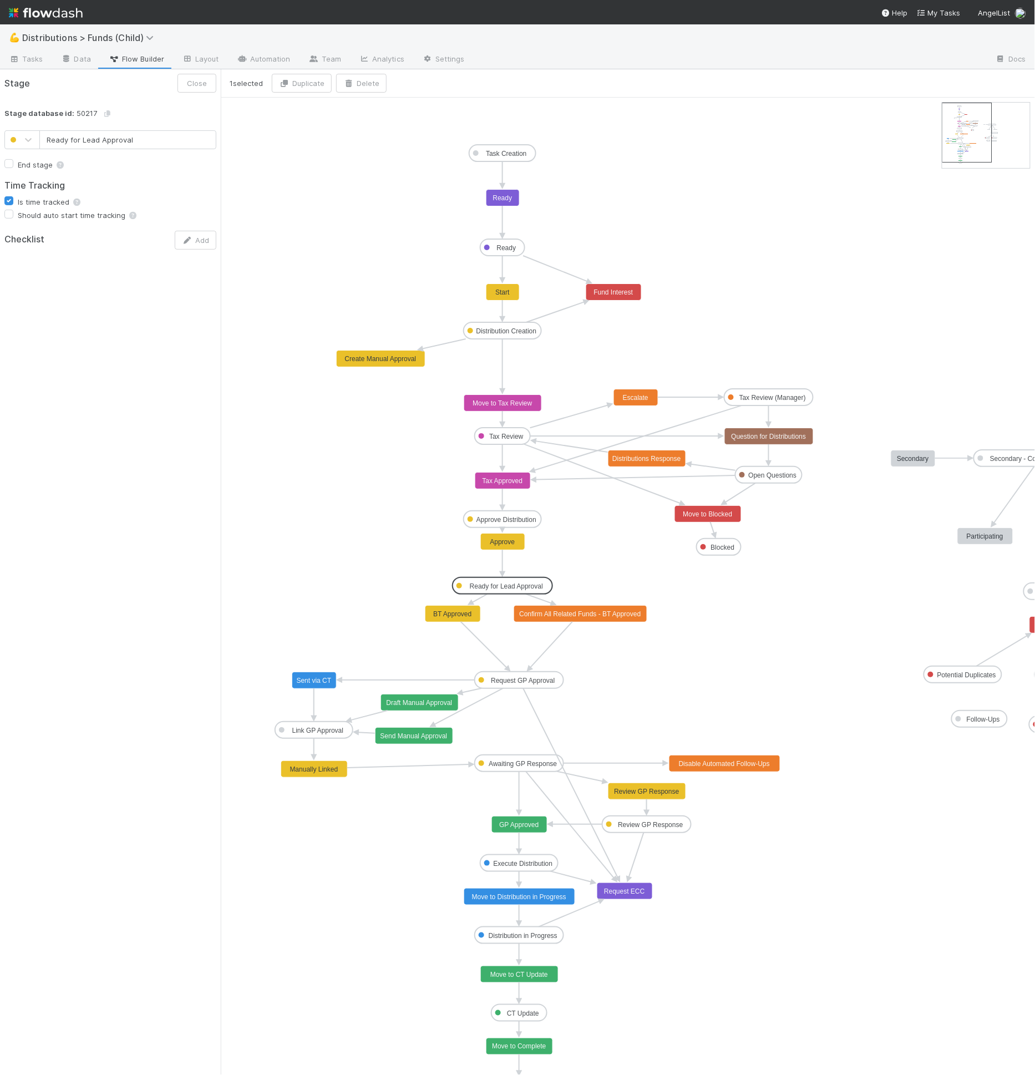
drag, startPoint x: 507, startPoint y: 561, endPoint x: 506, endPoint y: 583, distance: 21.6
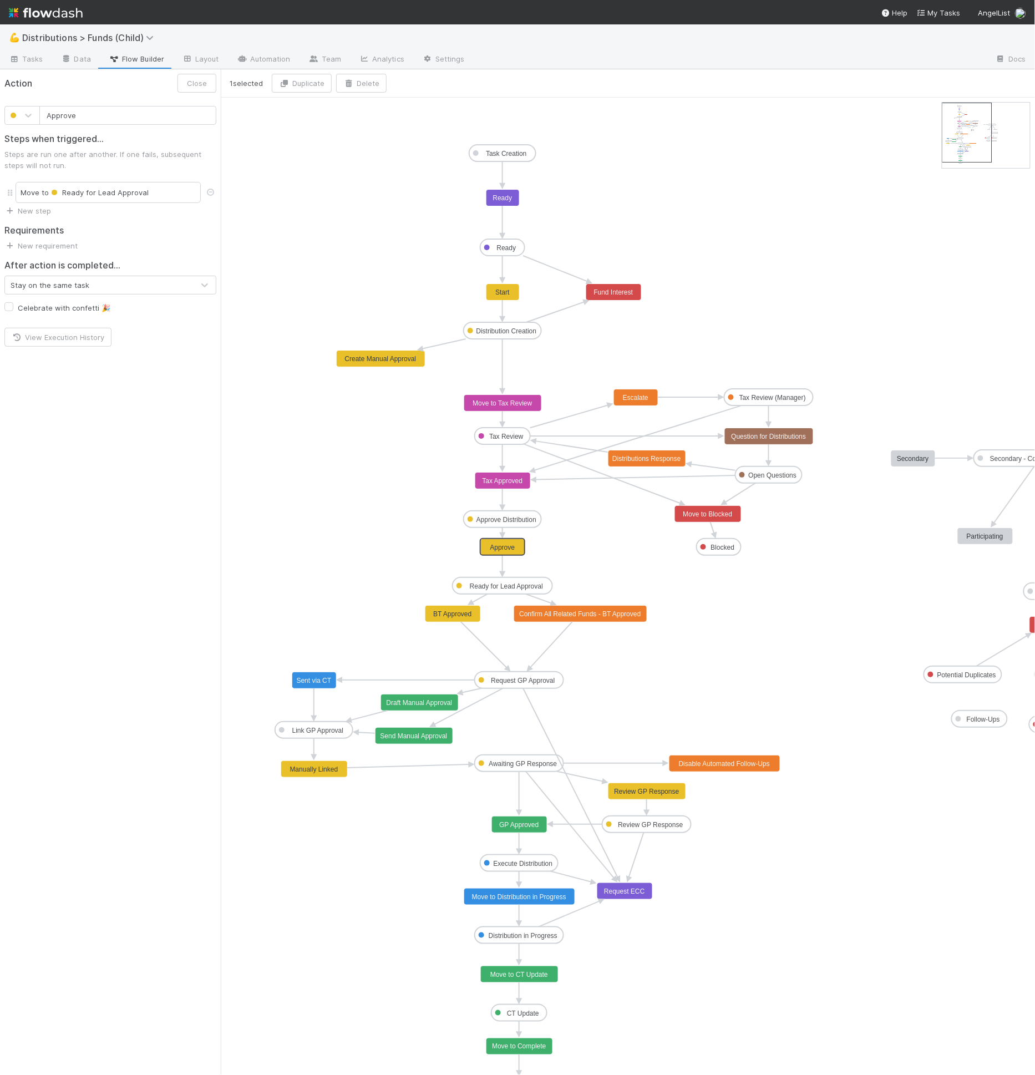
drag, startPoint x: 502, startPoint y: 545, endPoint x: 502, endPoint y: 551, distance: 6.1
drag, startPoint x: 507, startPoint y: 582, endPoint x: 507, endPoint y: 576, distance: 6.1
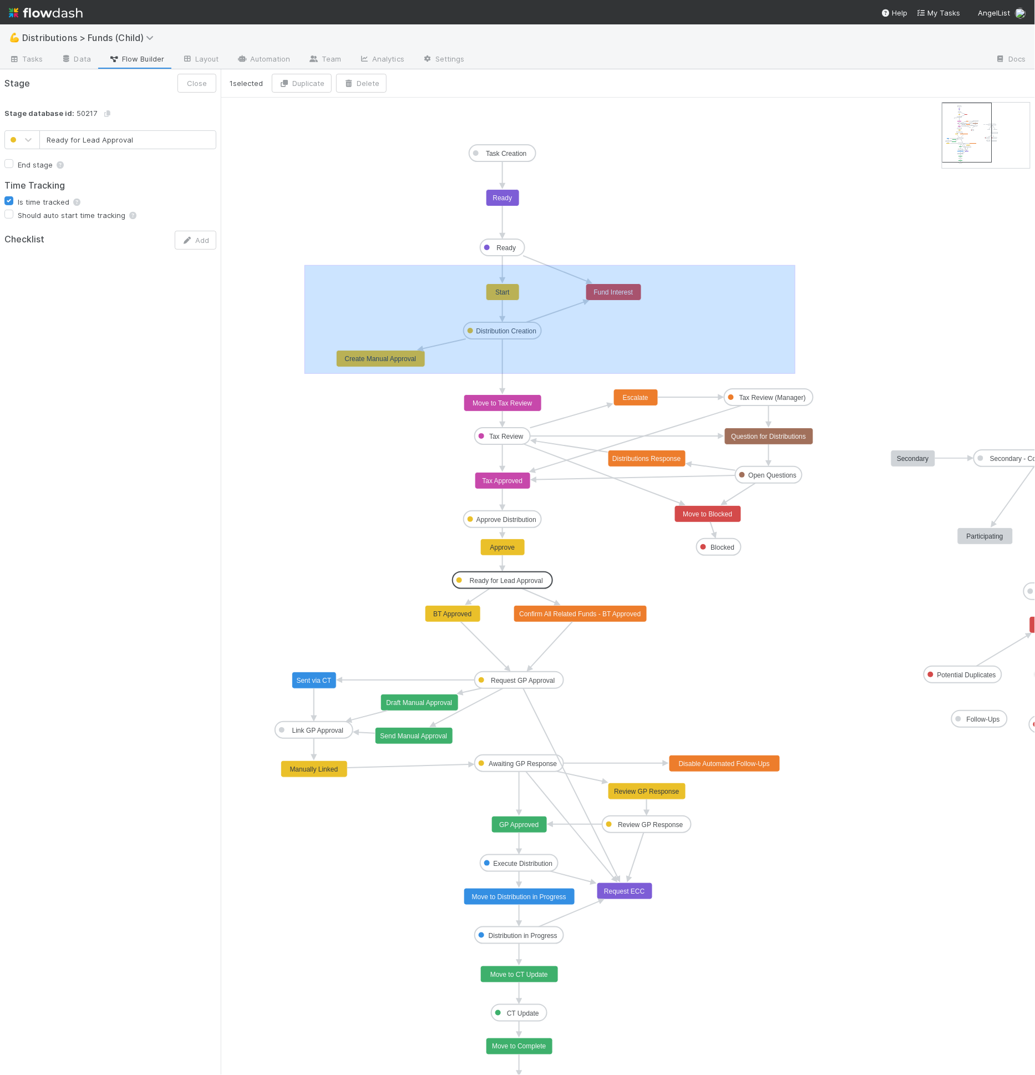
drag, startPoint x: 429, startPoint y: 288, endPoint x: 822, endPoint y: 367, distance: 400.2
click at [822, 367] on icon "Task Creation Ready Distribution Creation Tax Review Approve Distribution Reque…" at bounding box center [678, 596] width 915 height 997
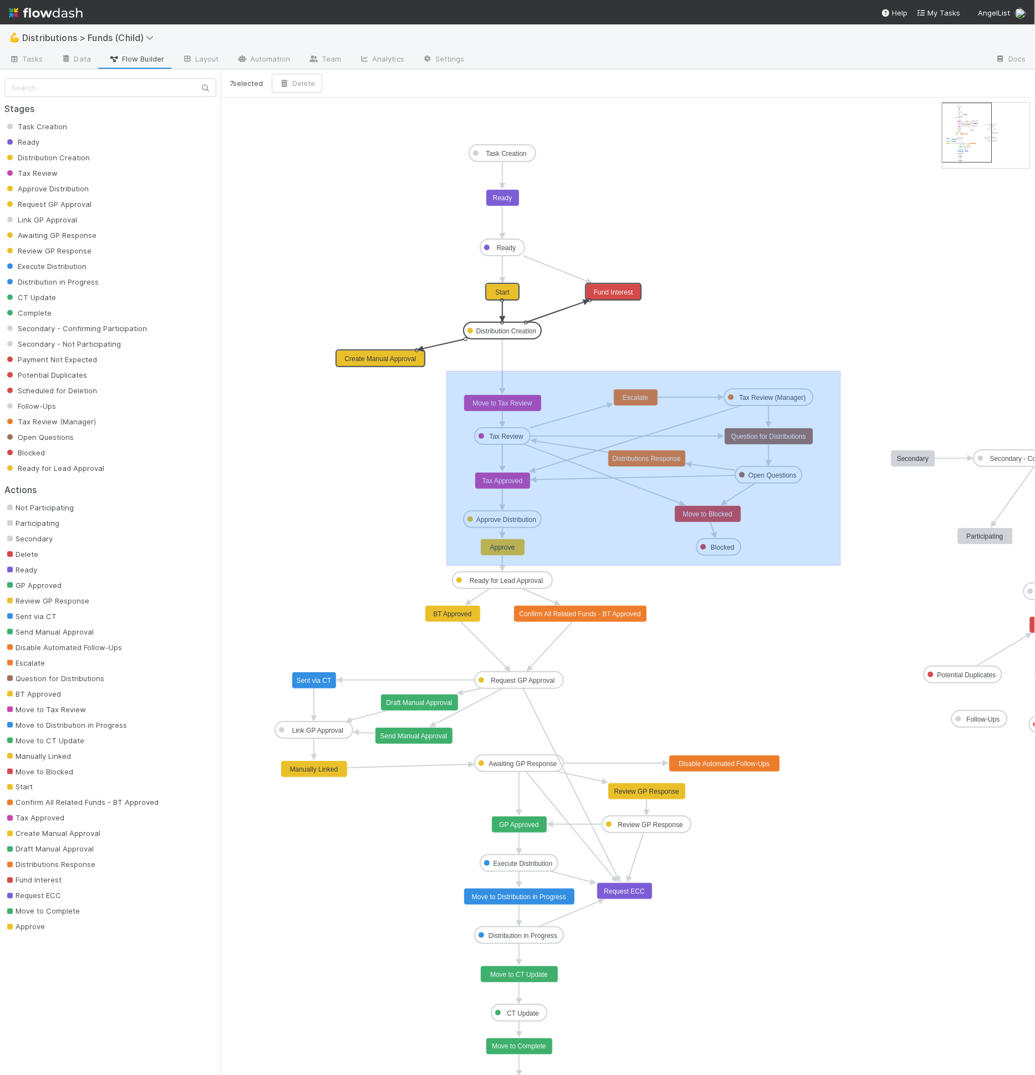
drag, startPoint x: 447, startPoint y: 370, endPoint x: 841, endPoint y: 565, distance: 439.7
click at [841, 565] on icon "Task Creation Ready Distribution Creation Tax Review Approve Distribution Reque…" at bounding box center [678, 596] width 915 height 997
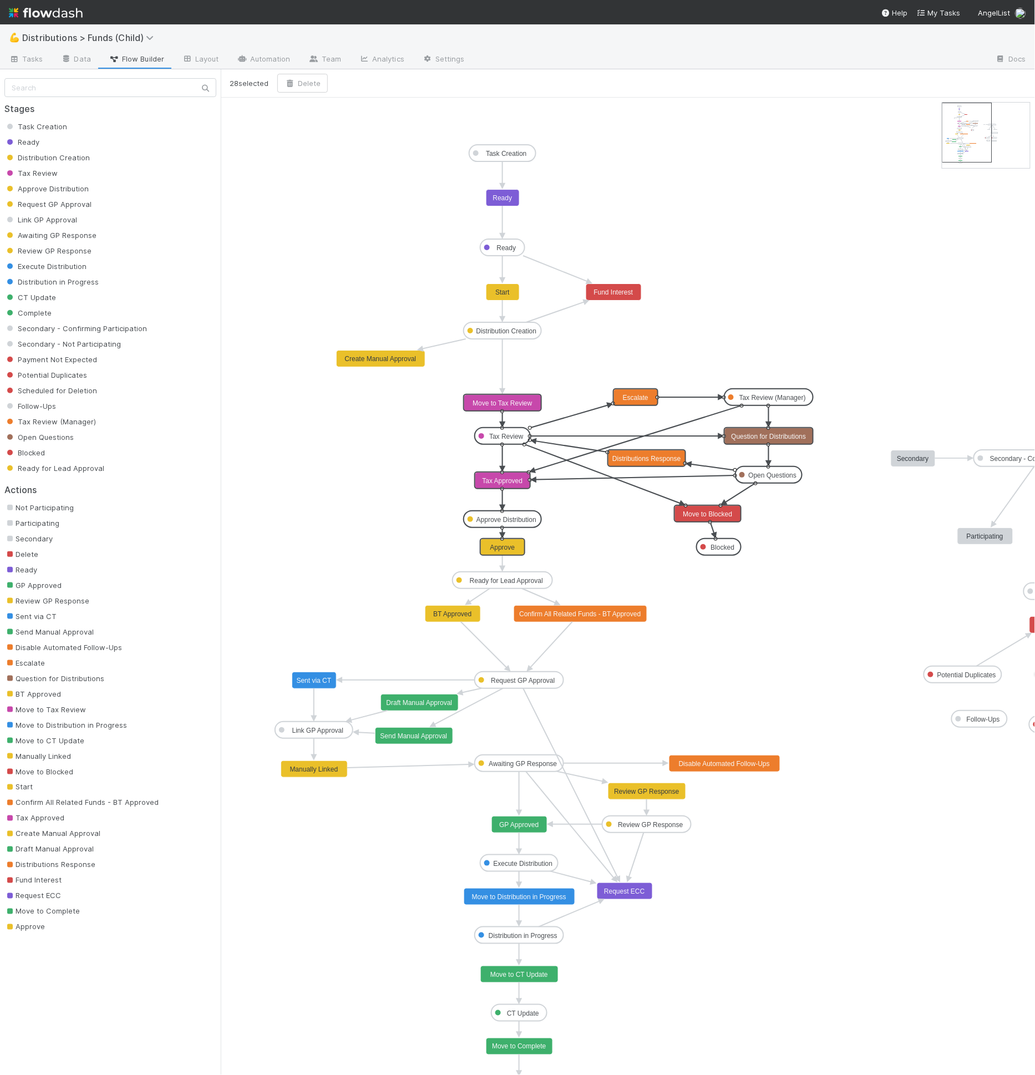
click at [513, 578] on text "Ready for Lead Approval" at bounding box center [506, 581] width 73 height 8
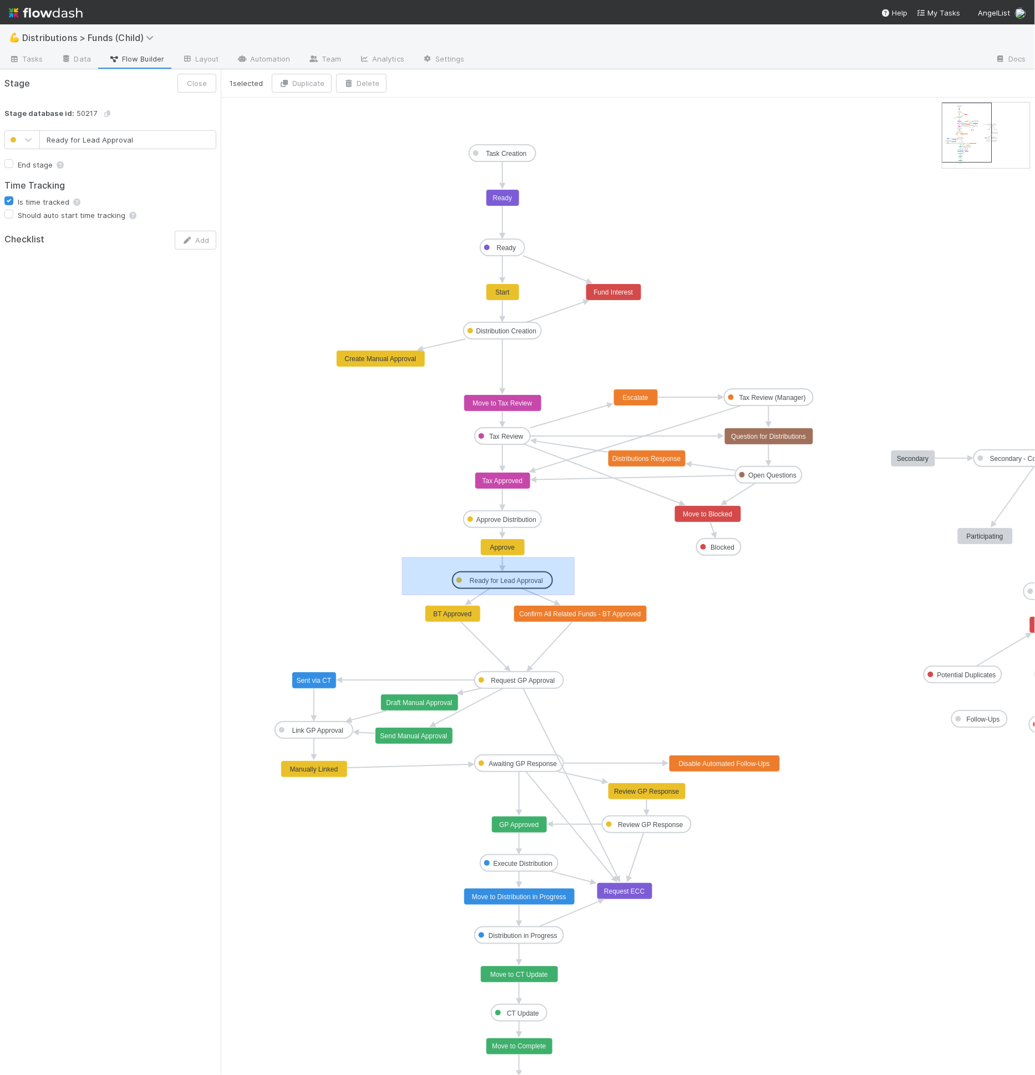
drag, startPoint x: 402, startPoint y: 556, endPoint x: 575, endPoint y: 589, distance: 175.6
click at [575, 589] on icon "Task Creation Ready Distribution Creation Tax Review Approve Distribution Reque…" at bounding box center [678, 596] width 915 height 997
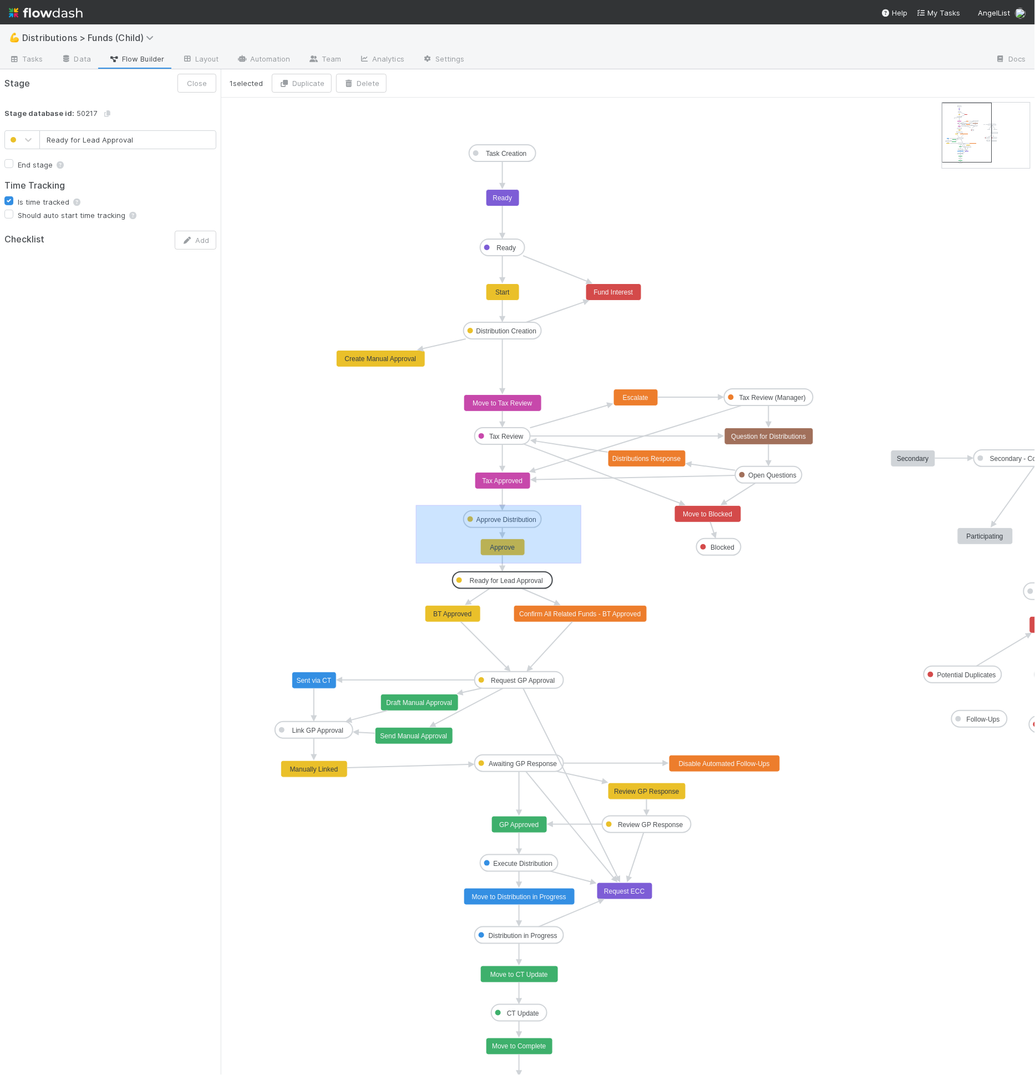
drag, startPoint x: 447, startPoint y: 510, endPoint x: 581, endPoint y: 563, distance: 144.8
click at [581, 563] on icon "Task Creation Ready Distribution Creation Tax Review Approve Distribution Reque…" at bounding box center [678, 596] width 915 height 997
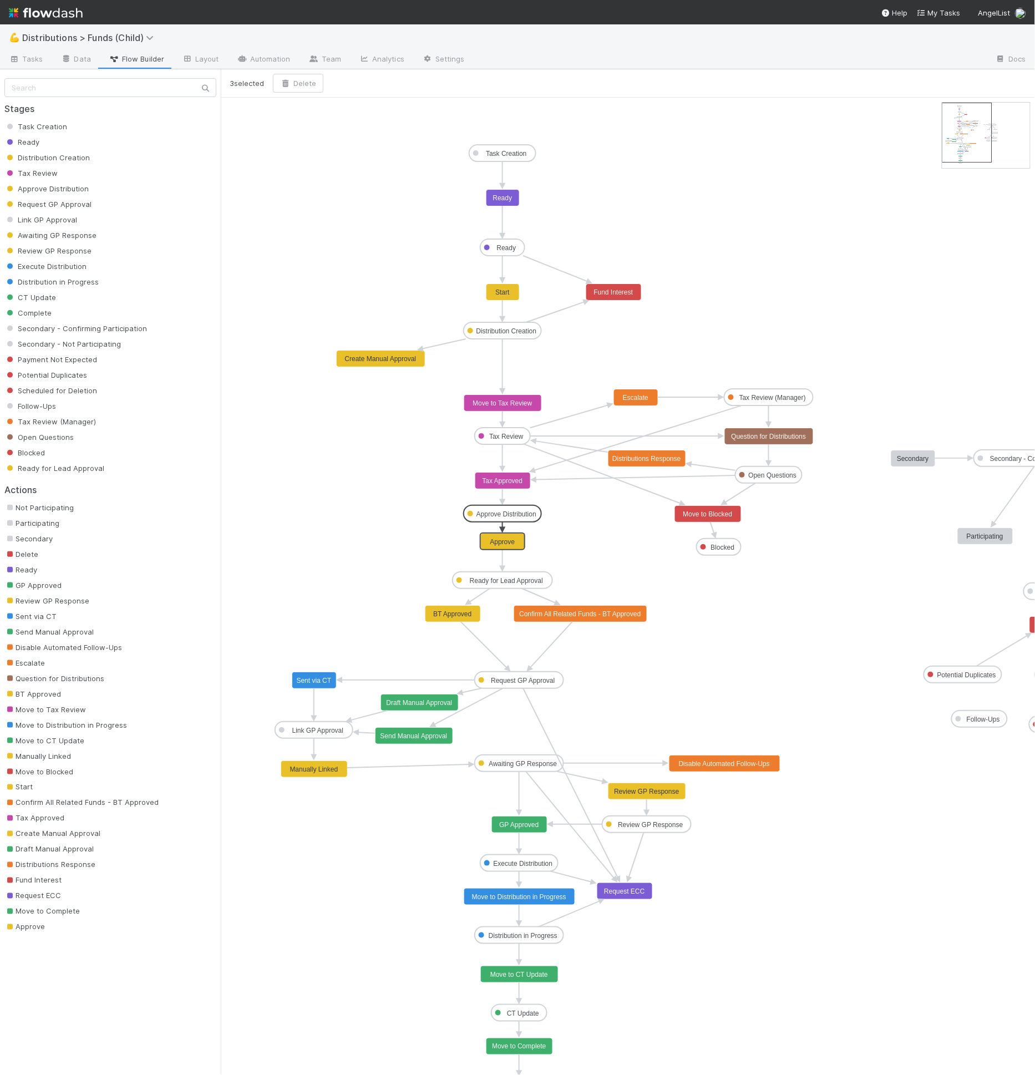
drag, startPoint x: 518, startPoint y: 519, endPoint x: 519, endPoint y: 512, distance: 6.7
click at [479, 561] on icon "Task Creation Ready Distribution Creation Tax Review Approve Distribution Reque…" at bounding box center [678, 596] width 915 height 997
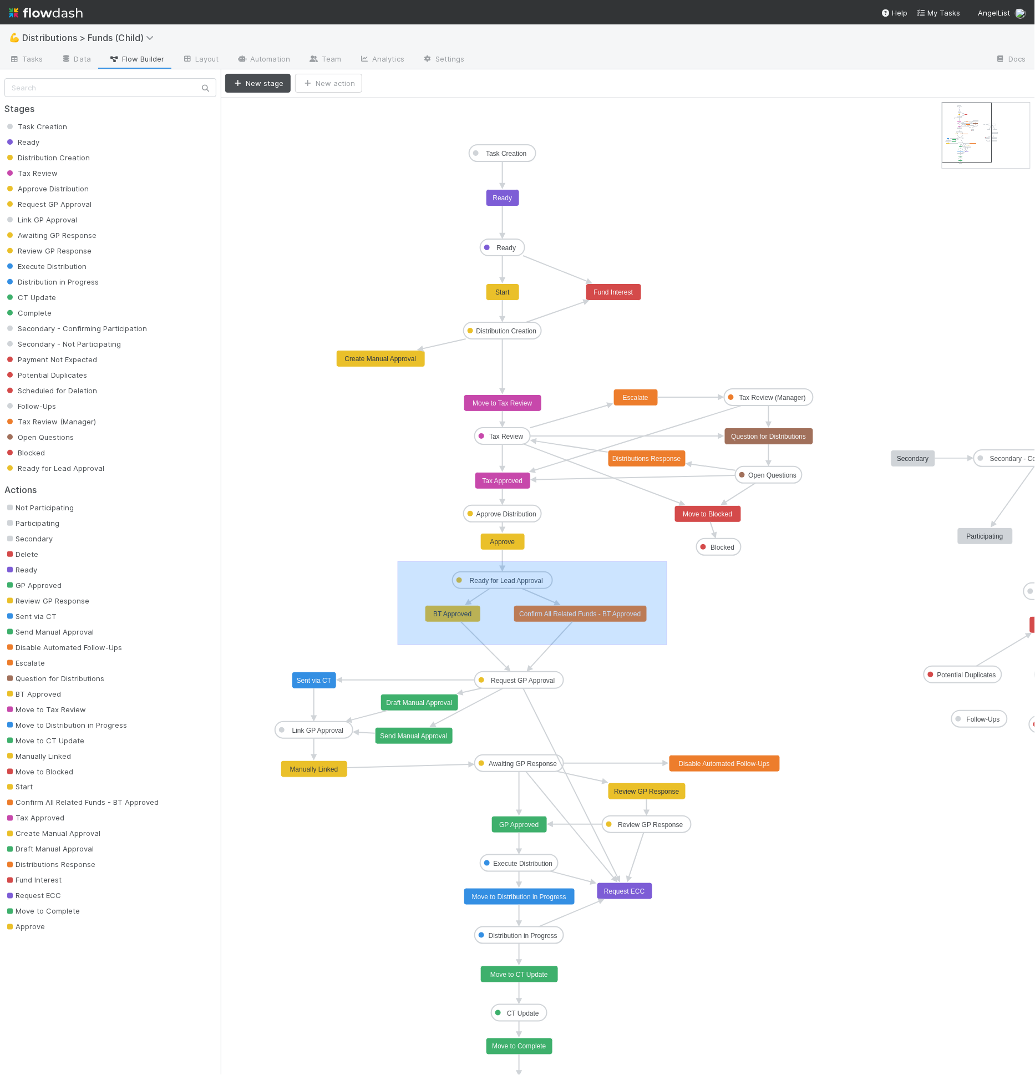
drag, startPoint x: 398, startPoint y: 560, endPoint x: 667, endPoint y: 644, distance: 282.4
click at [667, 644] on icon "Task Creation Ready Distribution Creation Tax Review Approve Distribution Reque…" at bounding box center [678, 596] width 915 height 997
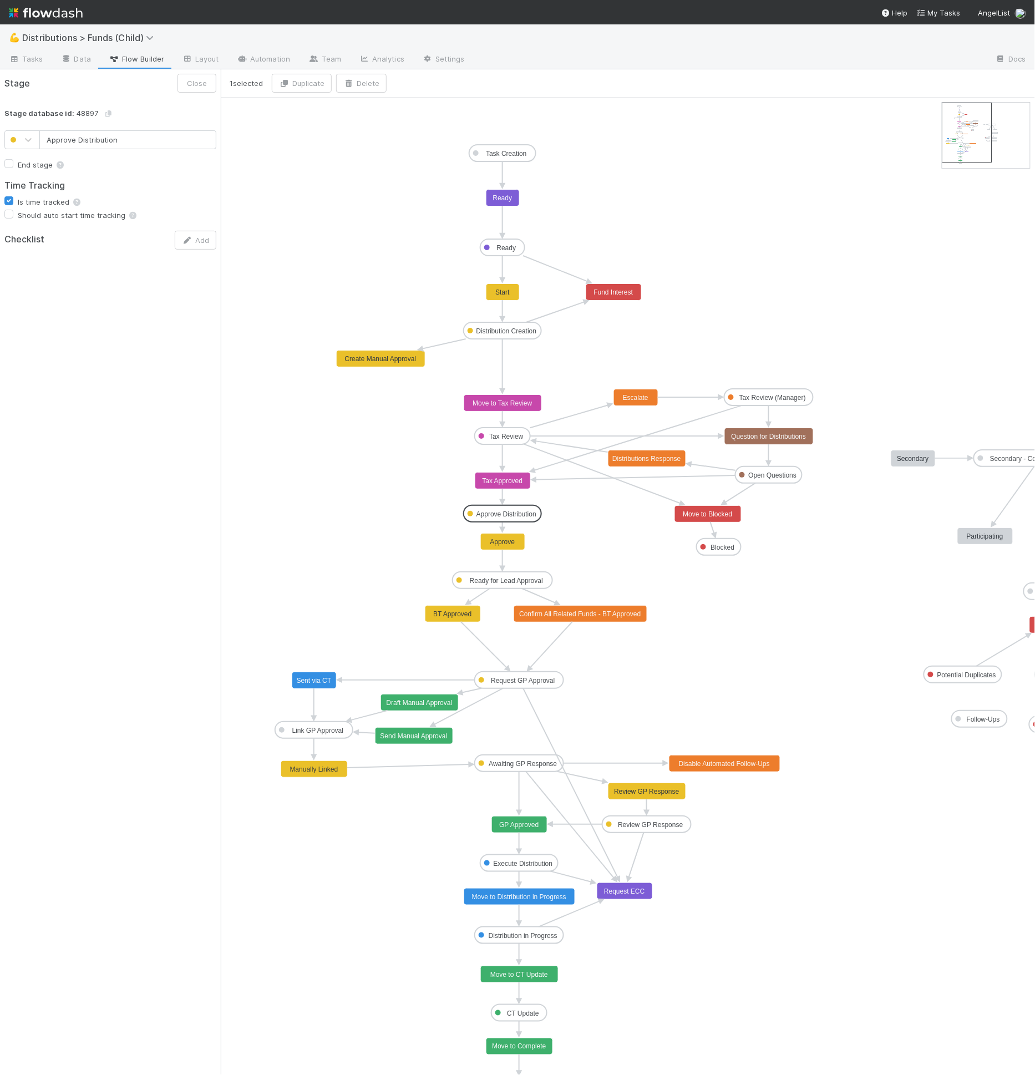
click at [497, 514] on text "Approve Distribution" at bounding box center [507, 514] width 60 height 8
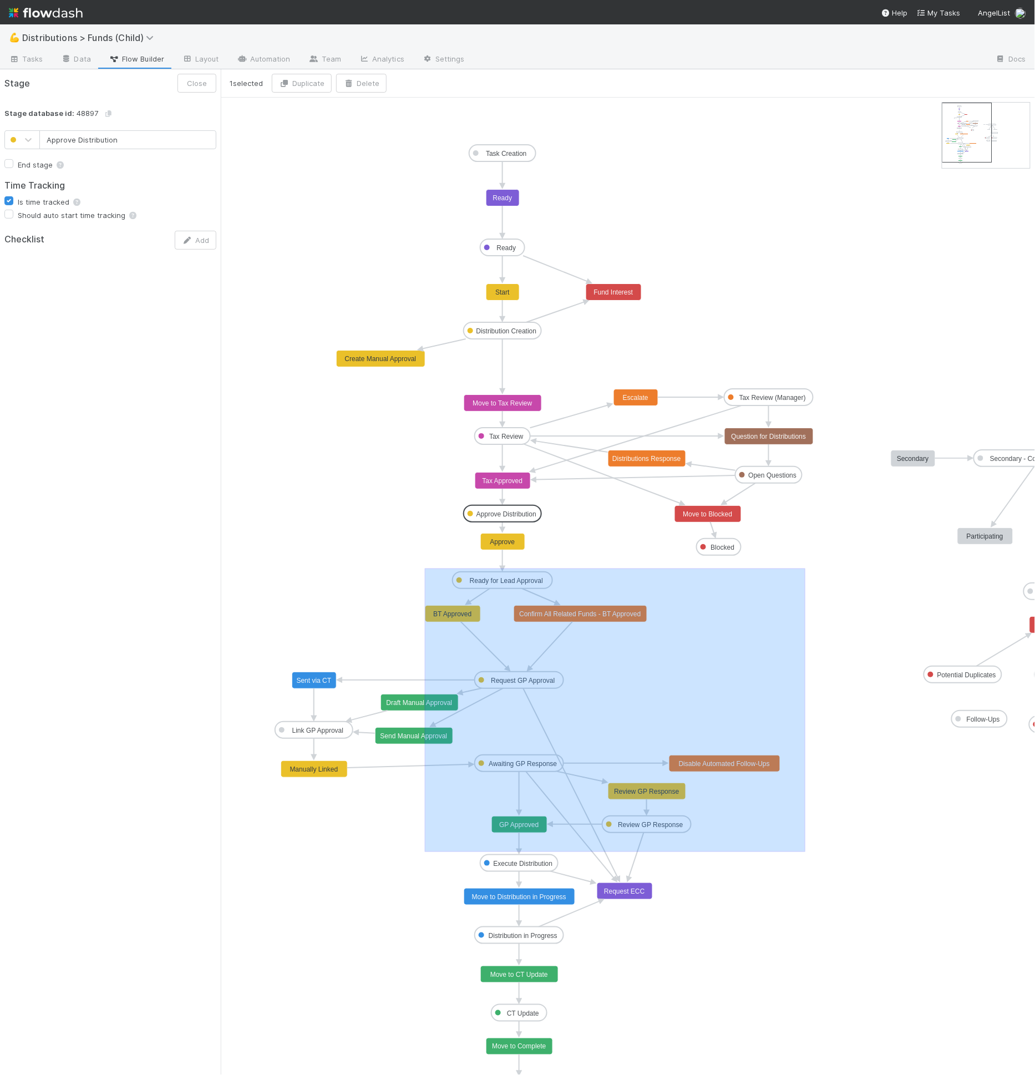
drag, startPoint x: 425, startPoint y: 568, endPoint x: 806, endPoint y: 851, distance: 474.6
click at [806, 851] on icon "Task Creation Ready Distribution Creation Tax Review Approve Distribution Reque…" at bounding box center [678, 596] width 915 height 997
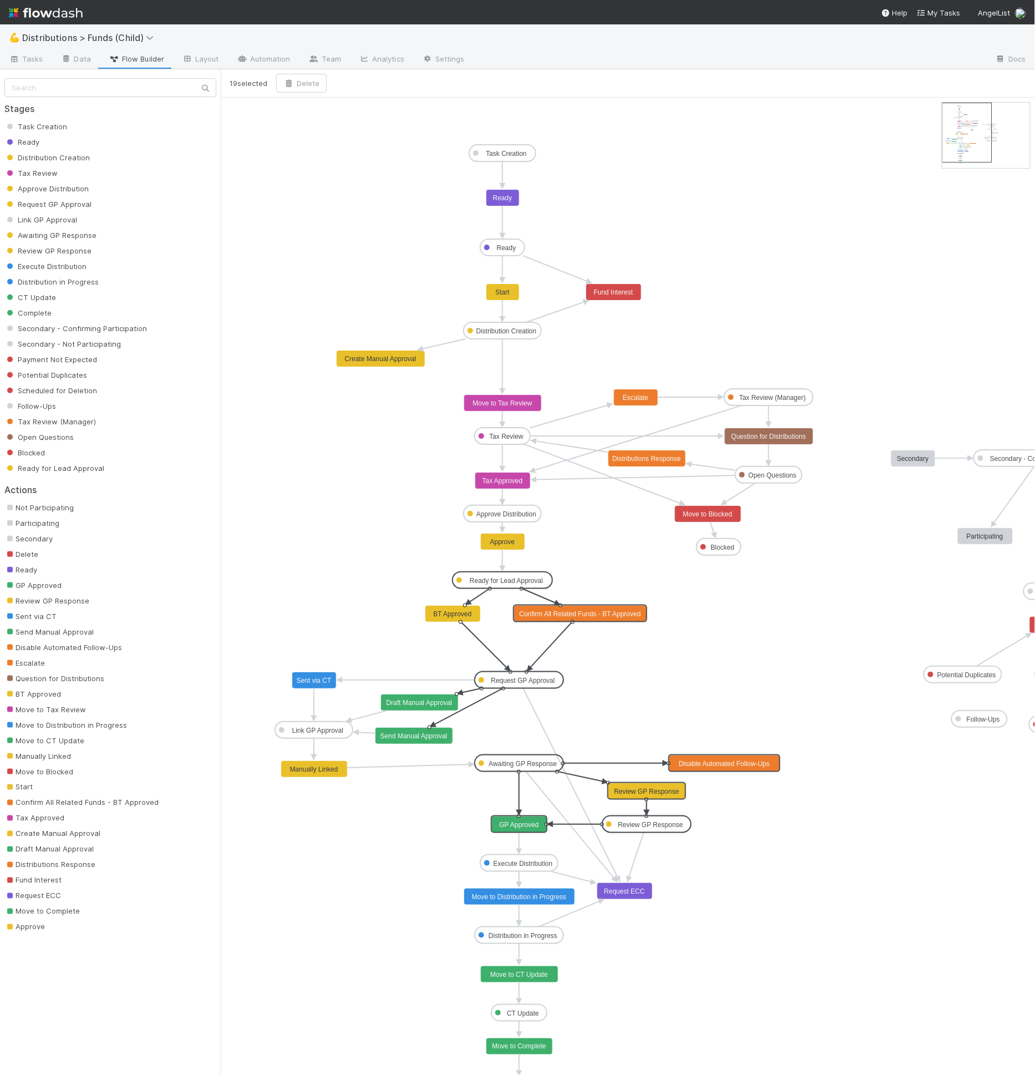
click at [545, 860] on text "Execute Distribution" at bounding box center [523, 864] width 59 height 8
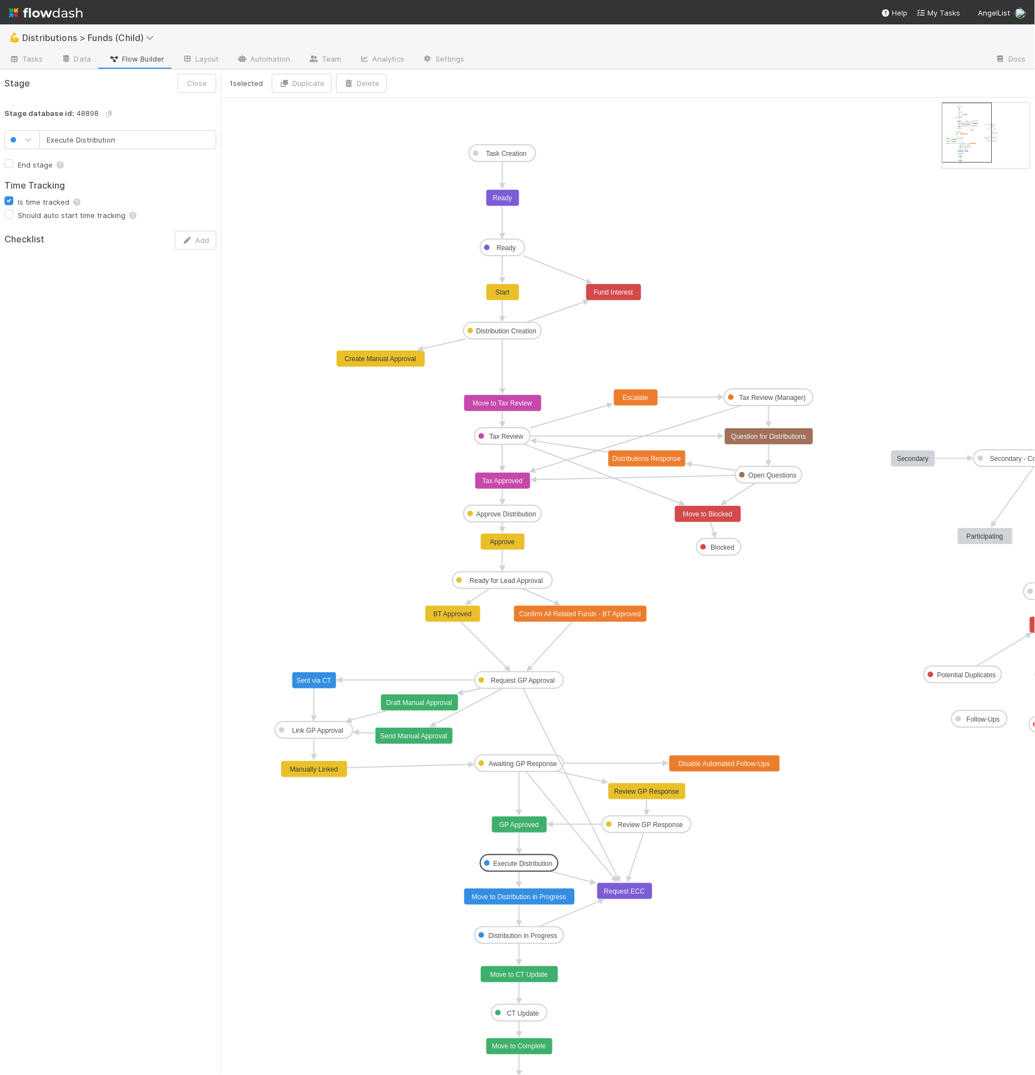
click at [476, 847] on icon "Task Creation Ready Distribution Creation Tax Review Approve Distribution Reque…" at bounding box center [678, 596] width 915 height 997
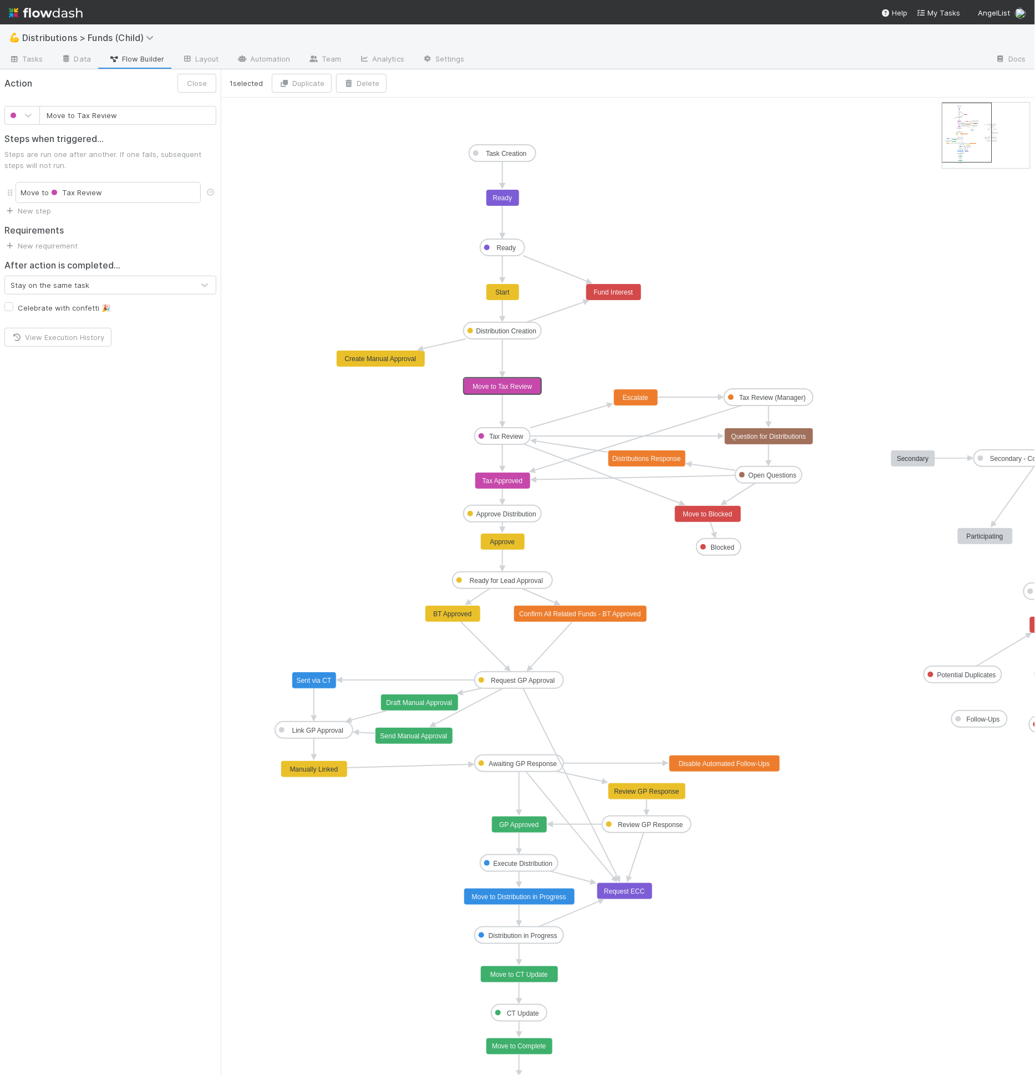
drag, startPoint x: 512, startPoint y: 401, endPoint x: 511, endPoint y: 383, distance: 17.8
drag, startPoint x: 513, startPoint y: 389, endPoint x: 544, endPoint y: 391, distance: 31.1
drag, startPoint x: 412, startPoint y: 363, endPoint x: 388, endPoint y: 350, distance: 27.1
drag, startPoint x: 537, startPoint y: 386, endPoint x: 505, endPoint y: 387, distance: 31.7
type input "Tax Approved"
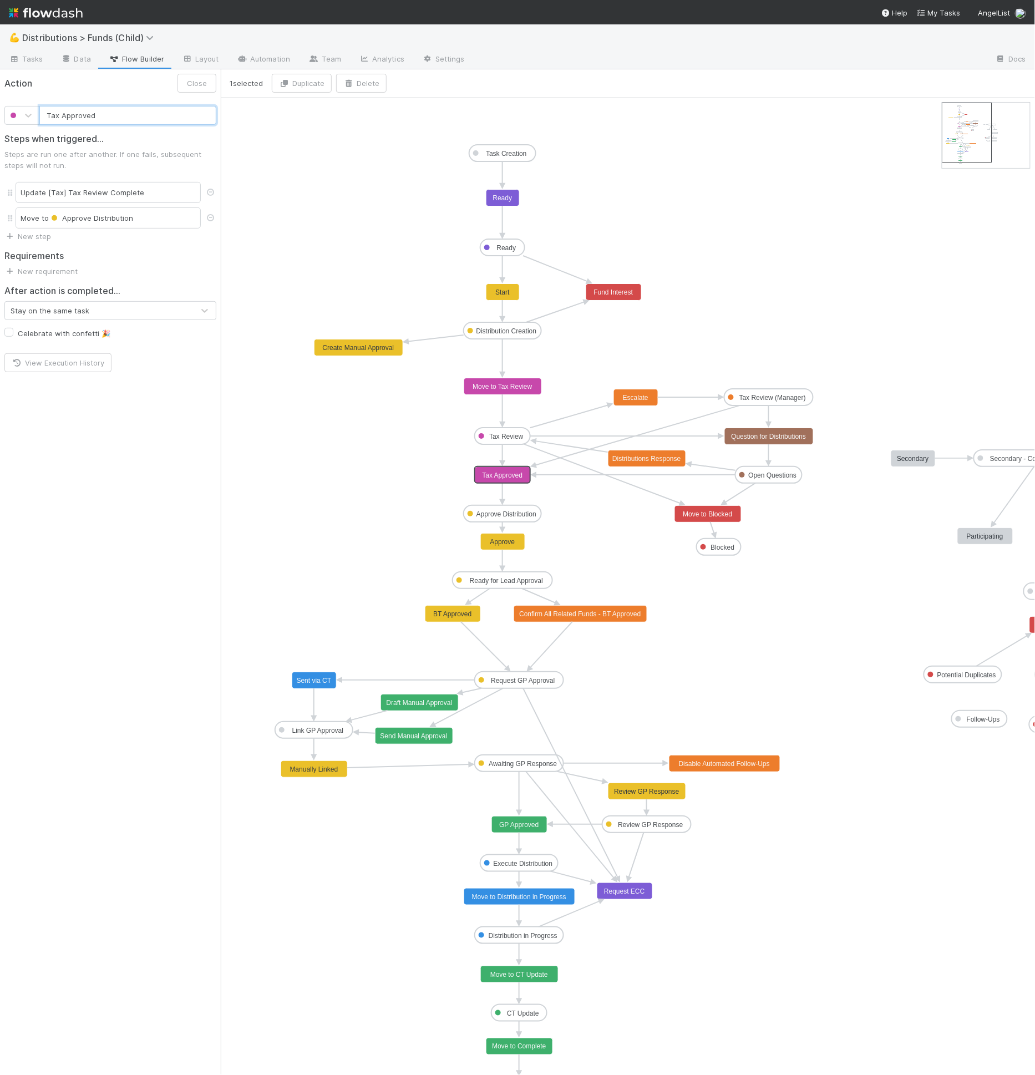
drag, startPoint x: 523, startPoint y: 477, endPoint x: 523, endPoint y: 469, distance: 7.8
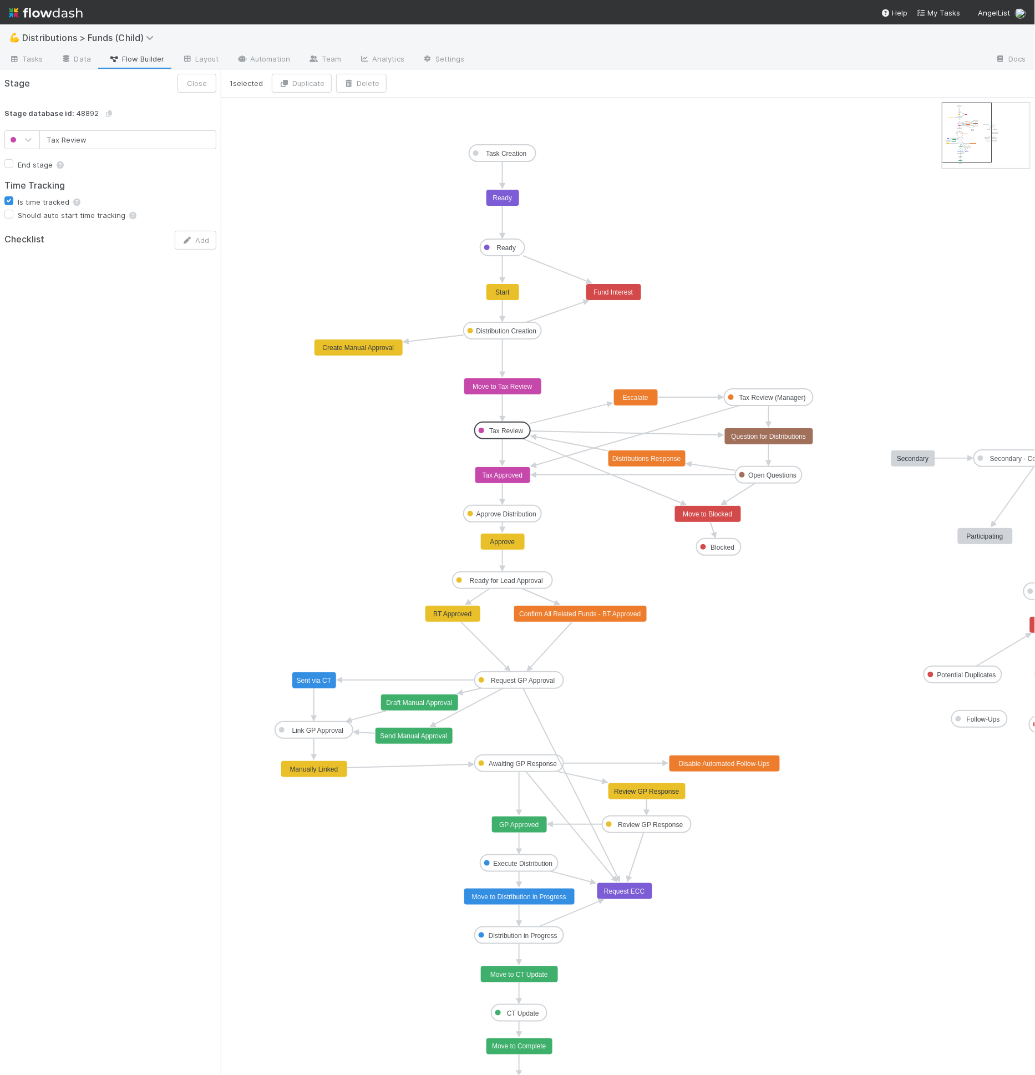
drag, startPoint x: 500, startPoint y: 428, endPoint x: 502, endPoint y: 423, distance: 5.8
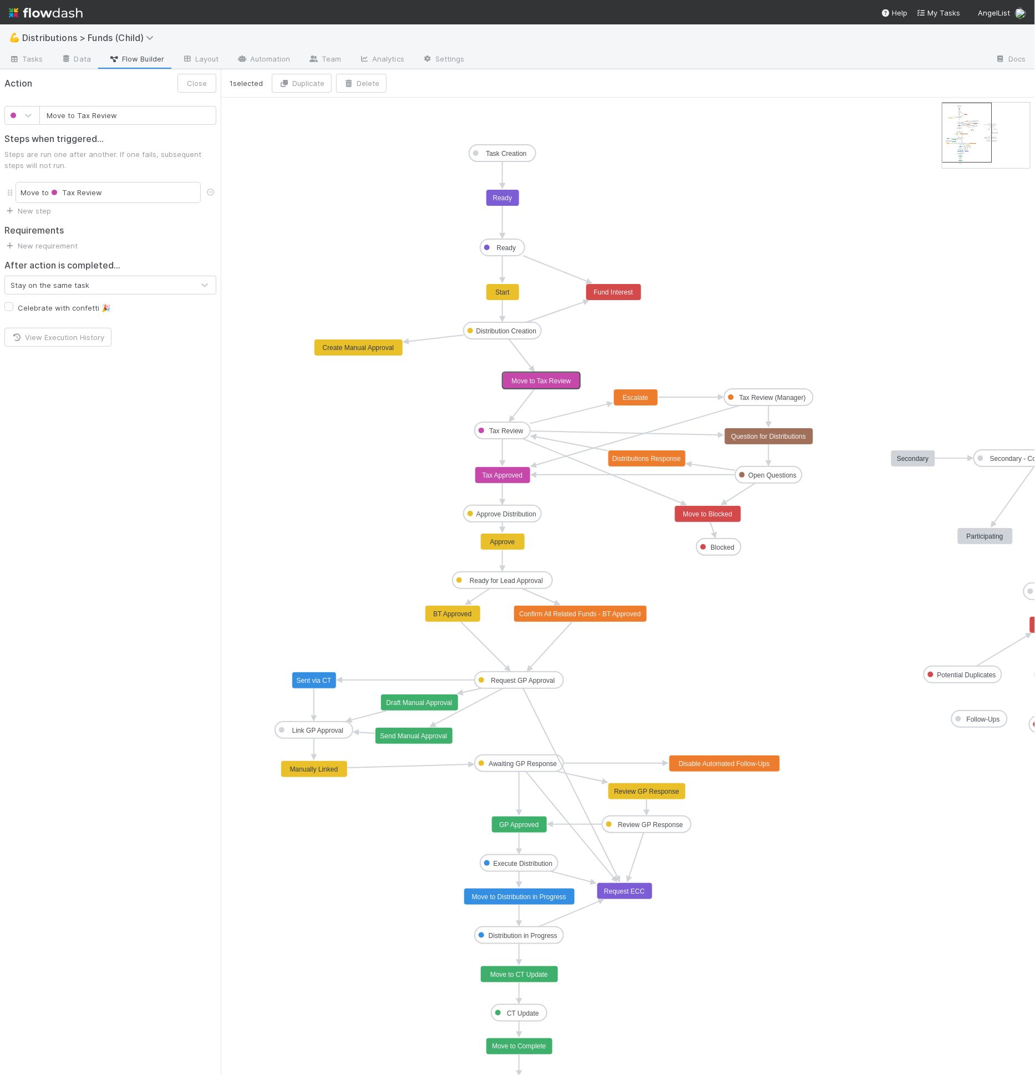
drag, startPoint x: 529, startPoint y: 384, endPoint x: 566, endPoint y: 380, distance: 37.4
drag, startPoint x: 566, startPoint y: 380, endPoint x: 570, endPoint y: 389, distance: 10.2
drag, startPoint x: 355, startPoint y: 342, endPoint x: 346, endPoint y: 345, distance: 9.2
drag, startPoint x: 528, startPoint y: 392, endPoint x: 481, endPoint y: 392, distance: 47.2
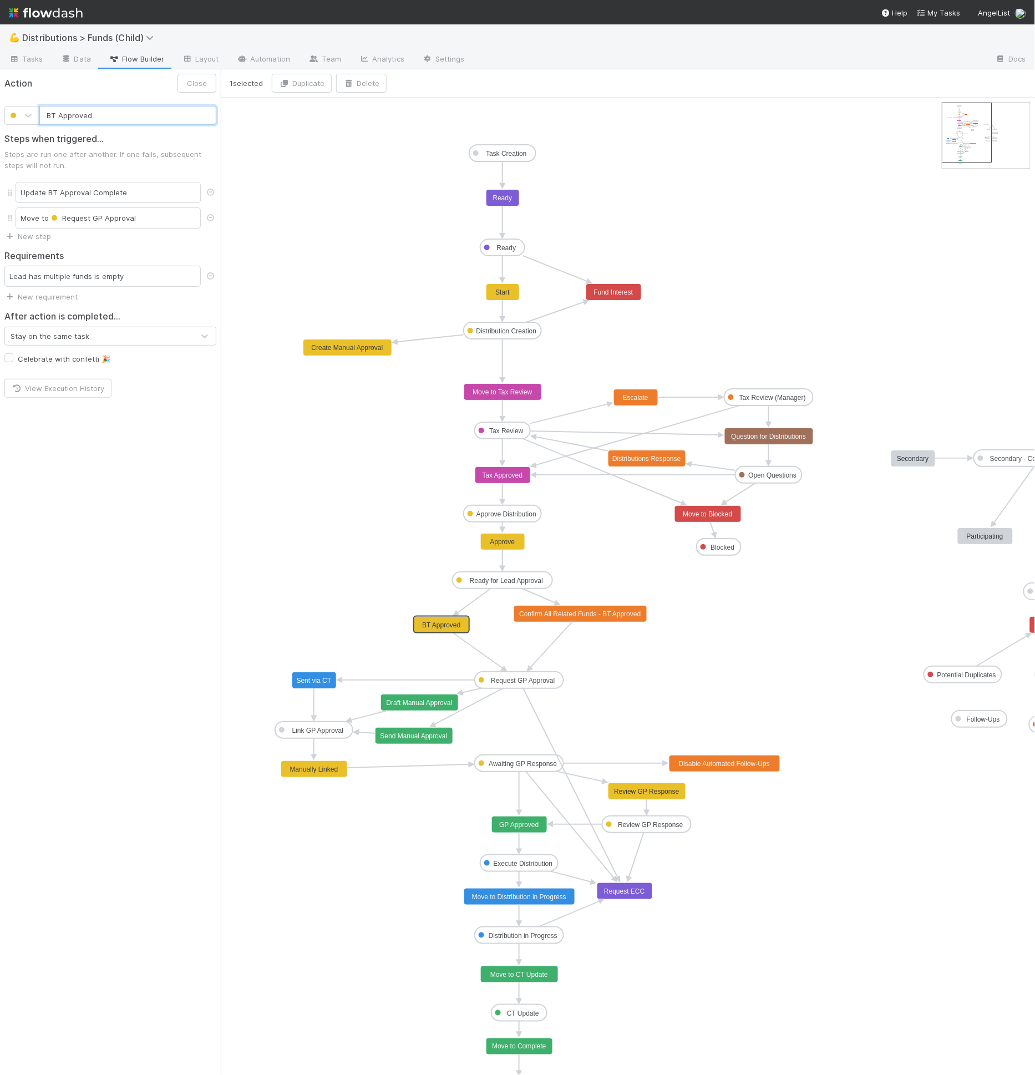
drag, startPoint x: 458, startPoint y: 618, endPoint x: 448, endPoint y: 627, distance: 13.0
drag, startPoint x: 621, startPoint y: 614, endPoint x: 620, endPoint y: 628, distance: 14.5
type input "BT Approved"
drag, startPoint x: 467, startPoint y: 622, endPoint x: 462, endPoint y: 619, distance: 5.7
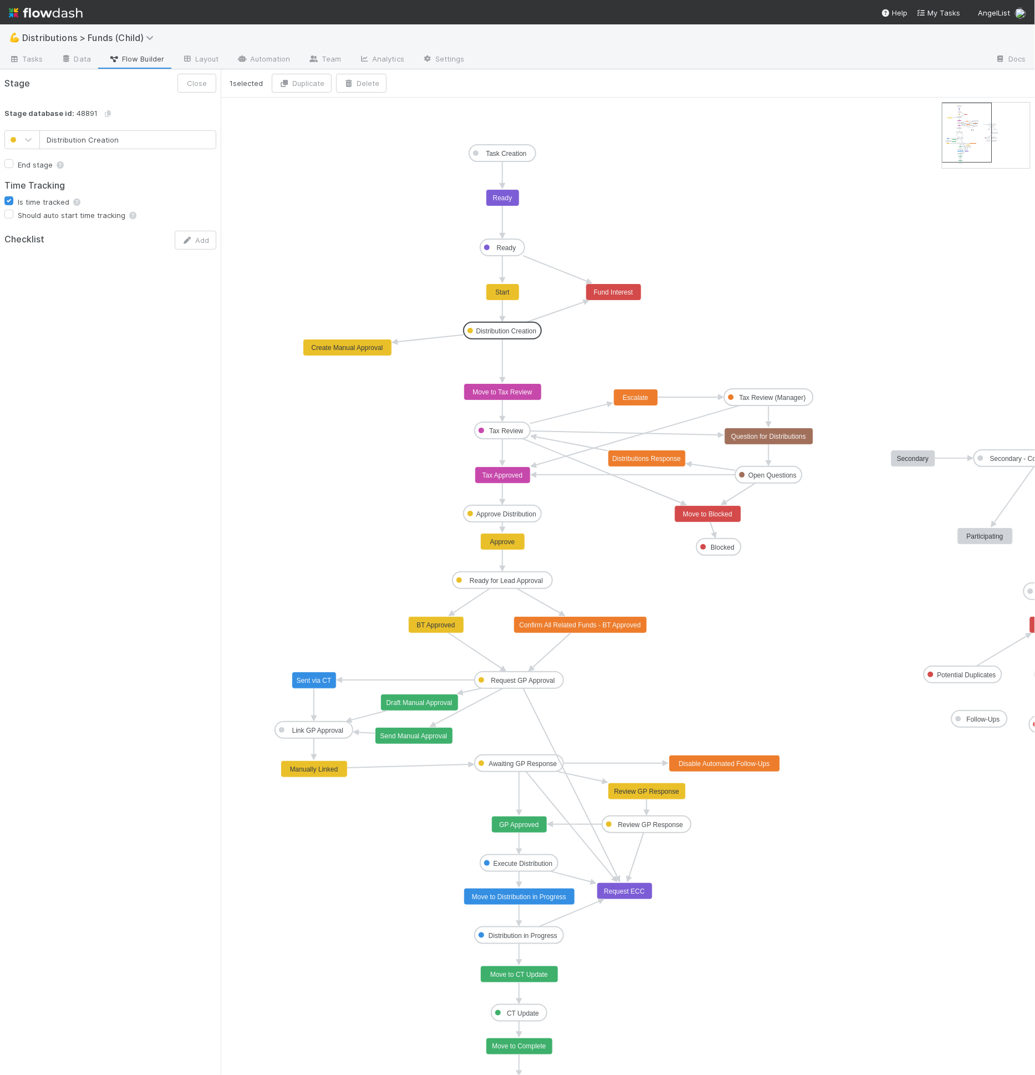
click at [507, 330] on text "Distribution Creation" at bounding box center [507, 331] width 60 height 8
click at [17, 571] on div "Stage Close Stage database id: 48891 Distribution Creation End stage Time Track…" at bounding box center [110, 572] width 221 height 1006
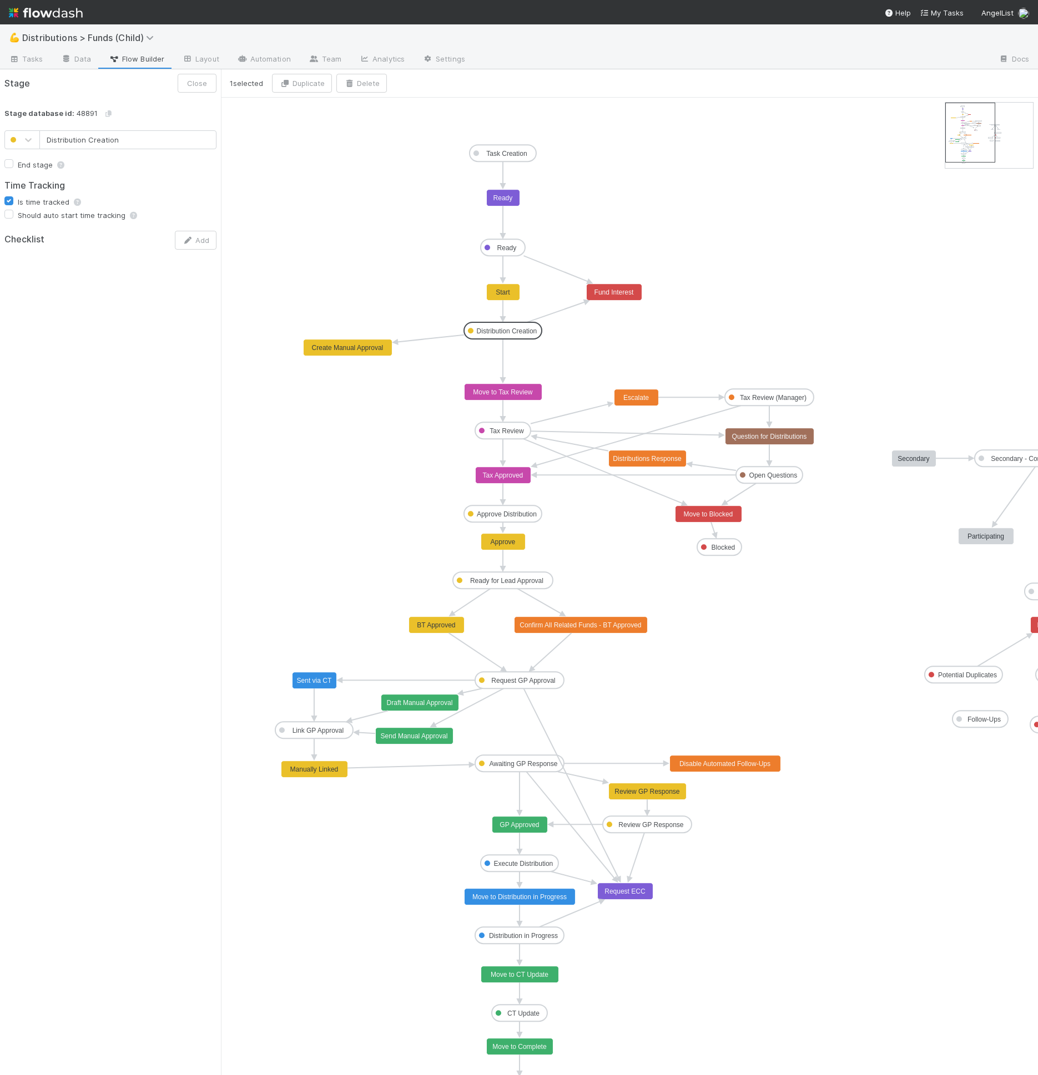
click at [560, 558] on icon "Task Creation Ready Distribution Creation Tax Review Approve Distribution Reque…" at bounding box center [678, 596] width 915 height 997
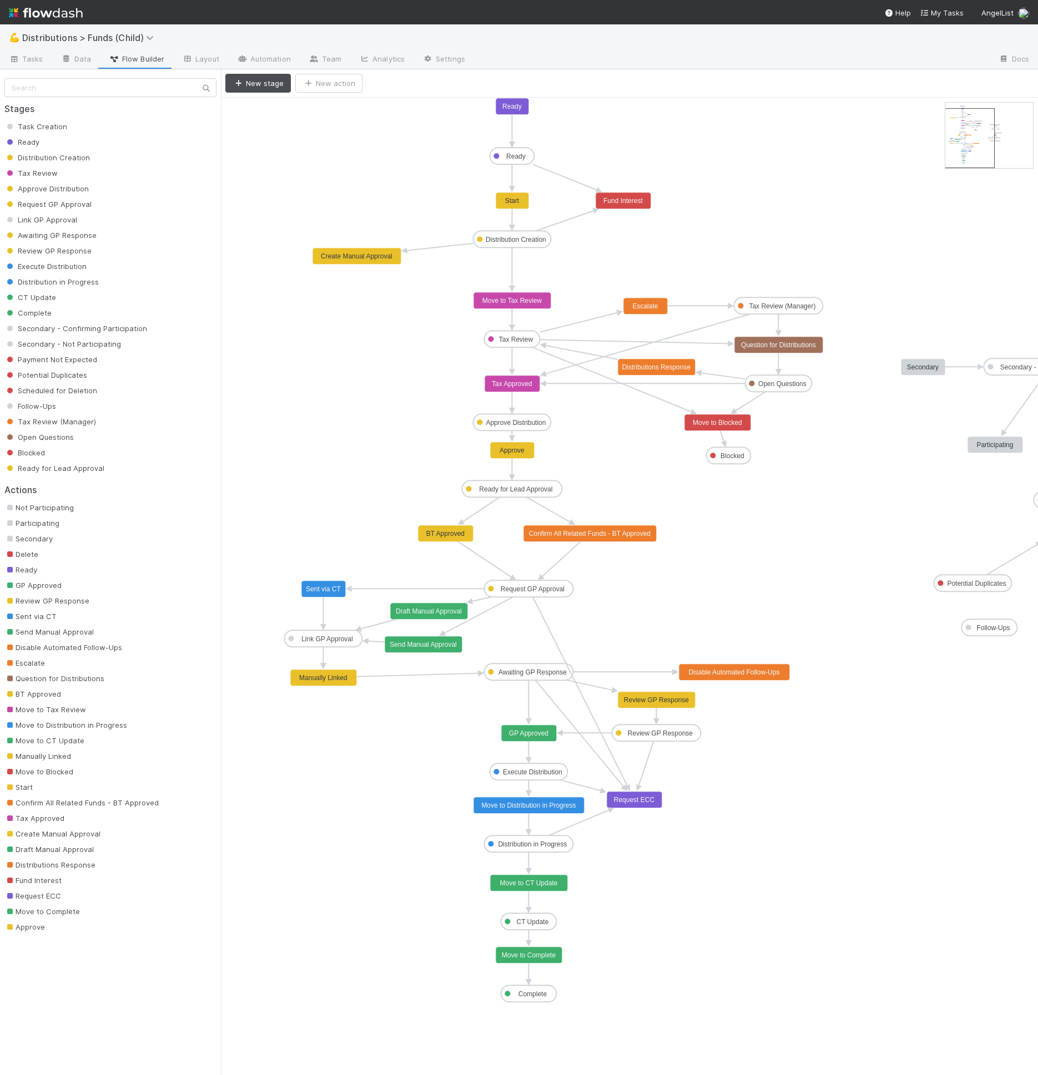
drag, startPoint x: 982, startPoint y: 116, endPoint x: 983, endPoint y: 122, distance: 5.6
click at [326, 792] on icon "Task Creation Ready Distribution Creation Tax Review Approve Distribution Reque…" at bounding box center [683, 587] width 924 height 978
drag, startPoint x: 347, startPoint y: 772, endPoint x: 368, endPoint y: 864, distance: 94.5
click at [368, 864] on icon "Task Creation Ready Distribution Creation Tax Review Approve Distribution Reque…" at bounding box center [683, 587] width 924 height 978
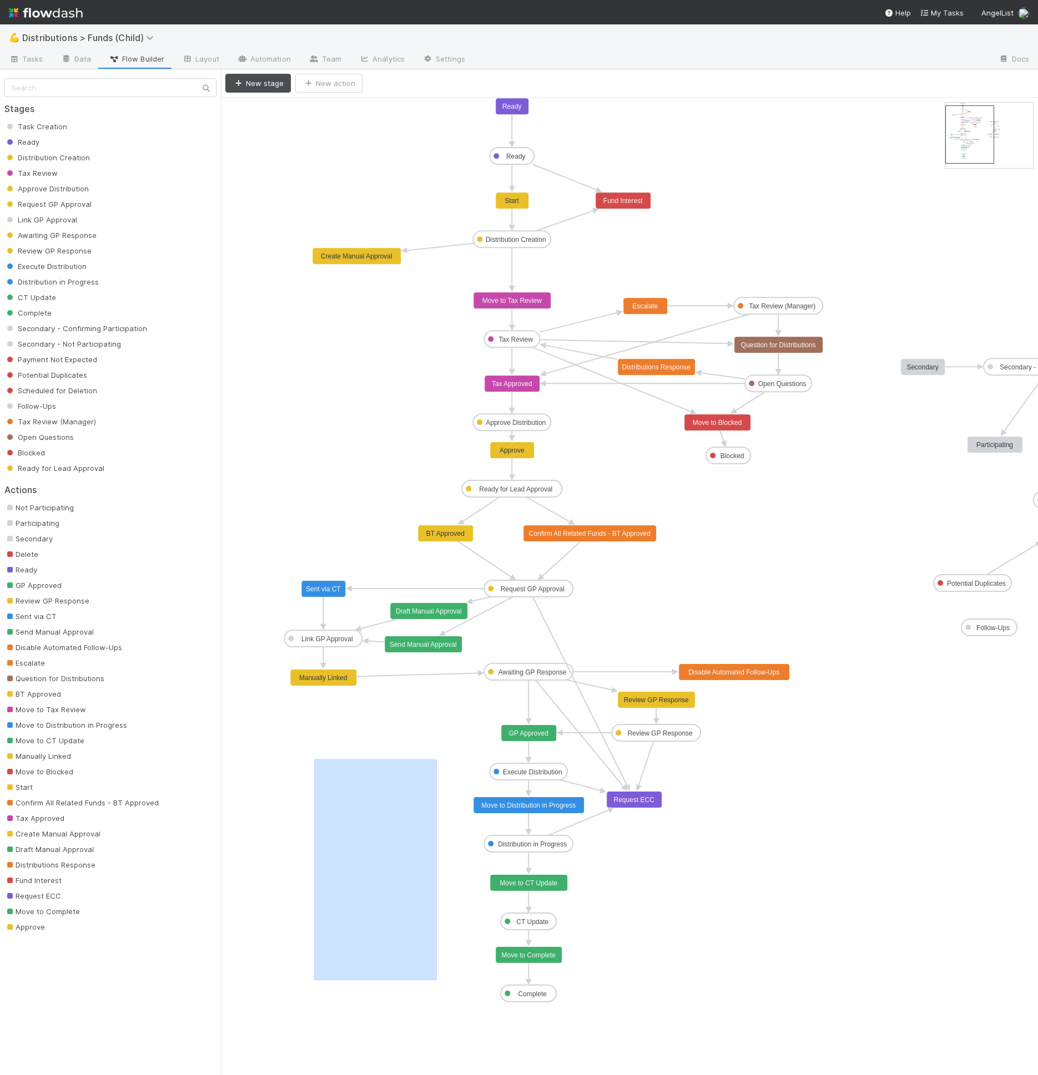
drag, startPoint x: 315, startPoint y: 759, endPoint x: 437, endPoint y: 980, distance: 252.3
click at [437, 980] on icon "Task Creation Ready Distribution Creation Tax Review Approve Distribution Reque…" at bounding box center [683, 587] width 924 height 978
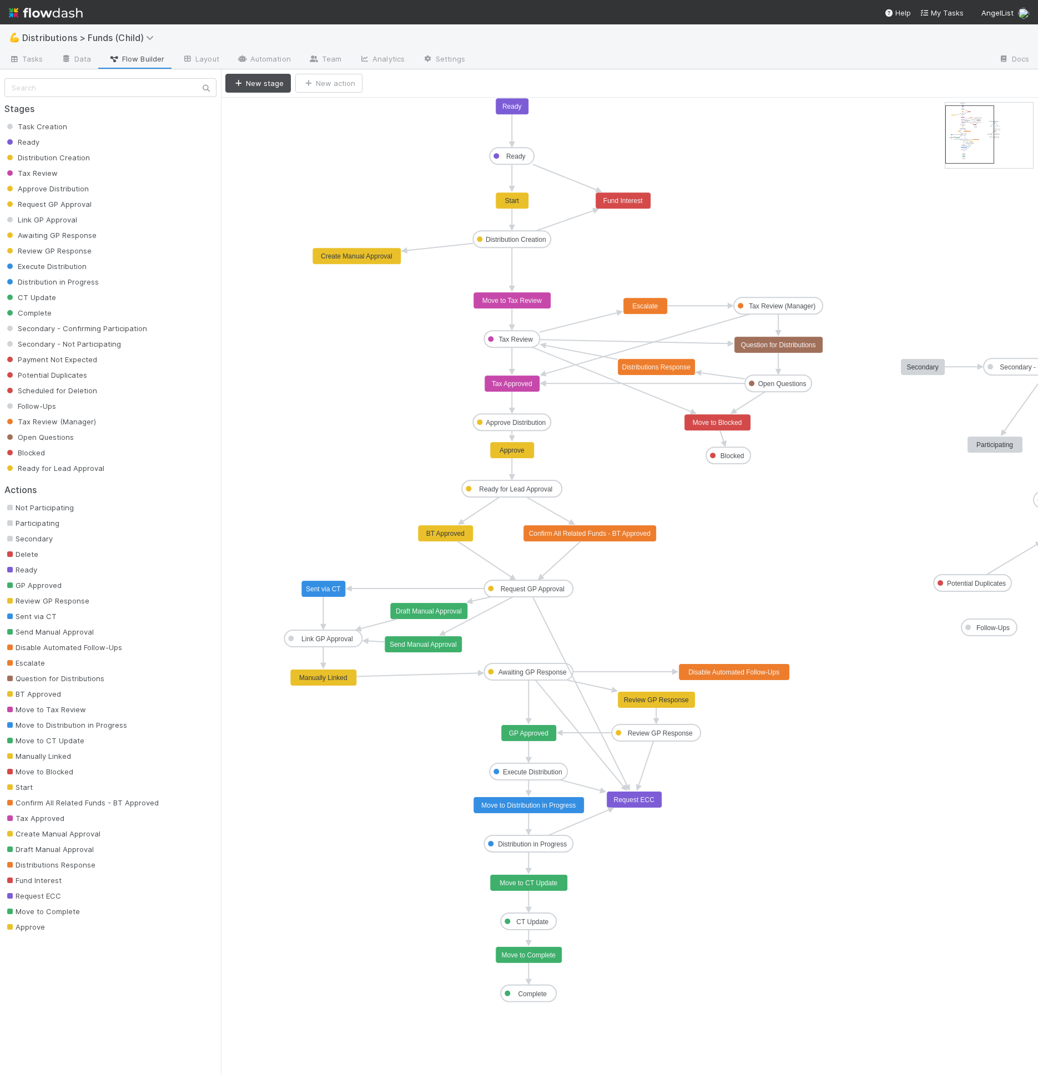
click at [344, 339] on icon "Task Creation Ready Distribution Creation Tax Review Approve Distribution Reque…" at bounding box center [683, 587] width 924 height 978
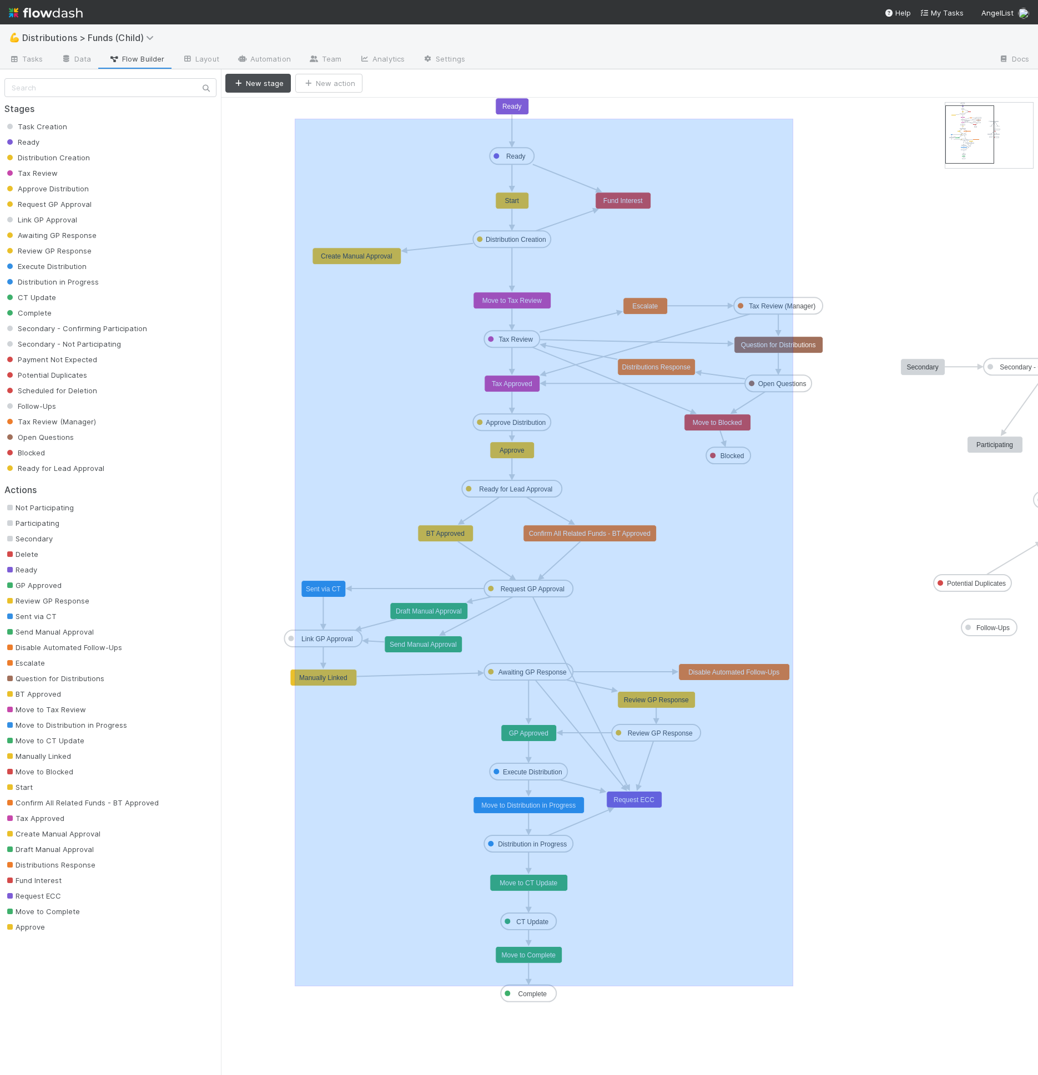
drag, startPoint x: 294, startPoint y: 118, endPoint x: 793, endPoint y: 985, distance: 1000.9
click at [793, 985] on icon "Task Creation Ready Distribution Creation Tax Review Approve Distribution Reque…" at bounding box center [683, 587] width 924 height 978
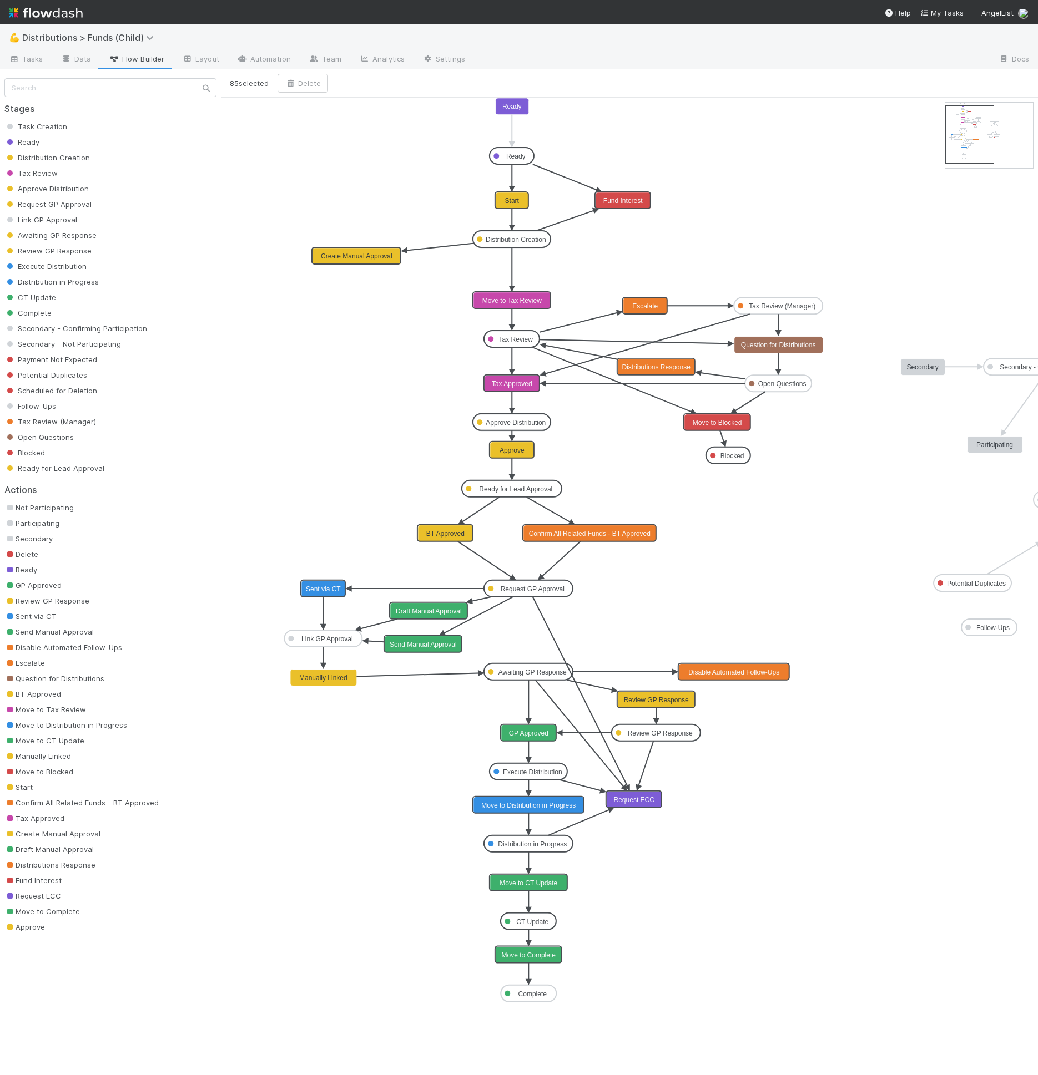
click at [793, 985] on icon "Task Creation Ready Distribution Creation Tax Review Approve Distribution Reque…" at bounding box center [683, 587] width 924 height 978
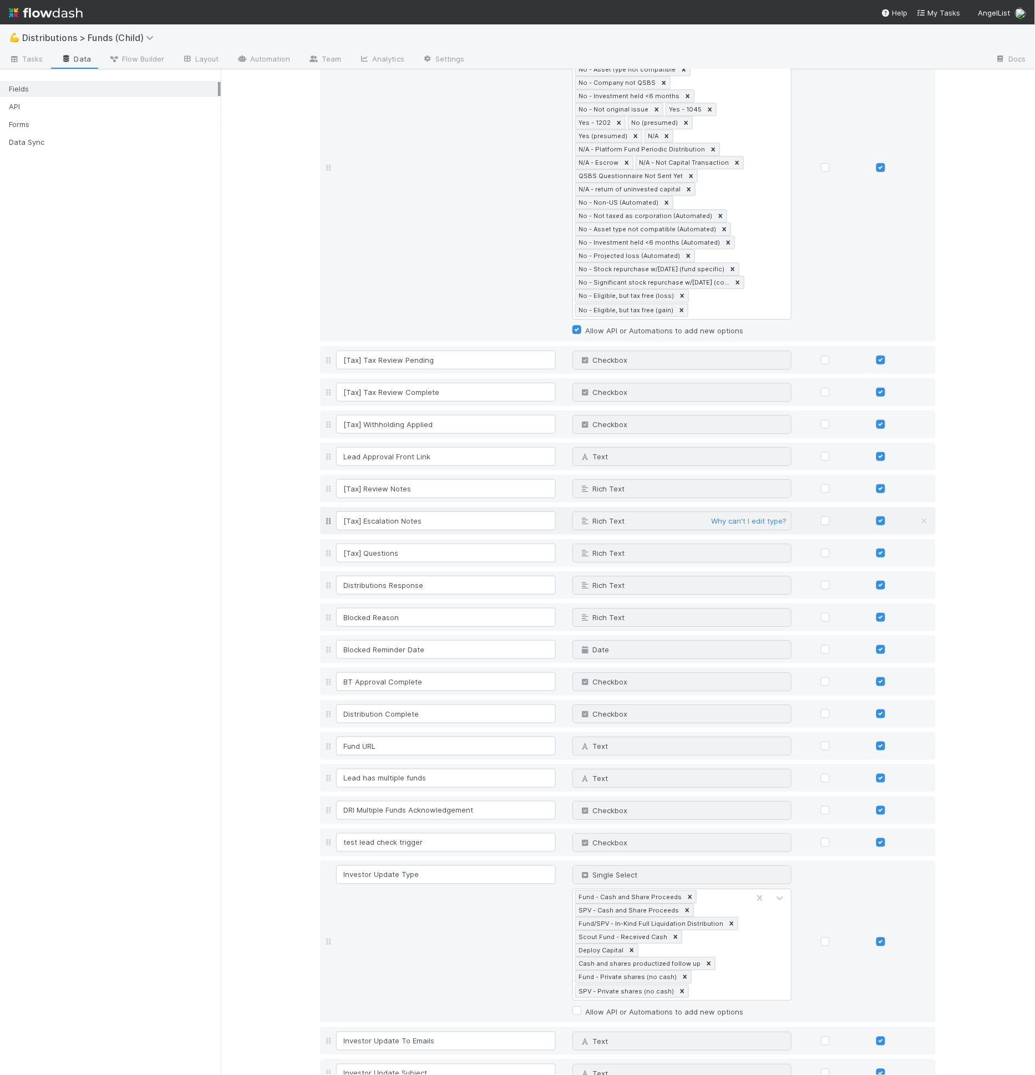
scroll to position [2689, 0]
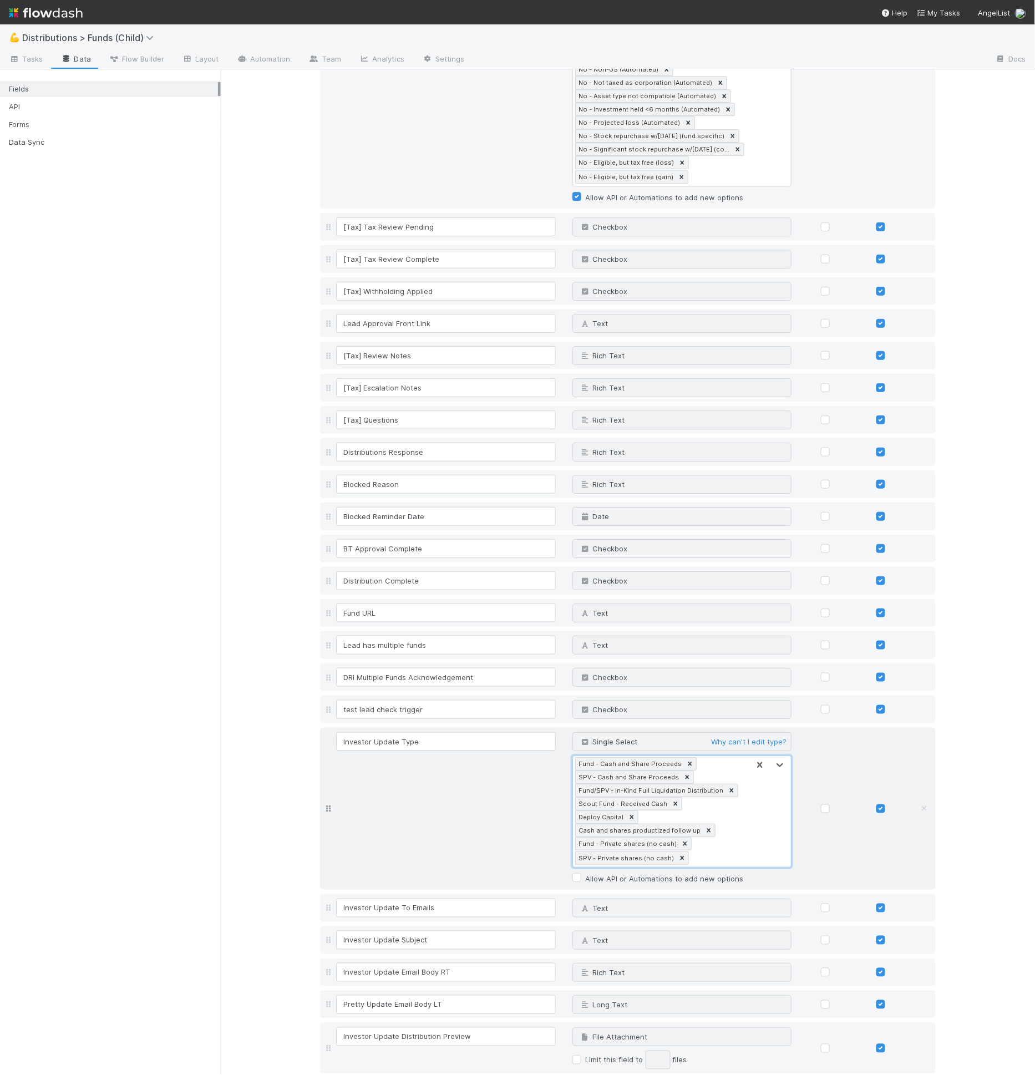
click at [704, 812] on div "Fund - Cash and Share Proceeds SPV - Cash and Share Proceeds Fund/SPV - In-Kind…" at bounding box center [661, 811] width 176 height 111
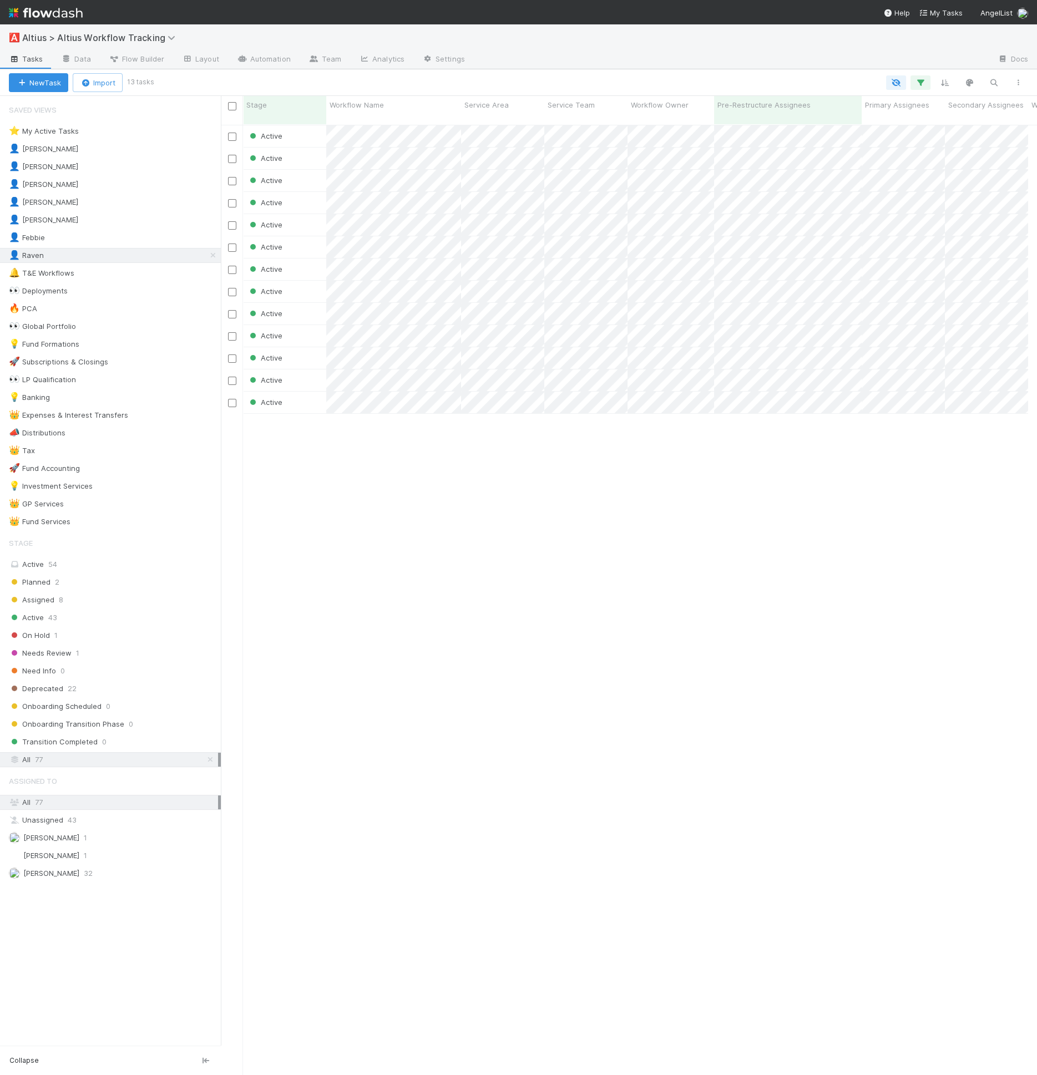
scroll to position [9, 9]
click at [328, 64] on link "Team" at bounding box center [325, 60] width 50 height 18
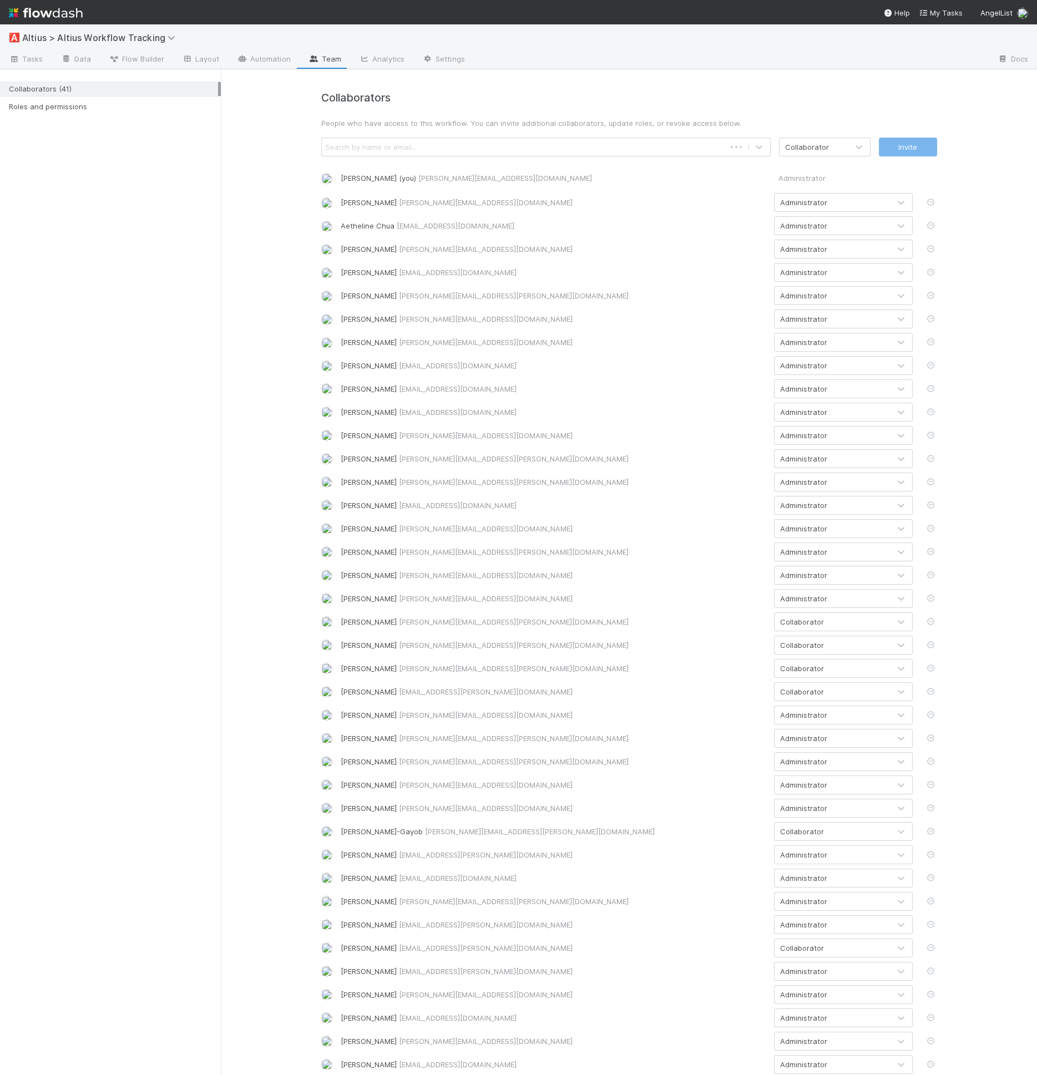
click at [404, 144] on div "Search by name or email..." at bounding box center [371, 146] width 92 height 11
type input "rey"
click at [424, 118] on p "People who have access to this workflow. You can invite additional collaborator…" at bounding box center [629, 123] width 616 height 11
